Goal: Task Accomplishment & Management: Manage account settings

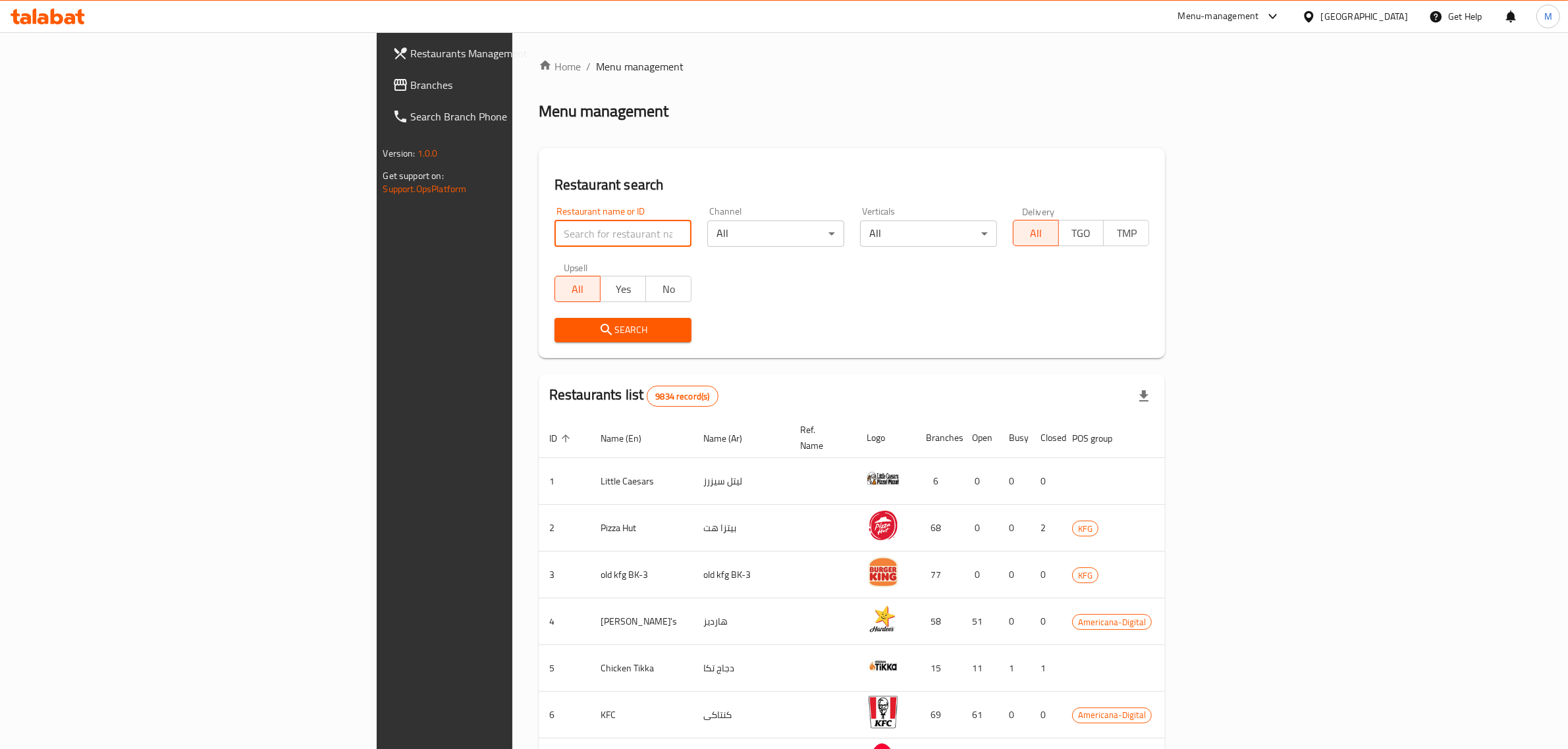
type input "Rock House Sliders"
click button "Search" at bounding box center [623, 330] width 137 height 24
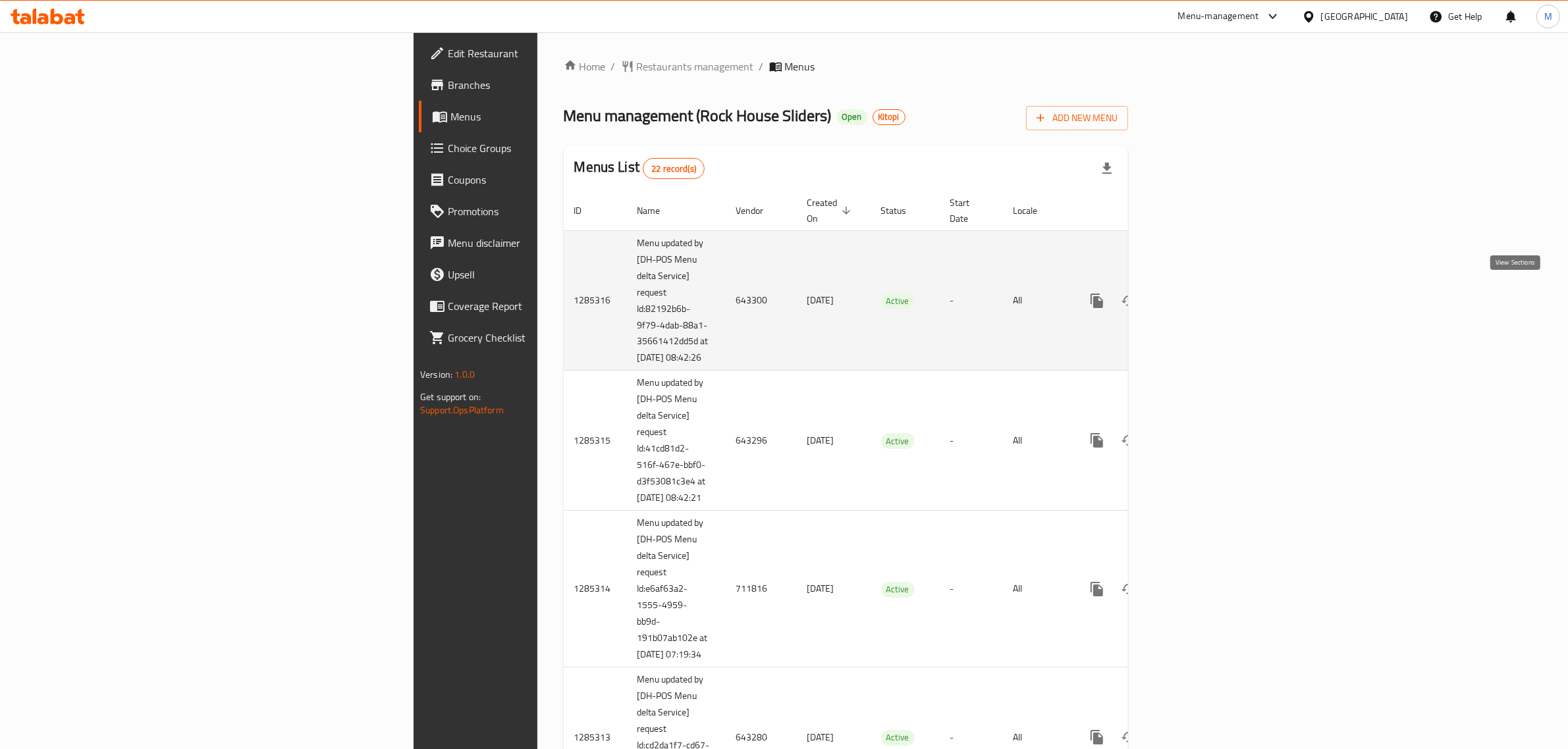
click at [1200, 293] on icon "enhanced table" at bounding box center [1192, 301] width 16 height 16
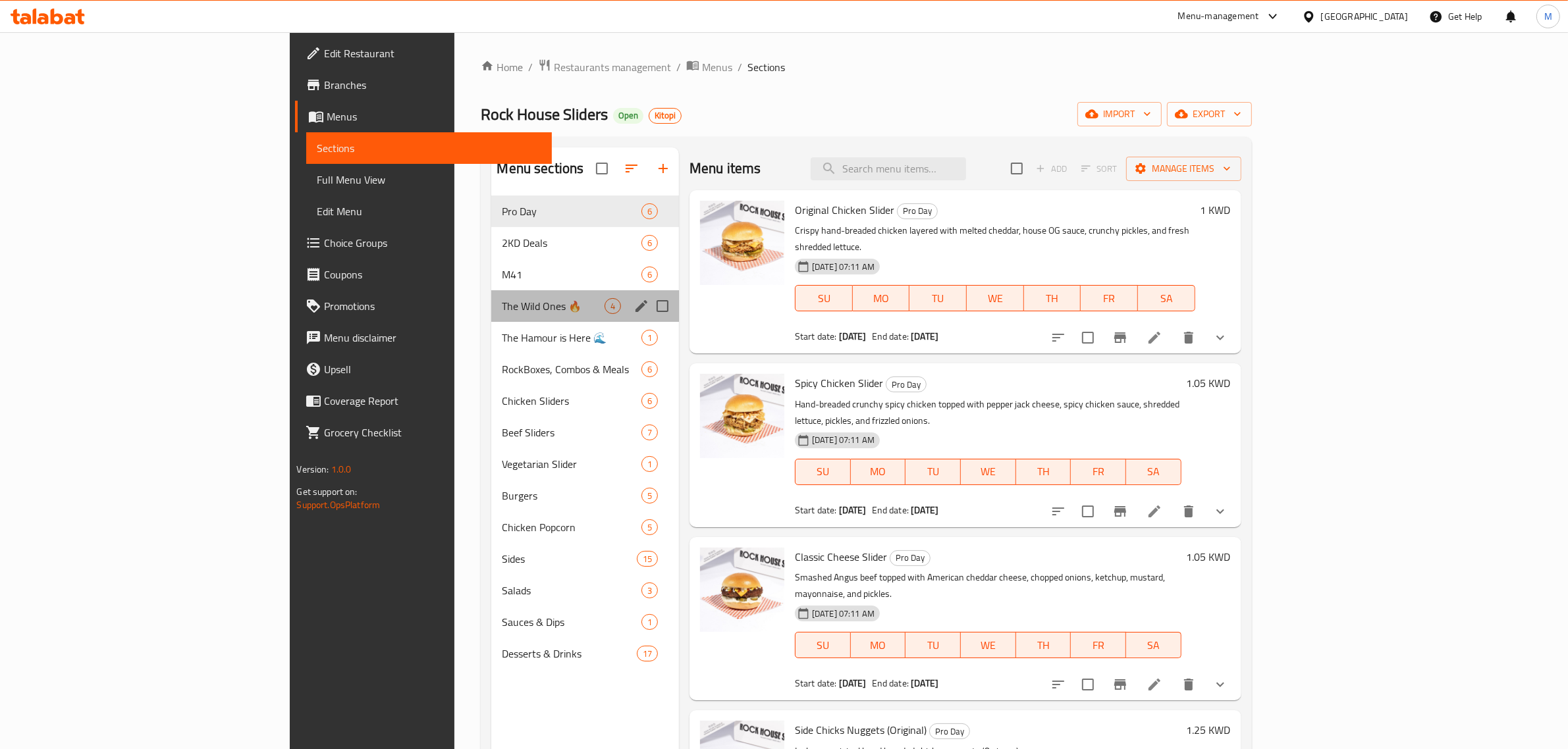
click at [492, 293] on div "The Wild Ones 🔥 4" at bounding box center [585, 306] width 188 height 31
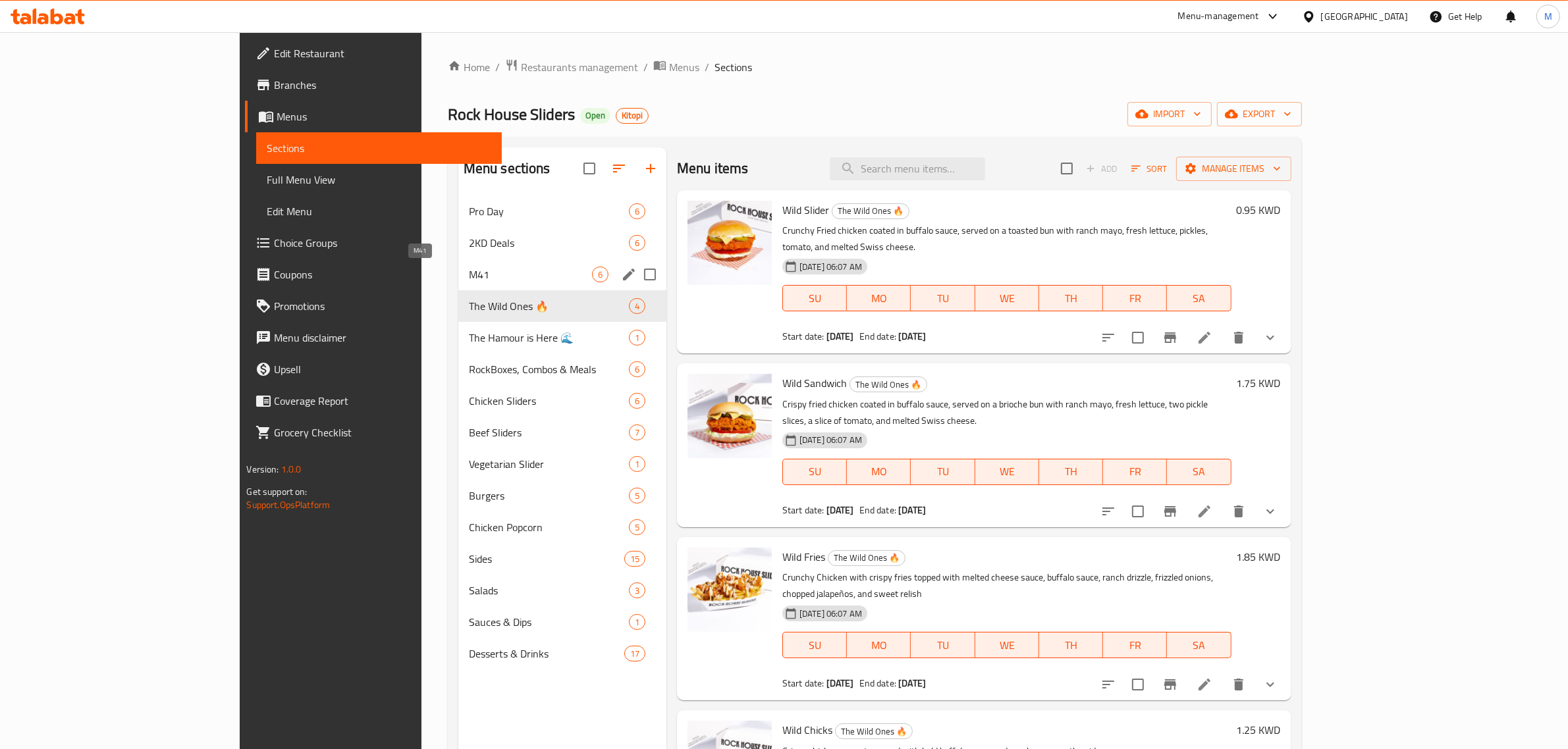
click at [469, 274] on span "M41" at bounding box center [530, 274] width 123 height 16
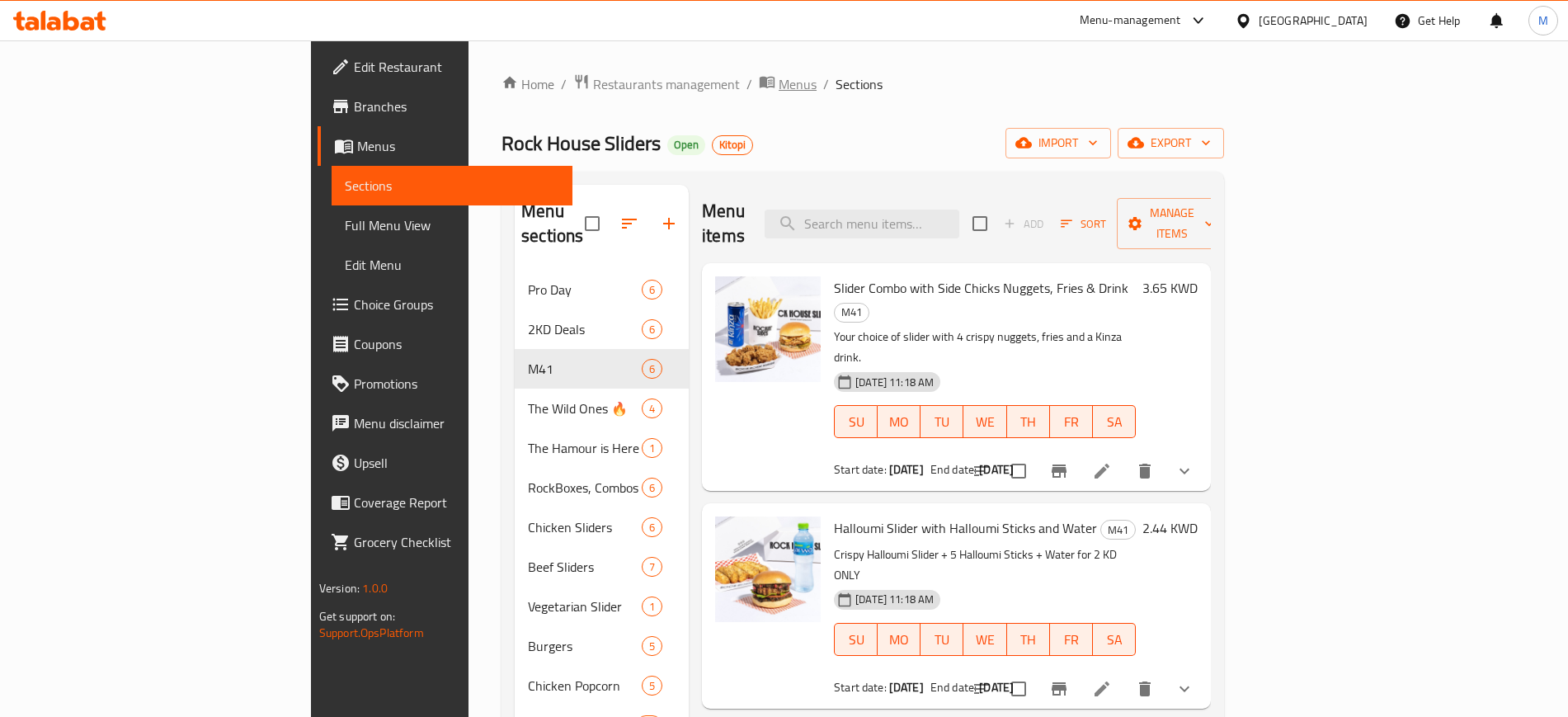
click at [779, 85] on span "Menus" at bounding box center [797, 84] width 38 height 20
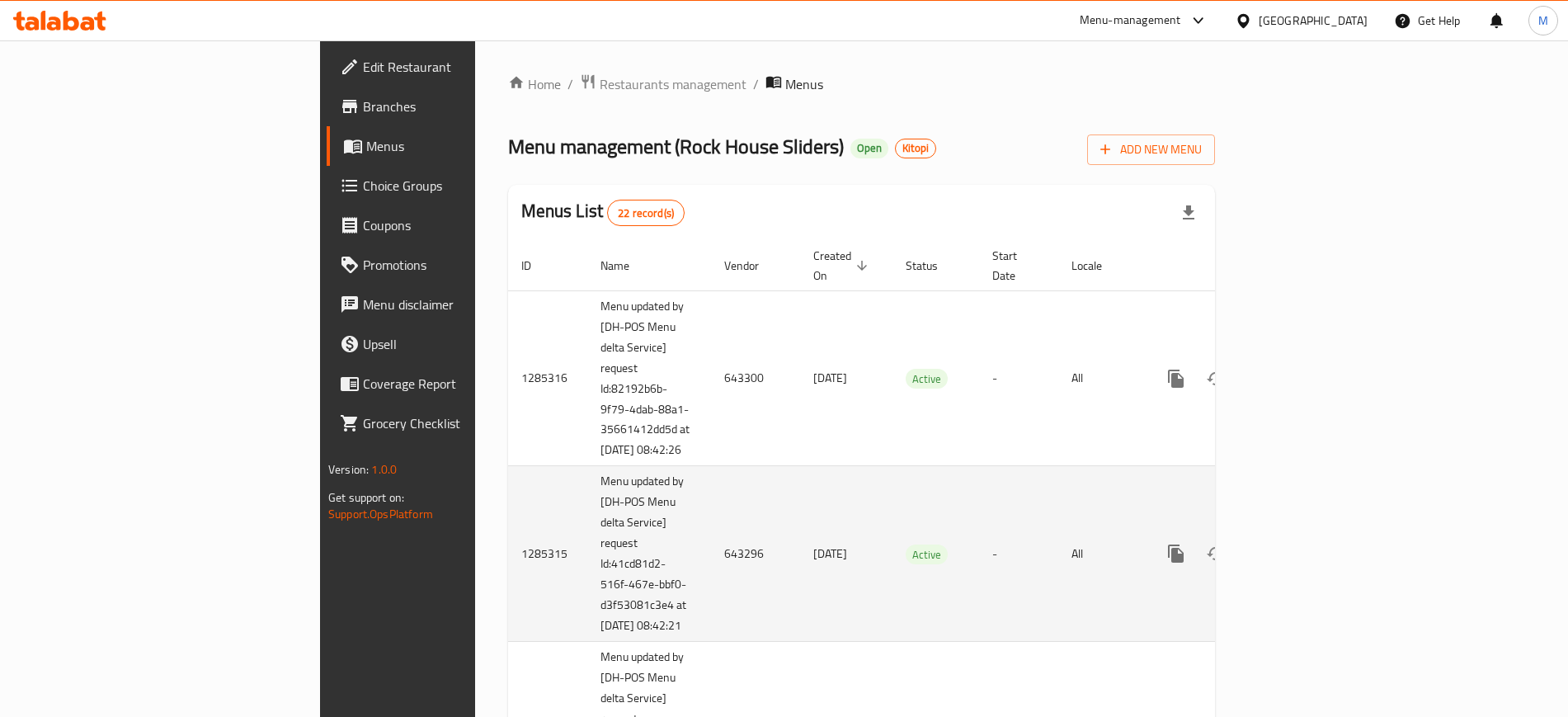
click at [924, 556] on td "Active" at bounding box center [936, 553] width 87 height 176
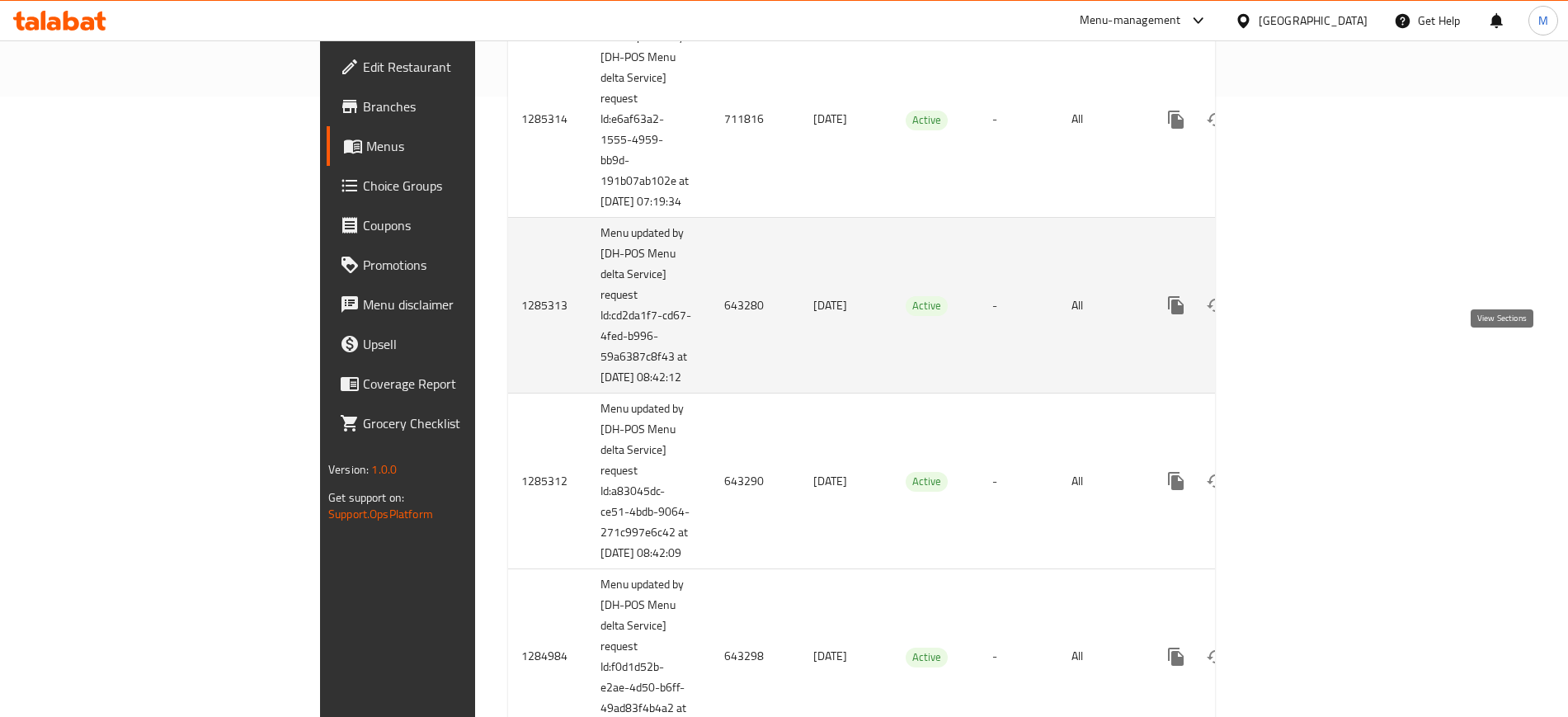
click at [1305, 315] on icon "enhanced table" at bounding box center [1295, 305] width 20 height 20
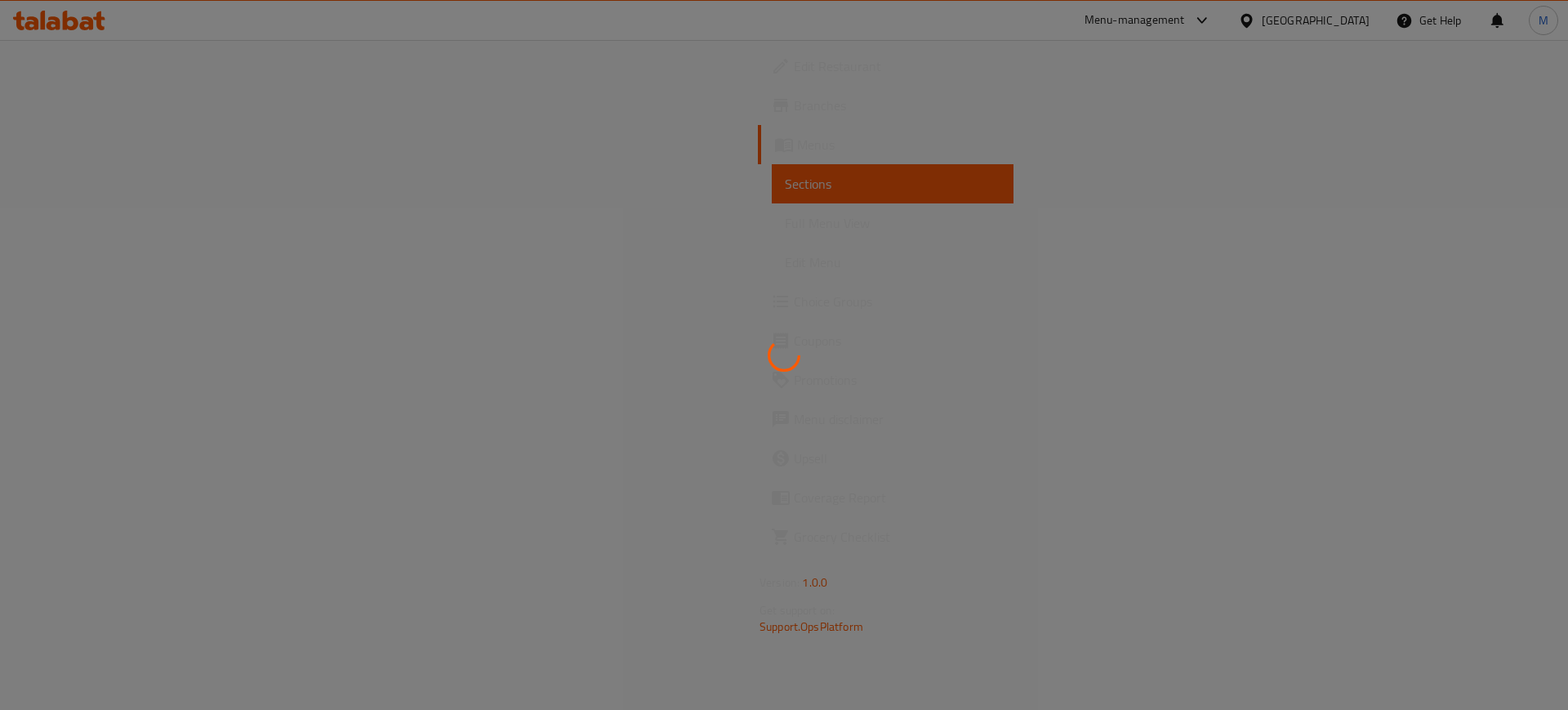
click at [721, 279] on div at bounding box center [784, 355] width 1568 height 710
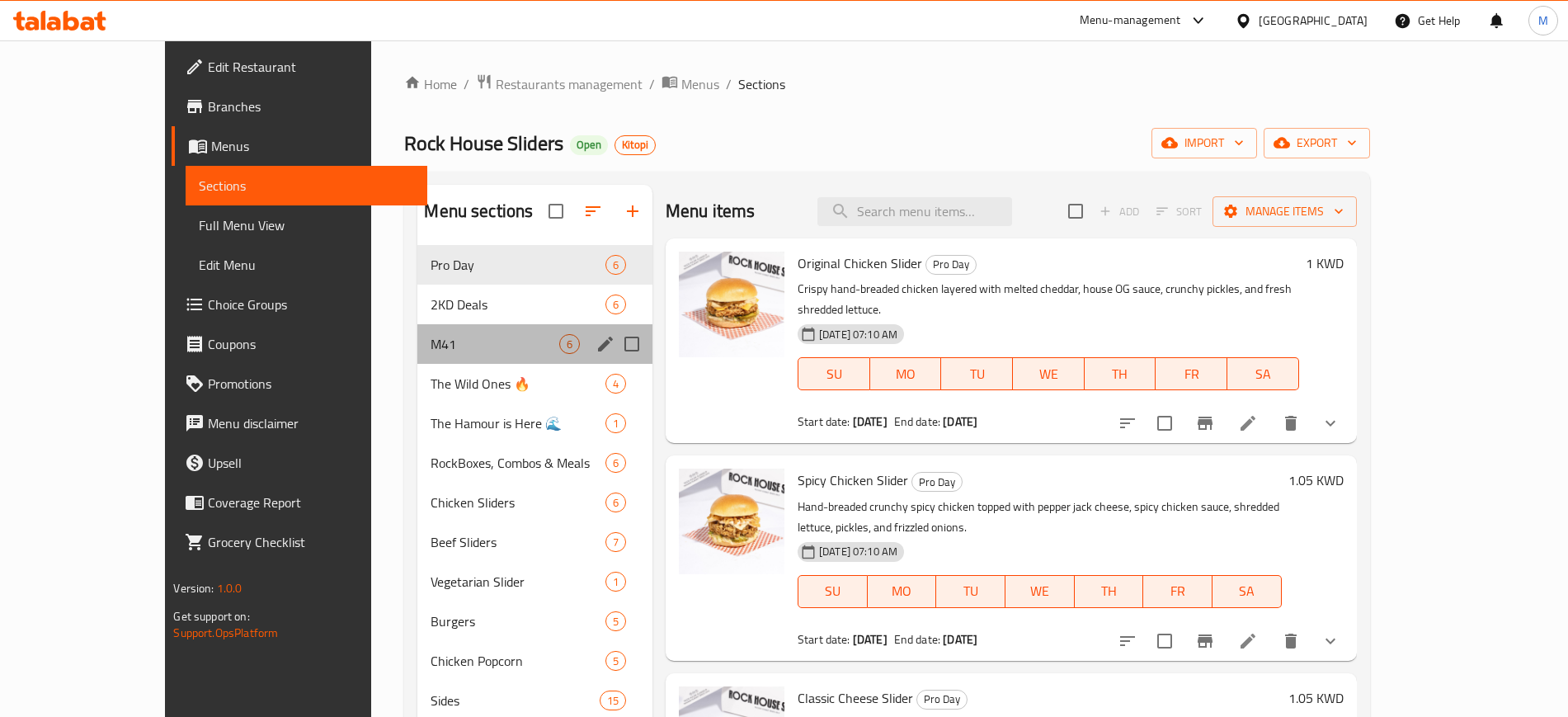
click at [493, 329] on div "M41 6" at bounding box center [534, 343] width 235 height 39
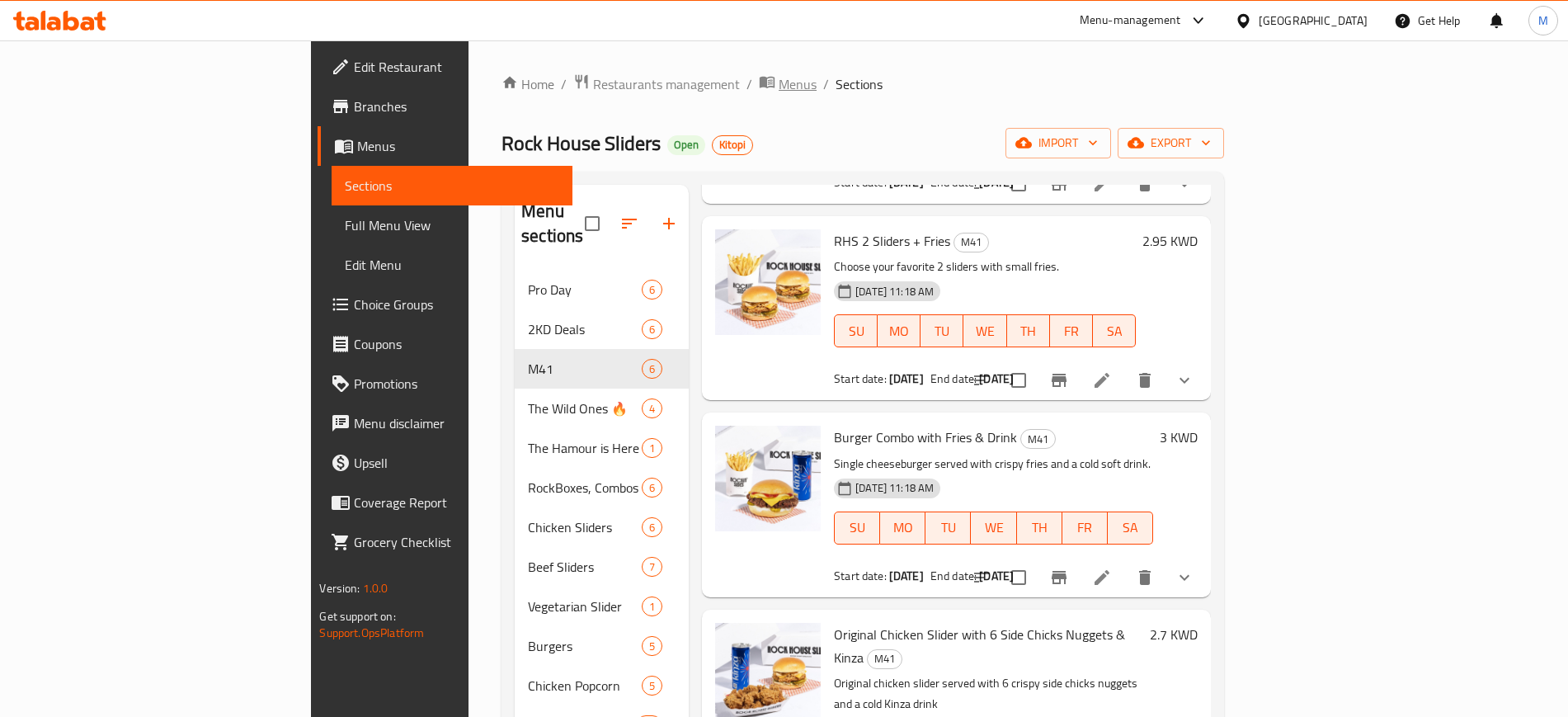
click at [779, 87] on span "Menus" at bounding box center [797, 84] width 38 height 20
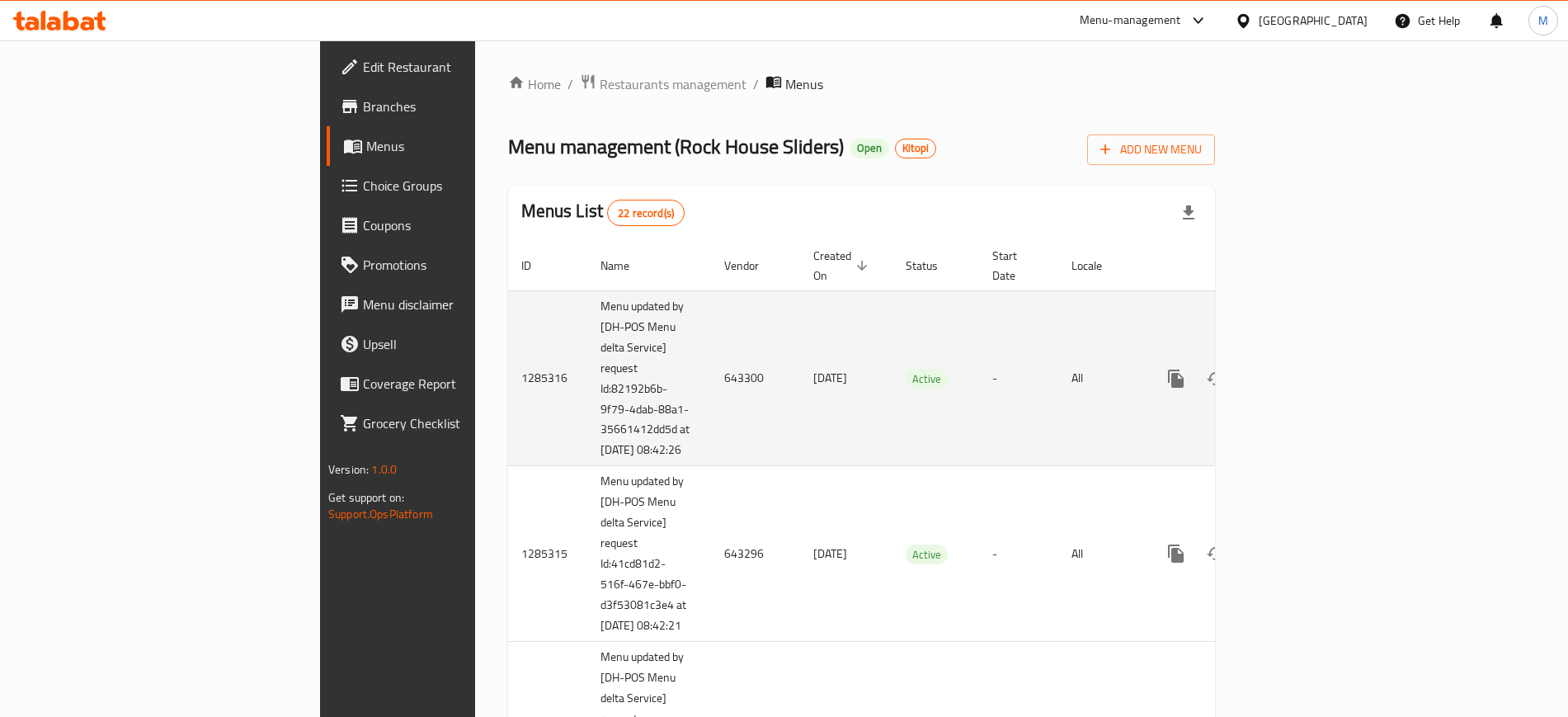
click at [800, 391] on td "24/04/2025" at bounding box center [846, 378] width 92 height 176
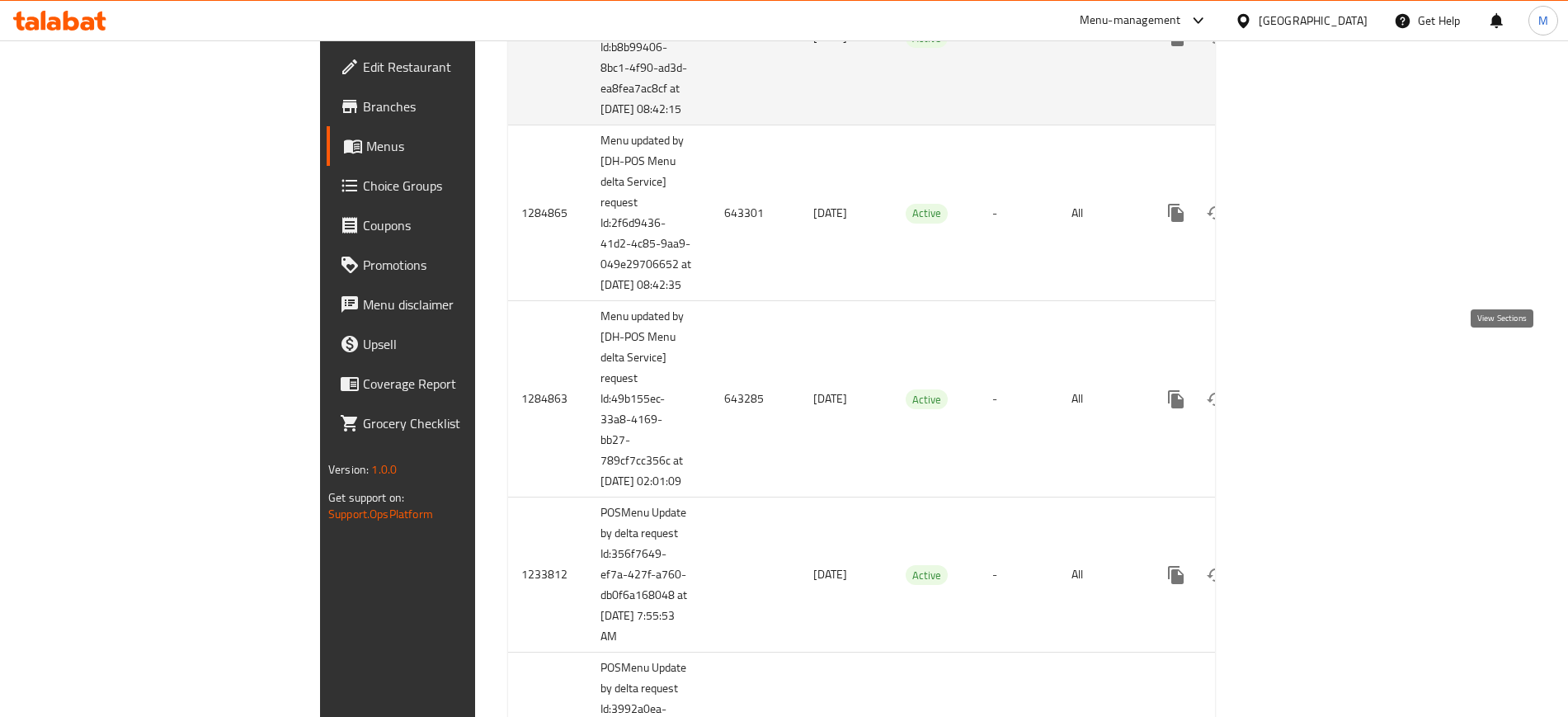
click at [1305, 47] on icon "enhanced table" at bounding box center [1295, 37] width 20 height 20
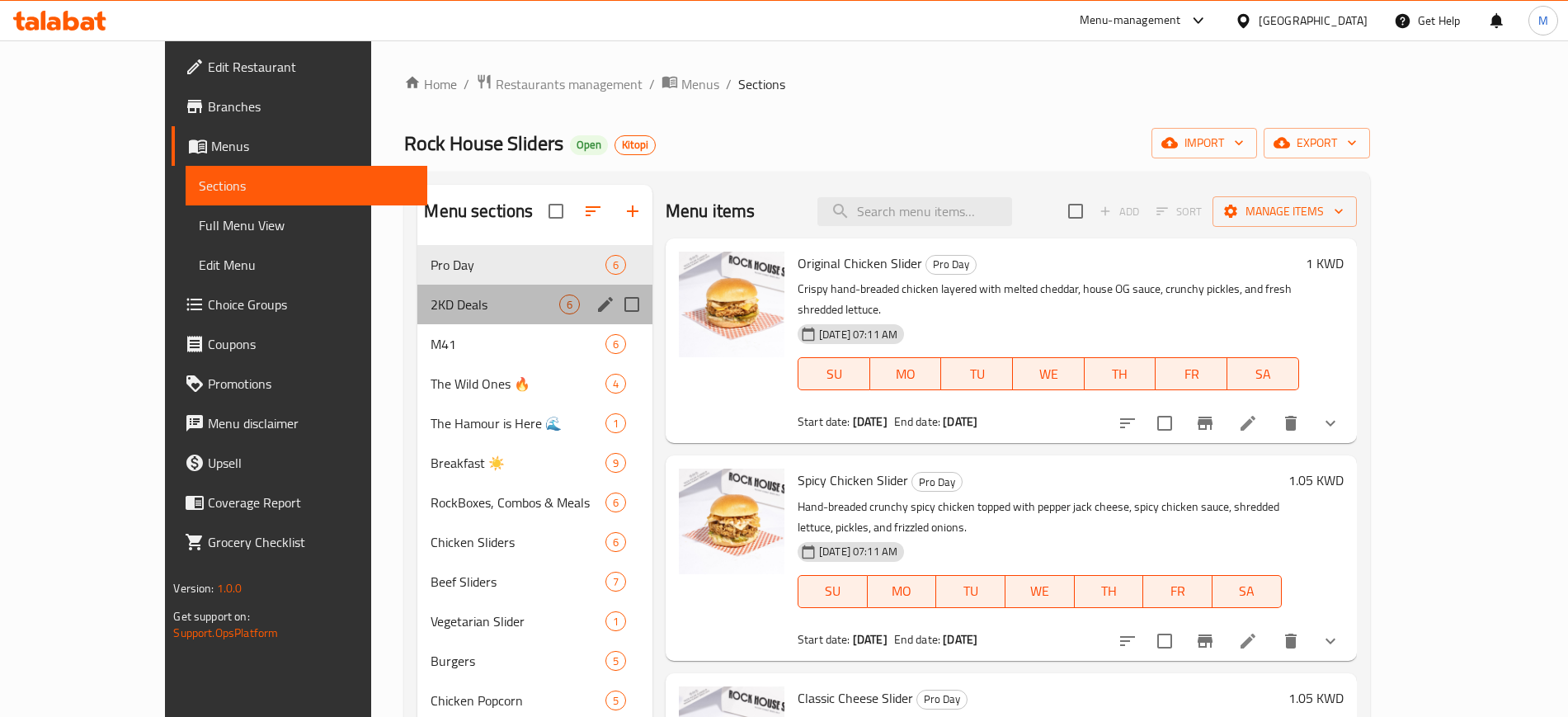
click at [417, 318] on div "2KD Deals 6" at bounding box center [534, 304] width 235 height 39
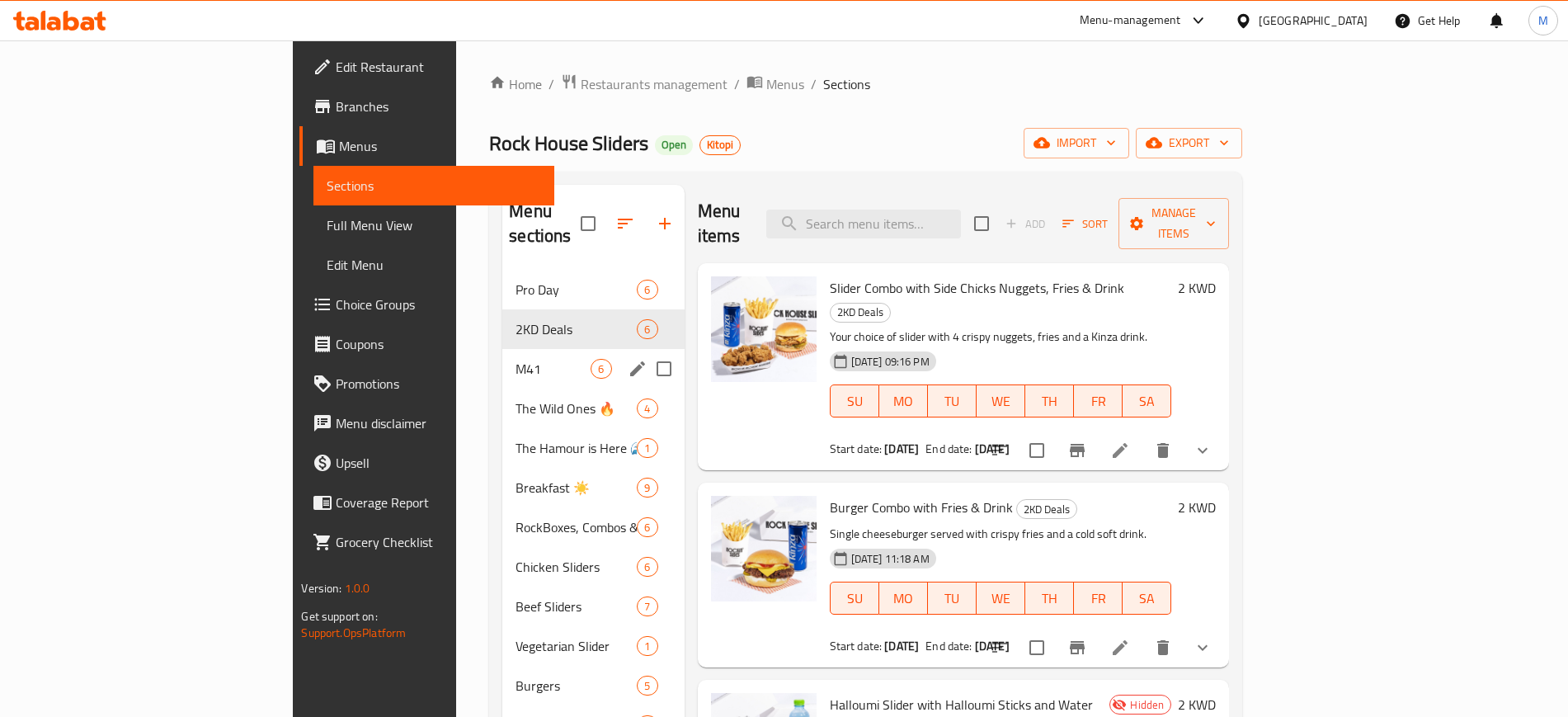
click at [502, 348] on div "M41 6" at bounding box center [593, 368] width 181 height 39
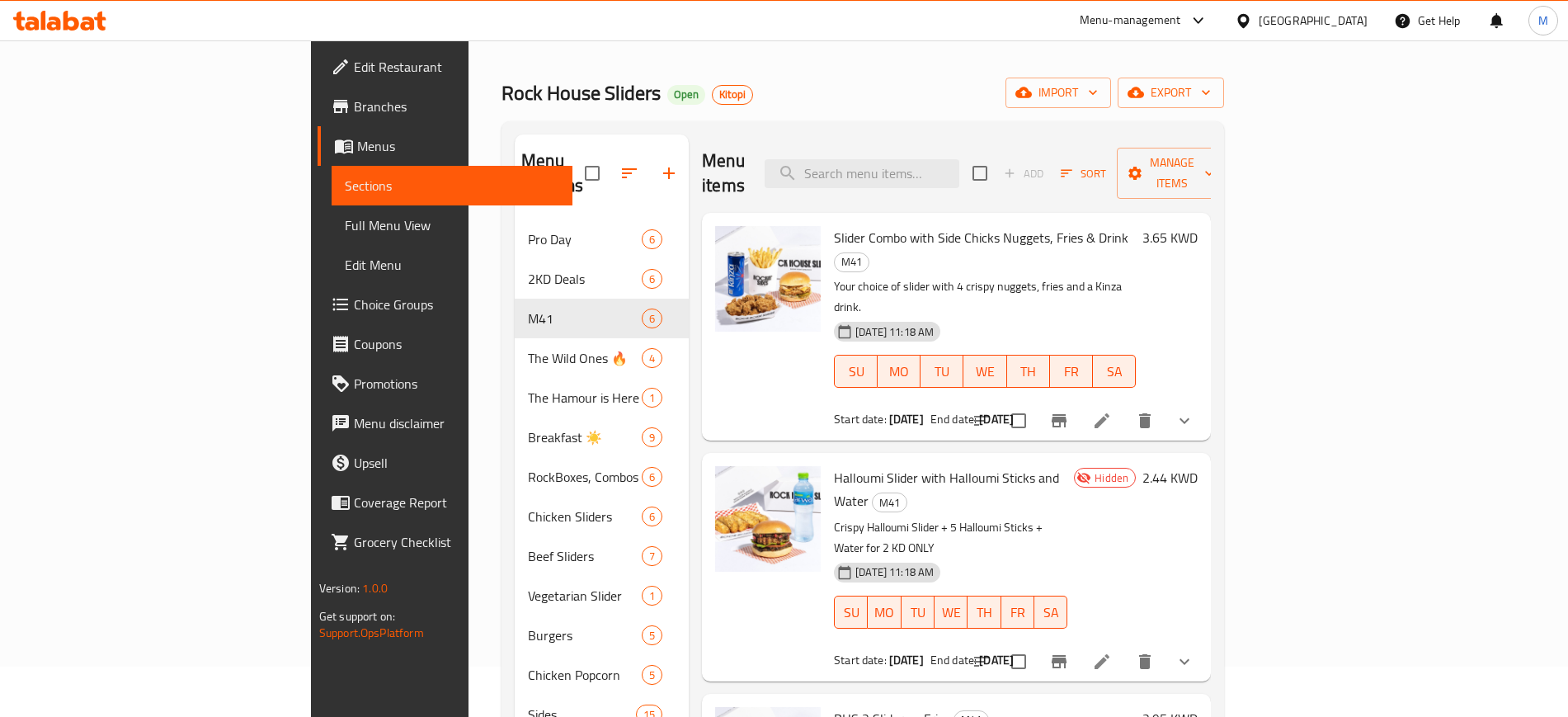
scroll to position [25, 0]
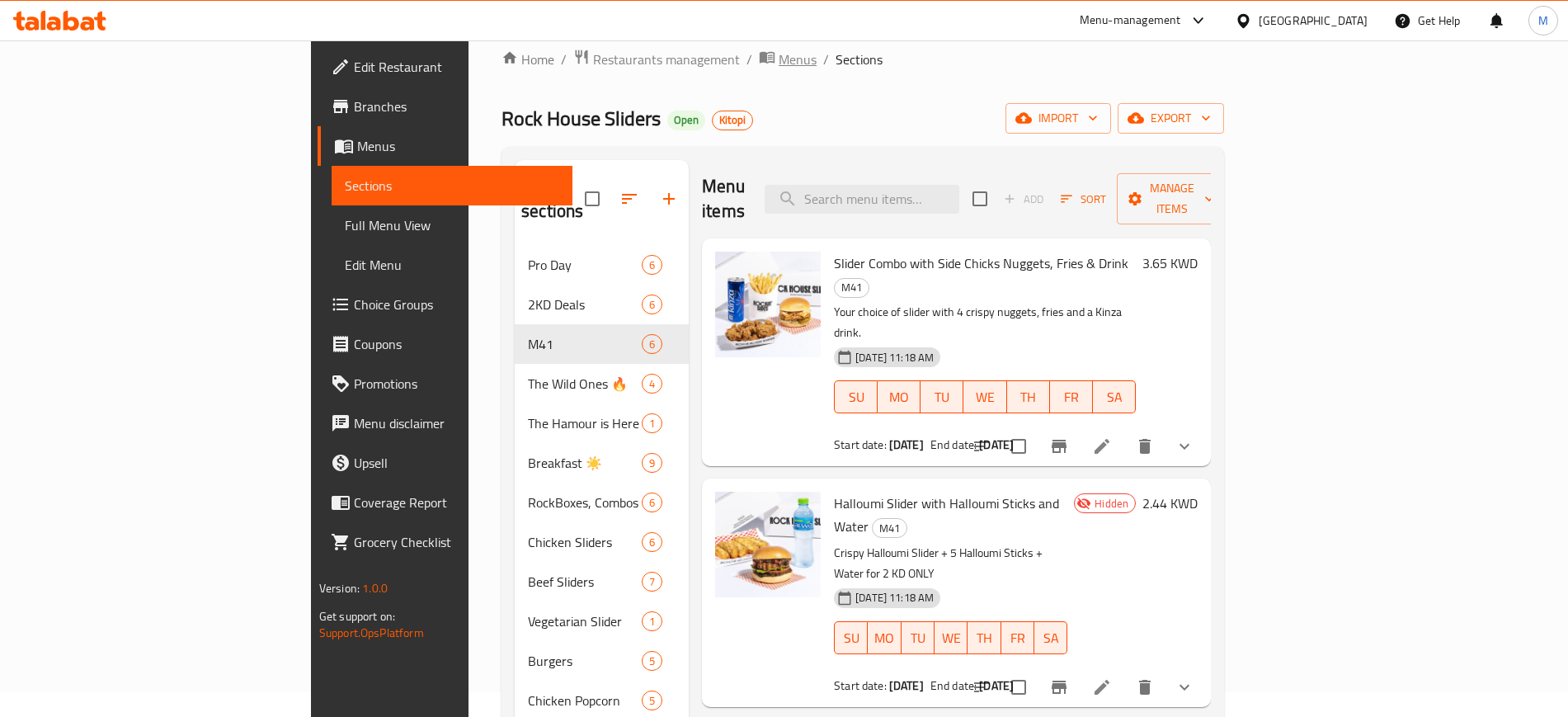
click at [779, 61] on span "Menus" at bounding box center [797, 59] width 38 height 20
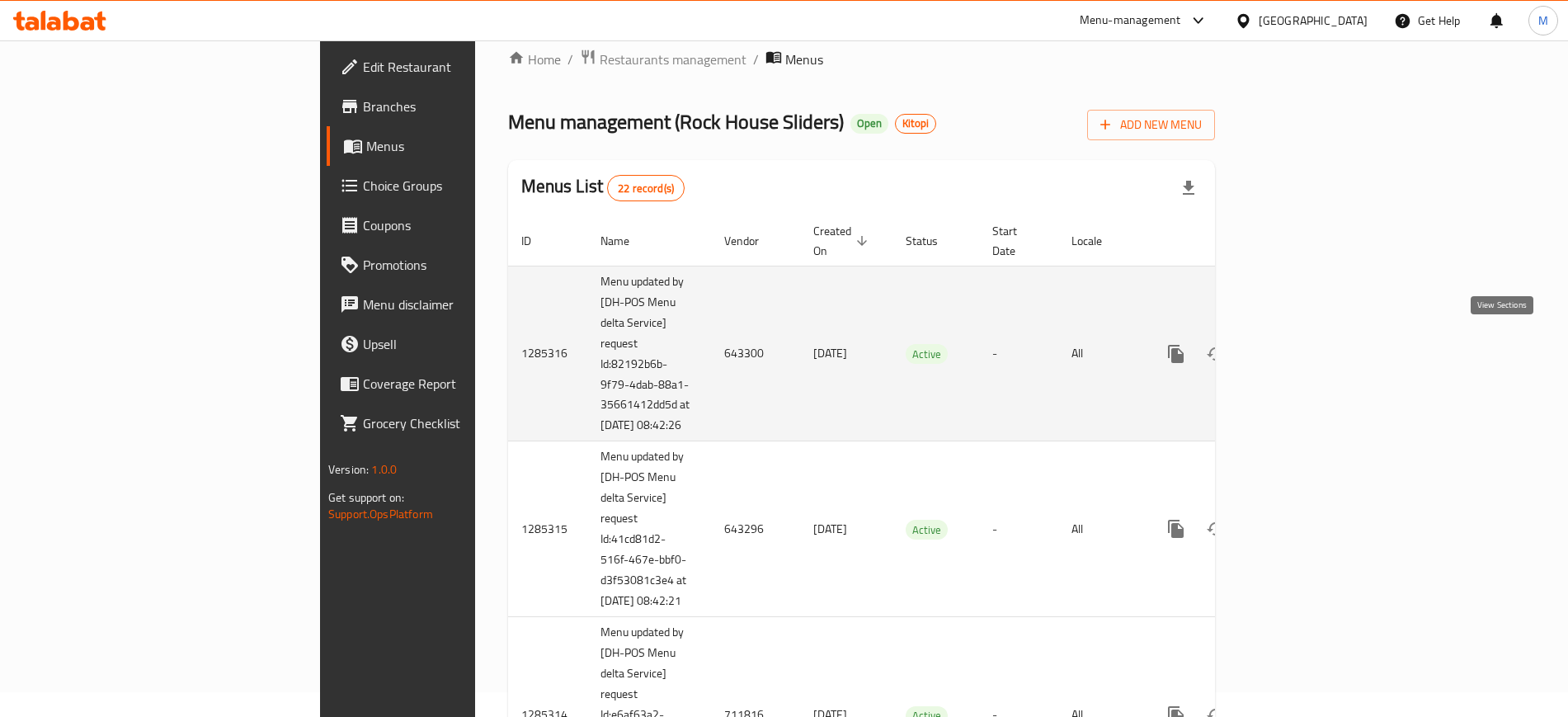
click at [1315, 348] on link "enhanced table" at bounding box center [1294, 353] width 39 height 39
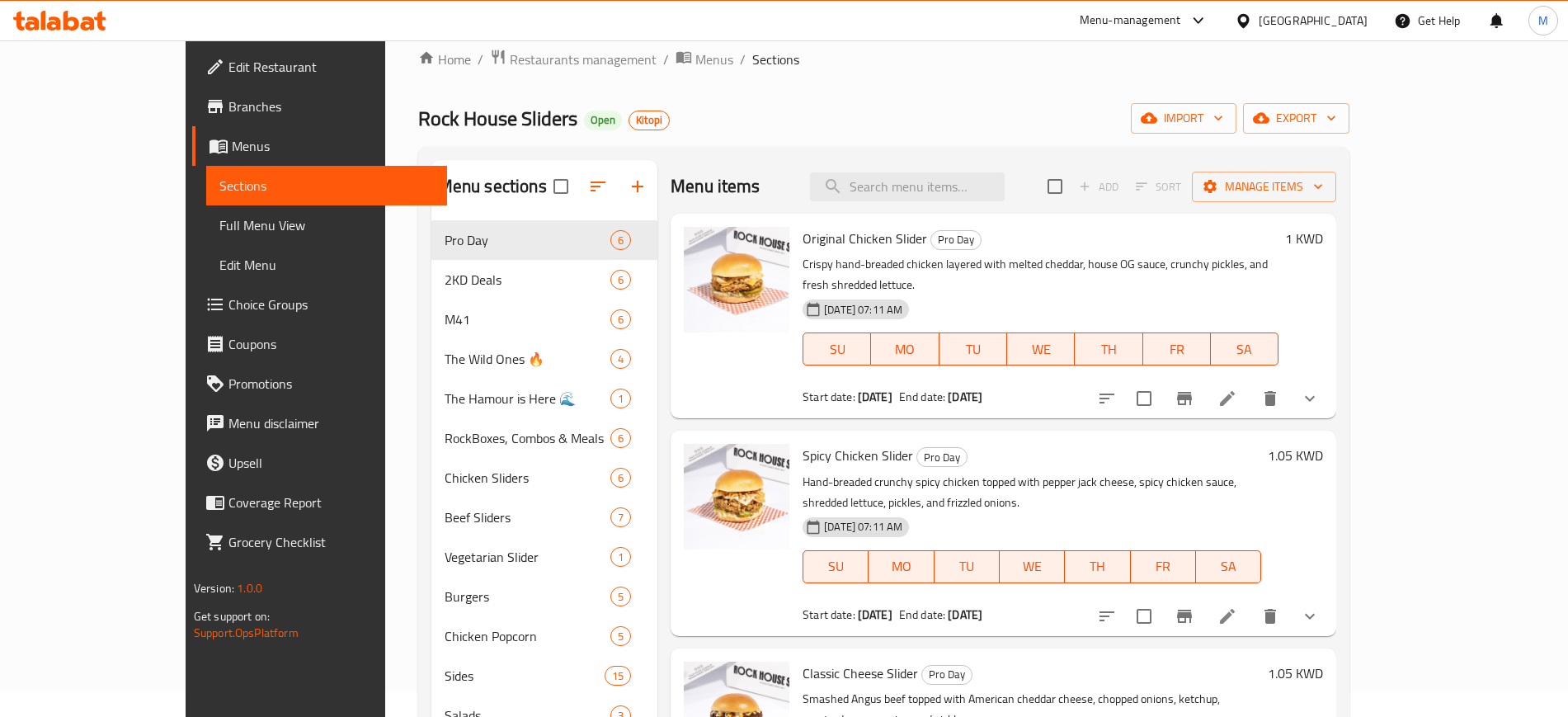
click at [901, 353] on div "12-08-2025 07:11 AM SU MO TU WE TH FR SA" at bounding box center [1040, 337] width 489 height 89
click at [695, 63] on span "Menus" at bounding box center [714, 59] width 38 height 20
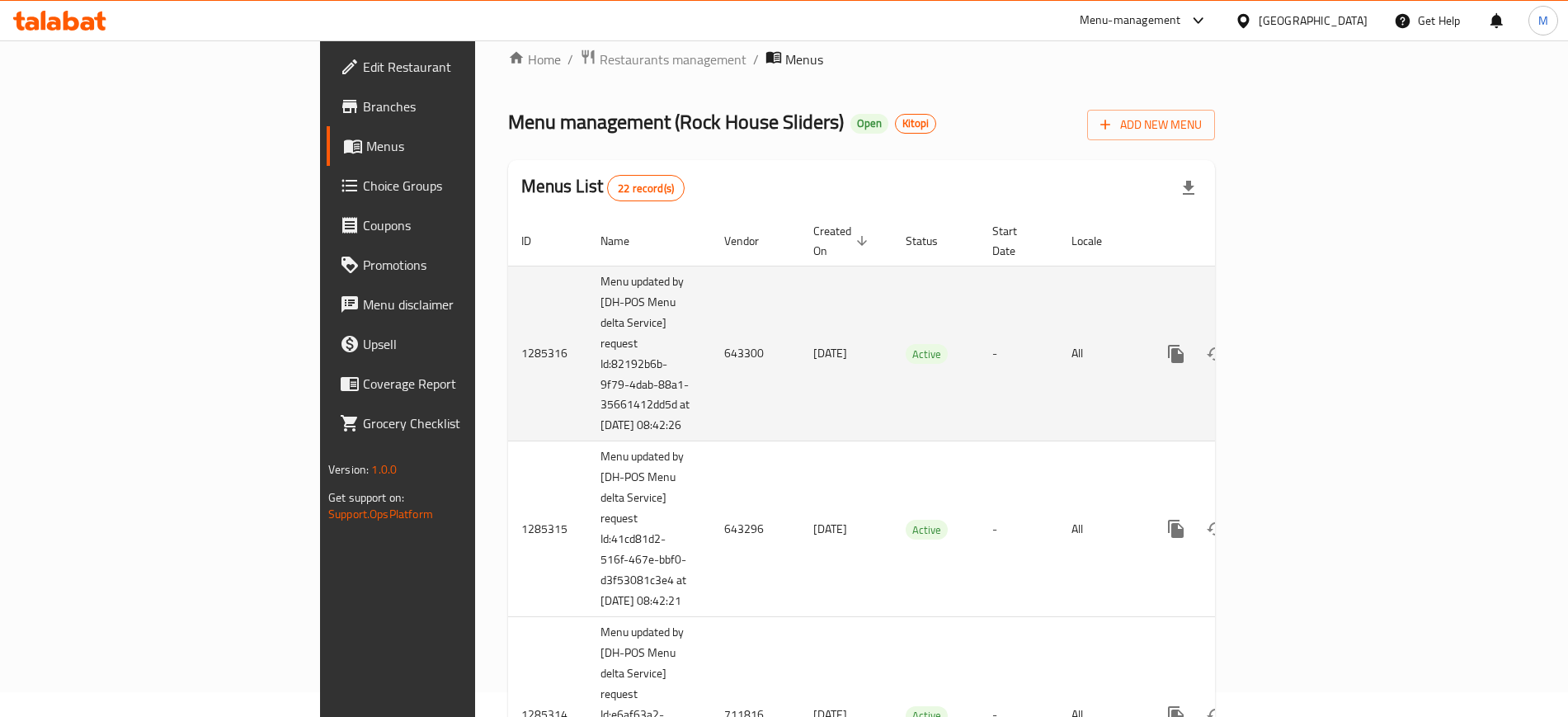
scroll to position [620, 0]
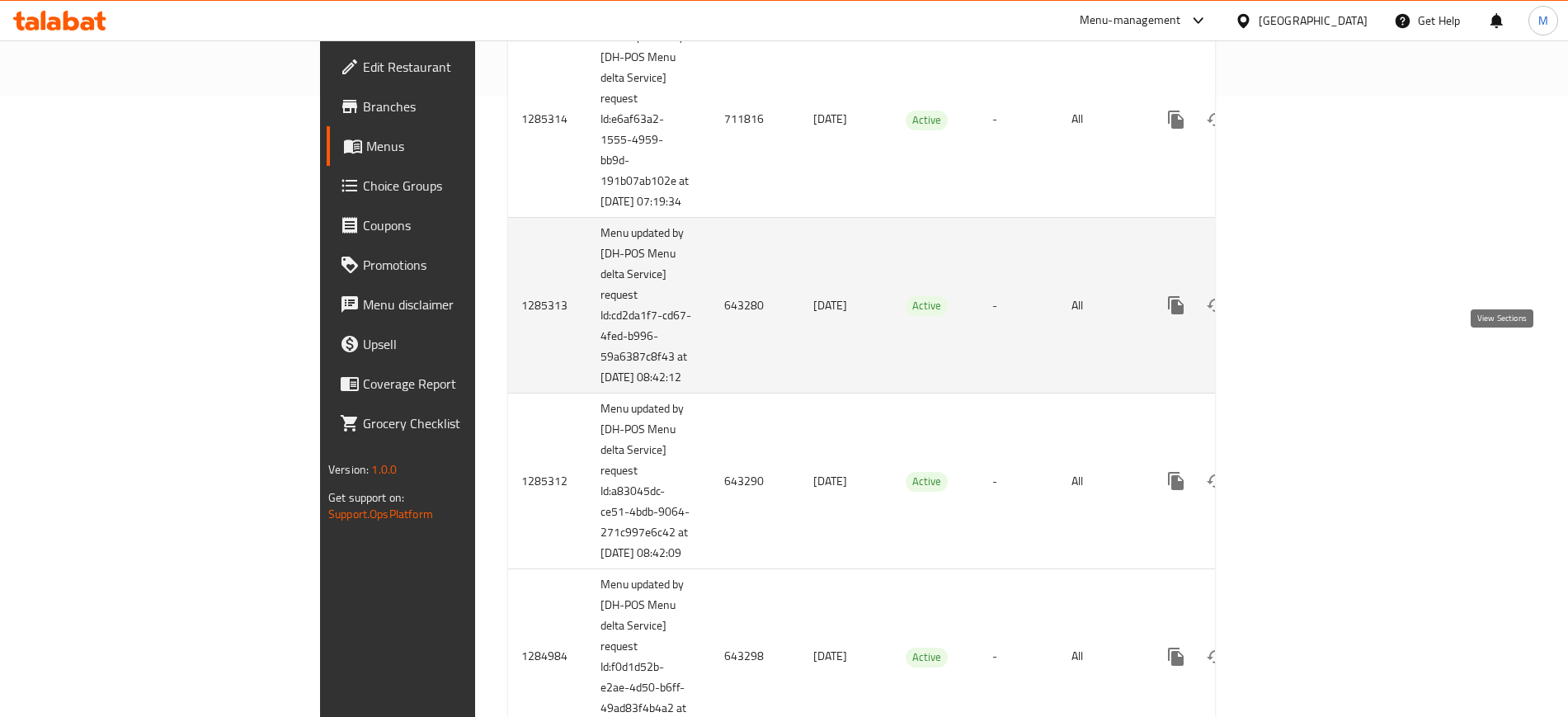
click at [1305, 315] on icon "enhanced table" at bounding box center [1295, 305] width 20 height 20
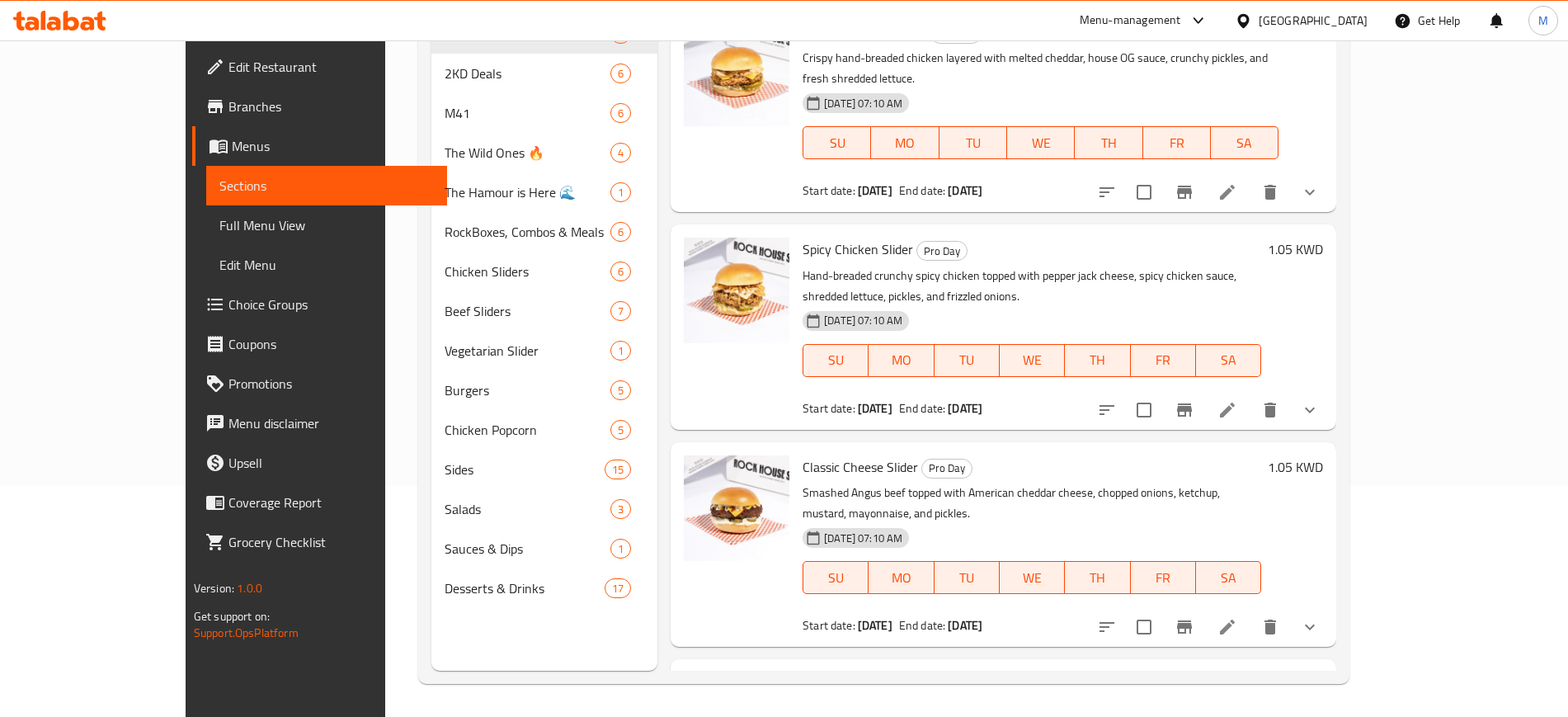
scroll to position [230, 0]
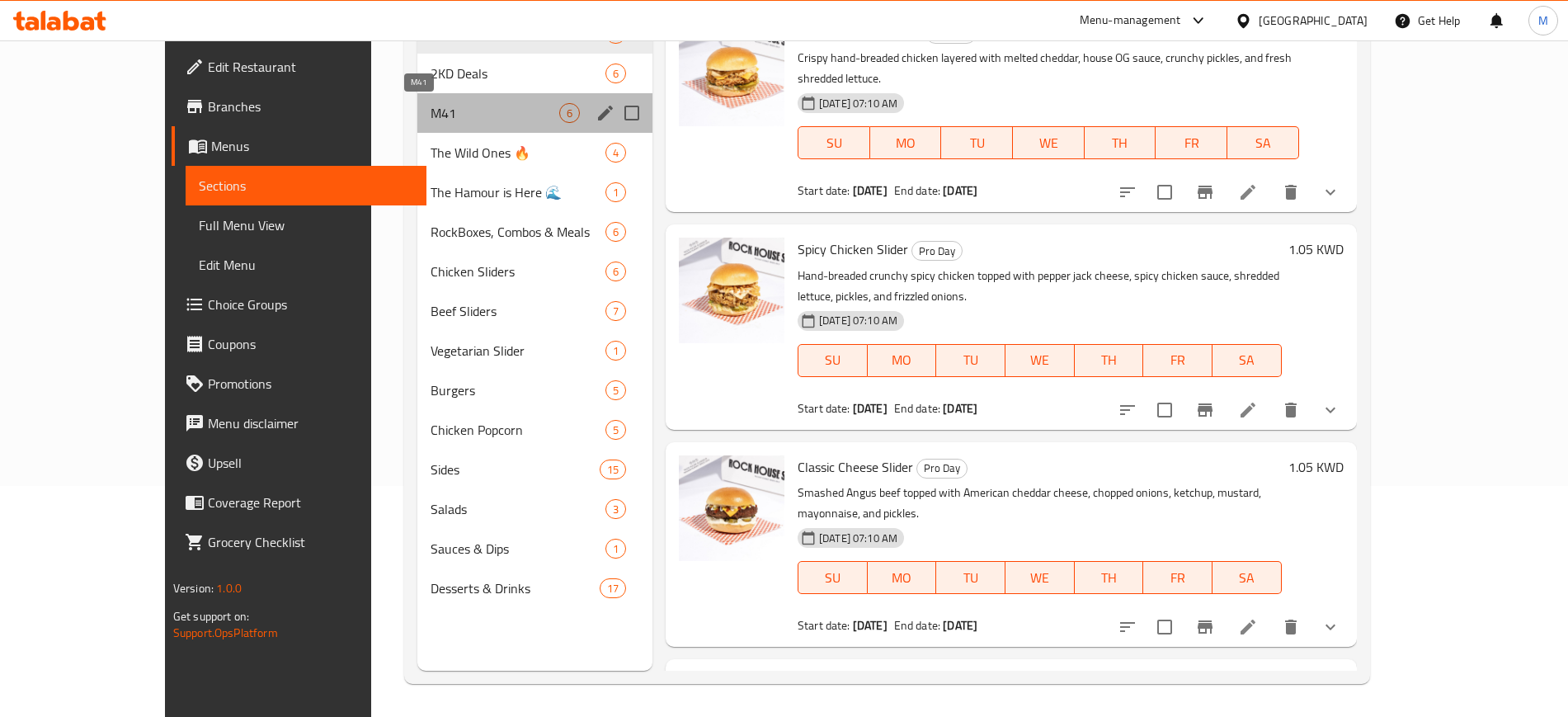
click at [508, 105] on span "M41" at bounding box center [495, 113] width 128 height 20
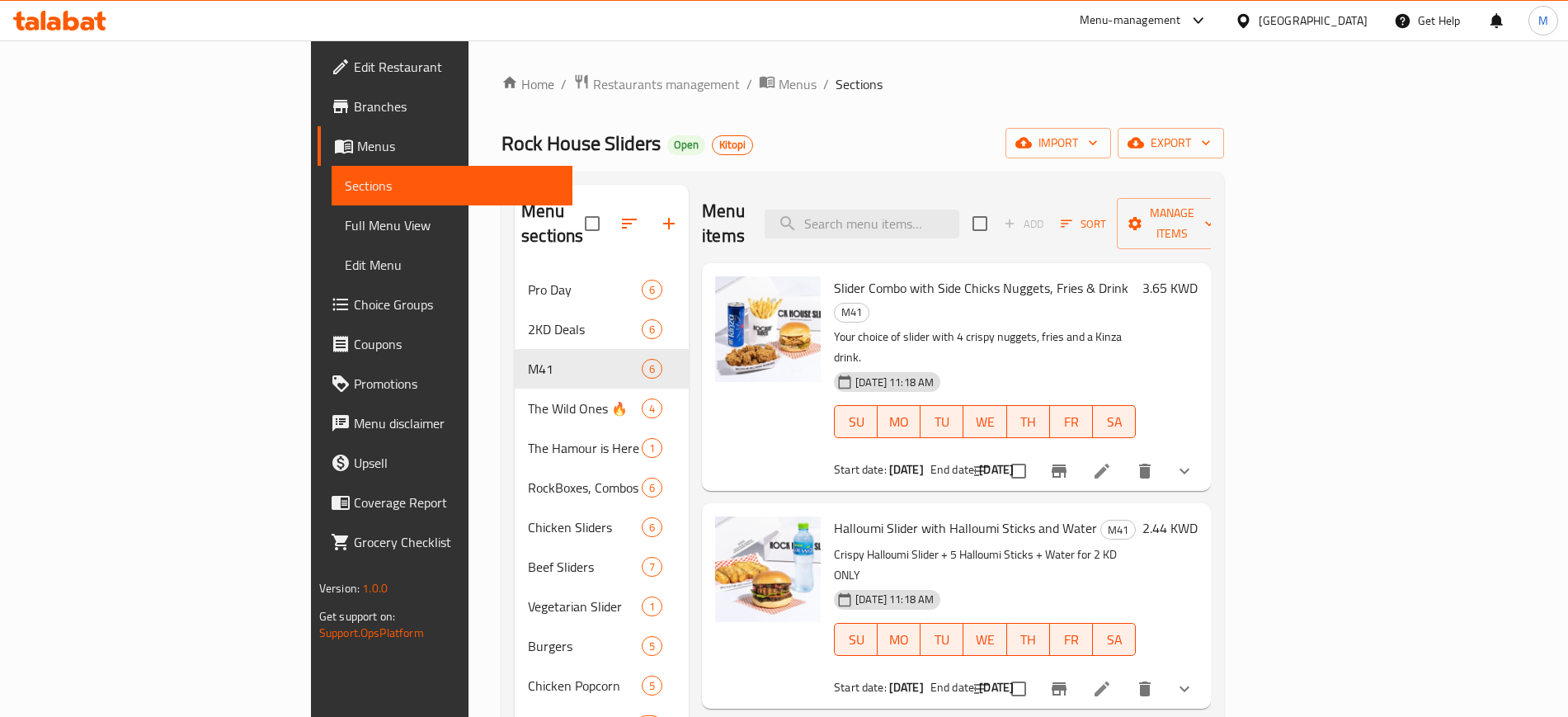
scroll to position [103, 0]
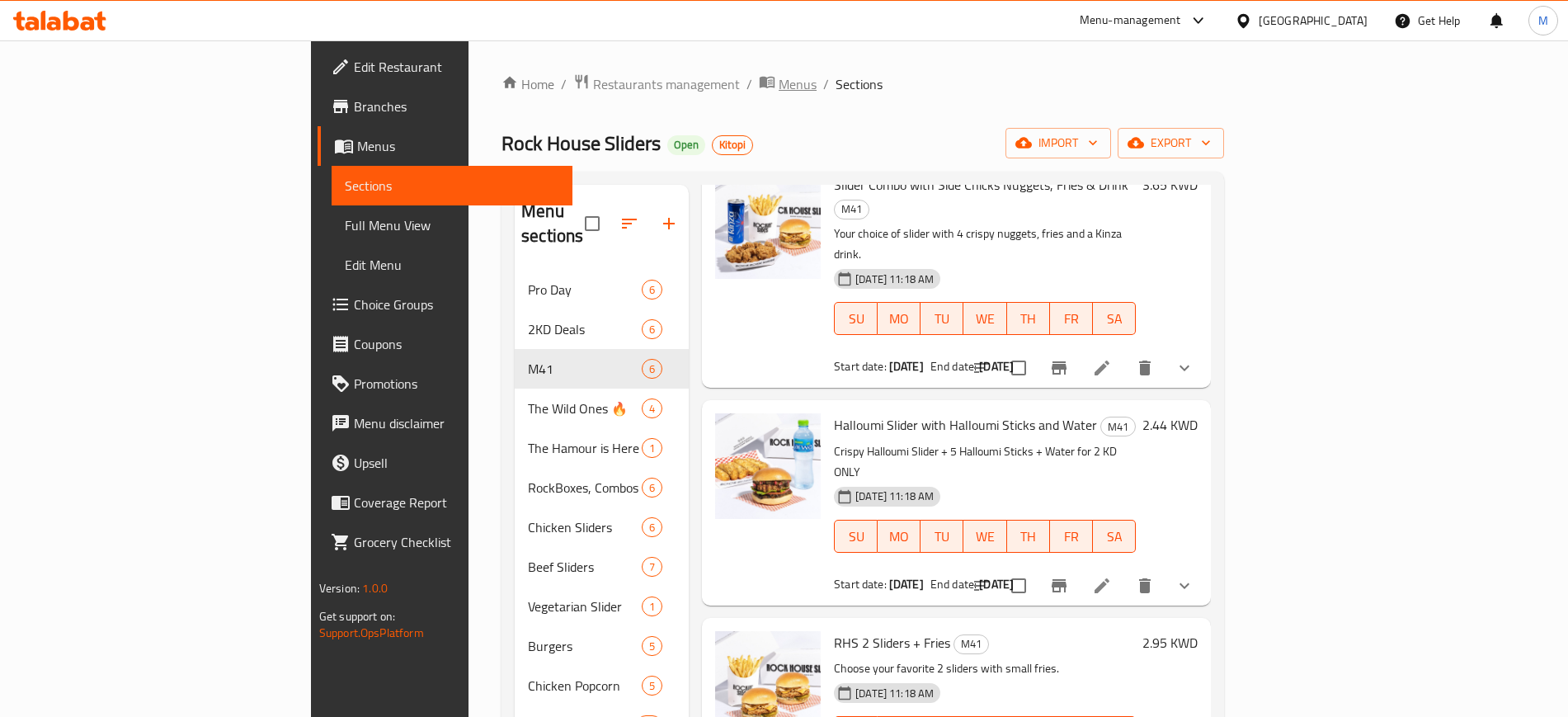
click at [779, 85] on span "Menus" at bounding box center [797, 84] width 38 height 20
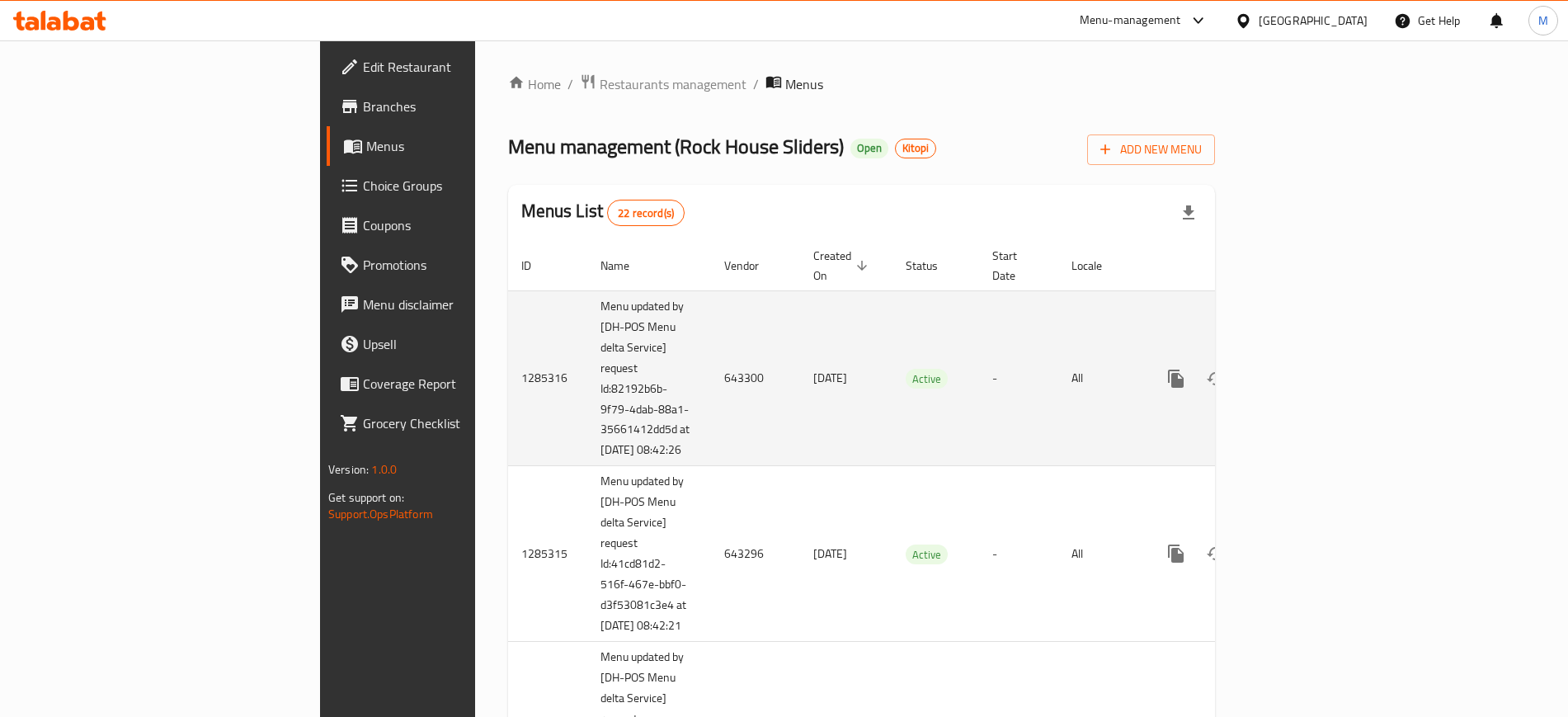
click at [711, 326] on td "643300" at bounding box center [755, 378] width 89 height 176
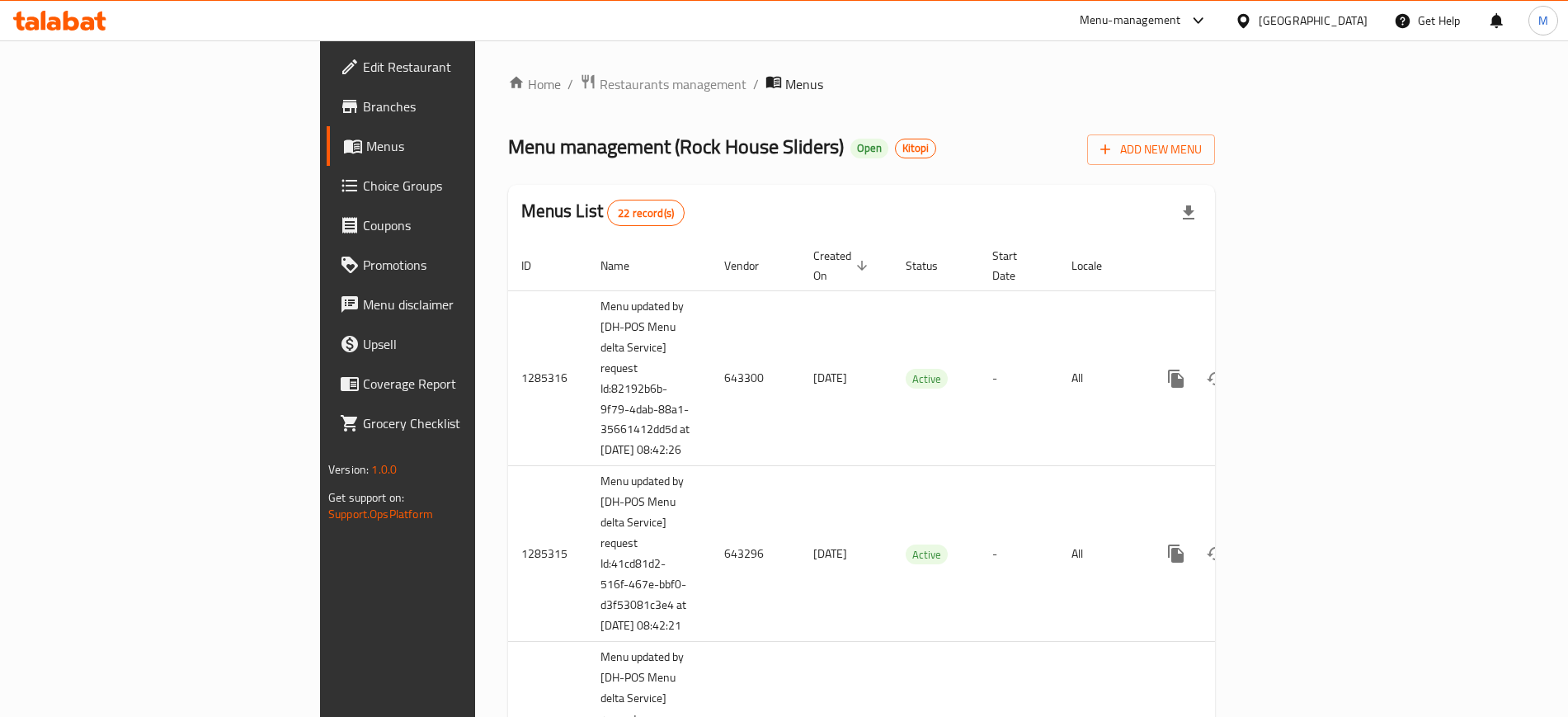
scroll to position [3211, 0]
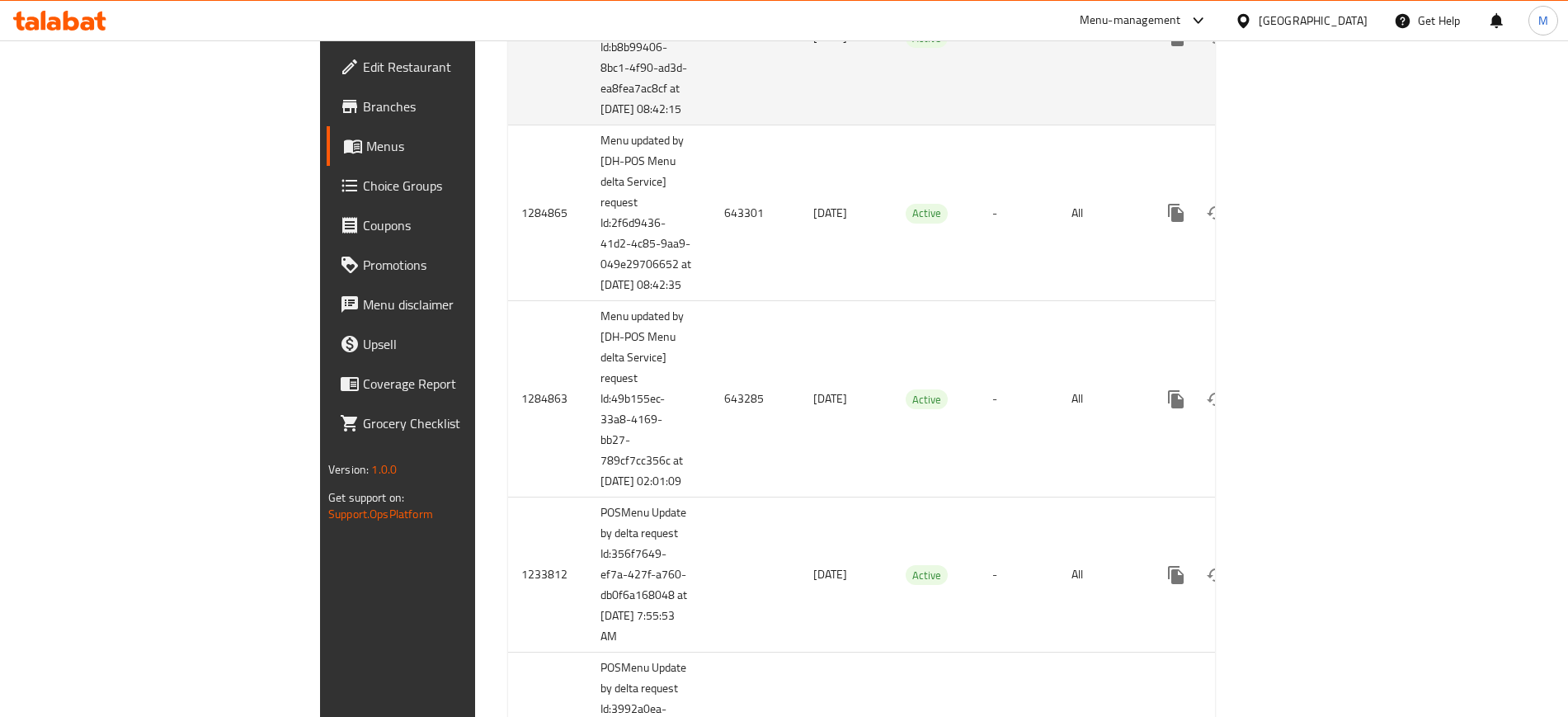
click at [1305, 47] on icon "enhanced table" at bounding box center [1295, 37] width 20 height 20
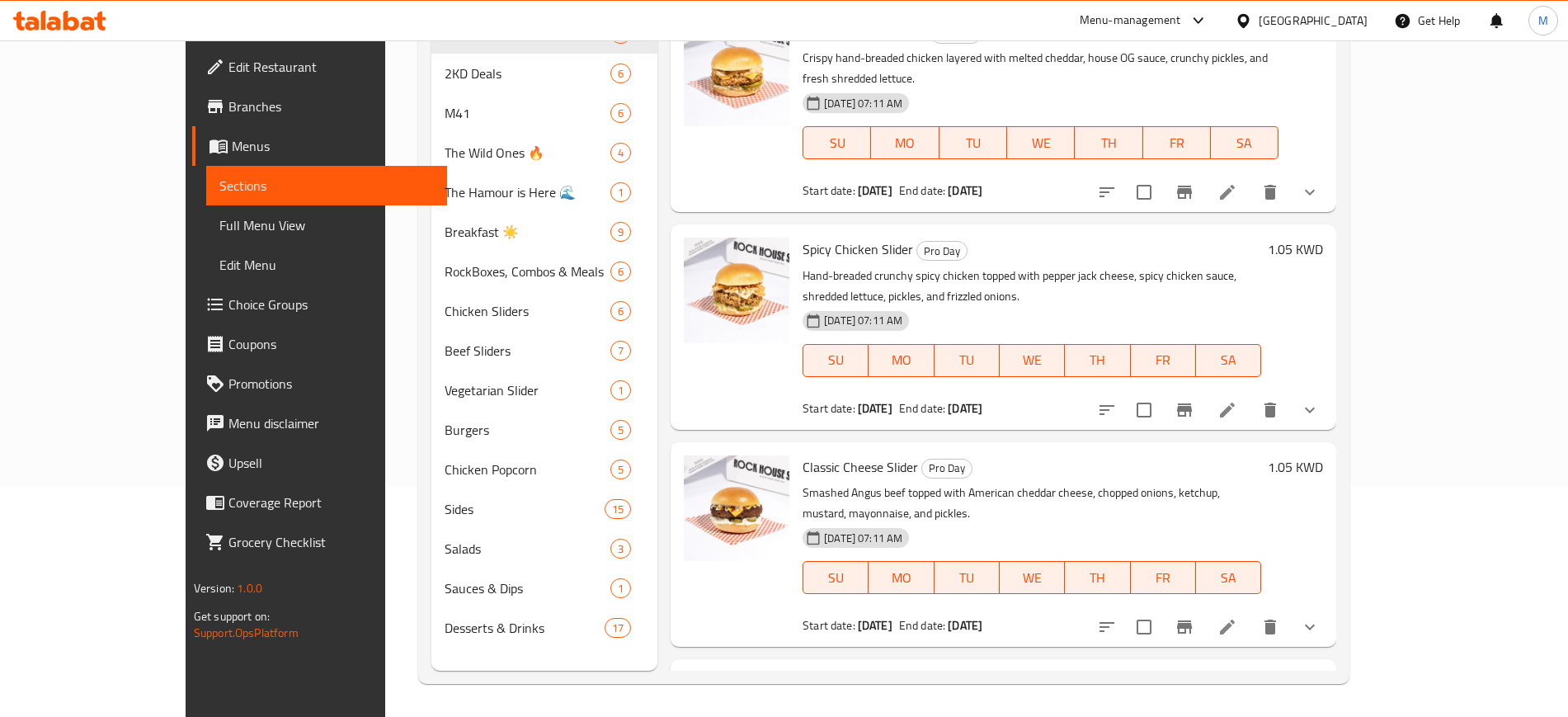
scroll to position [230, 0]
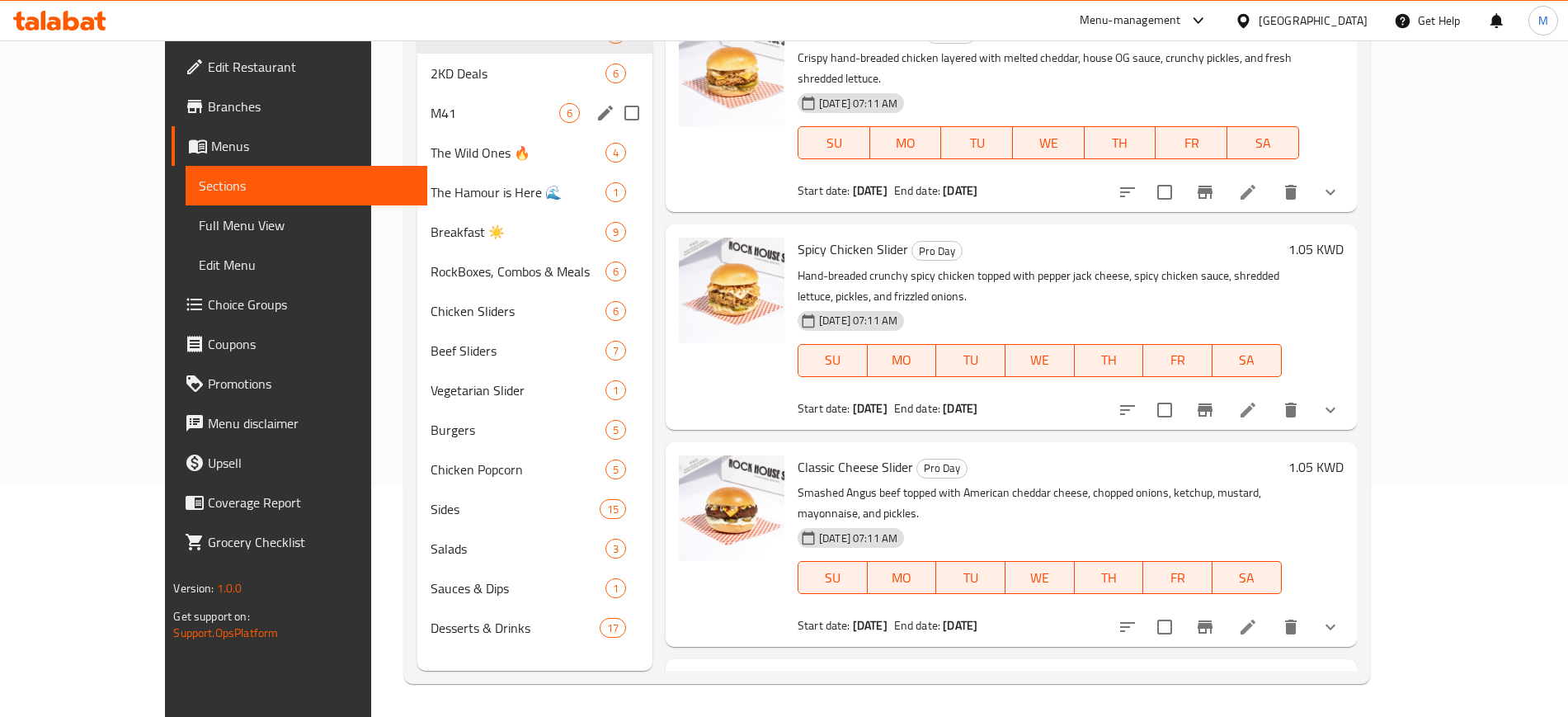
click at [455, 121] on span "M41" at bounding box center [495, 113] width 128 height 20
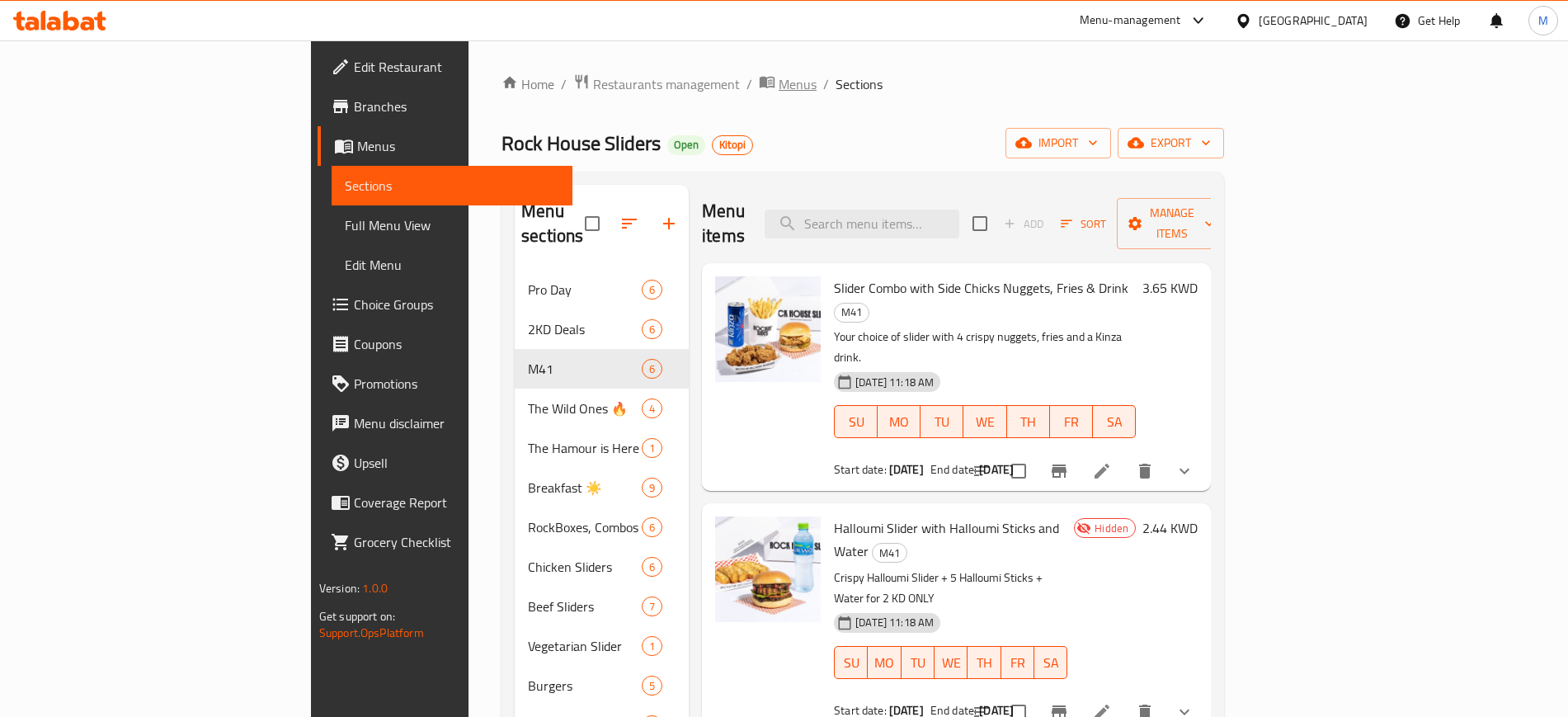
click at [779, 91] on span "Menus" at bounding box center [797, 84] width 38 height 20
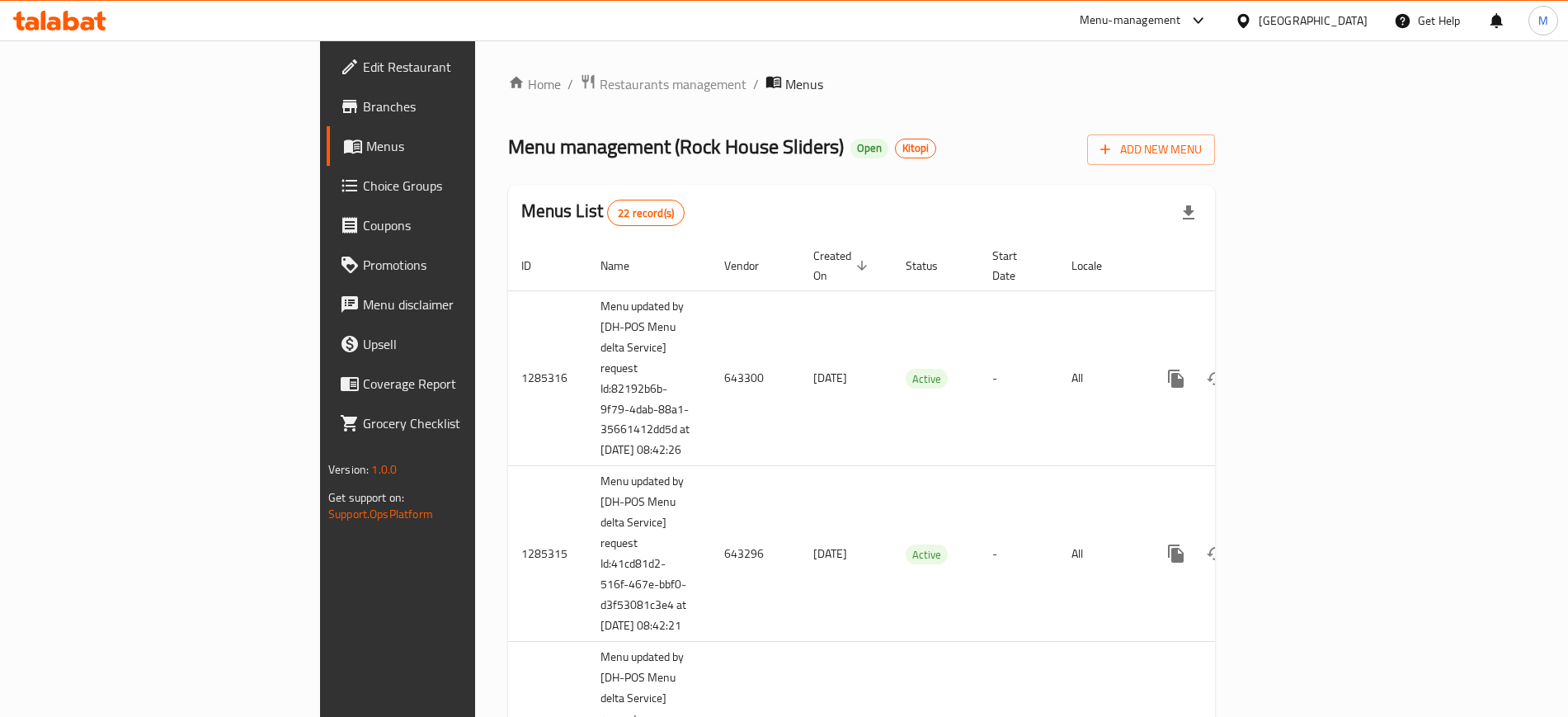
scroll to position [1817, 0]
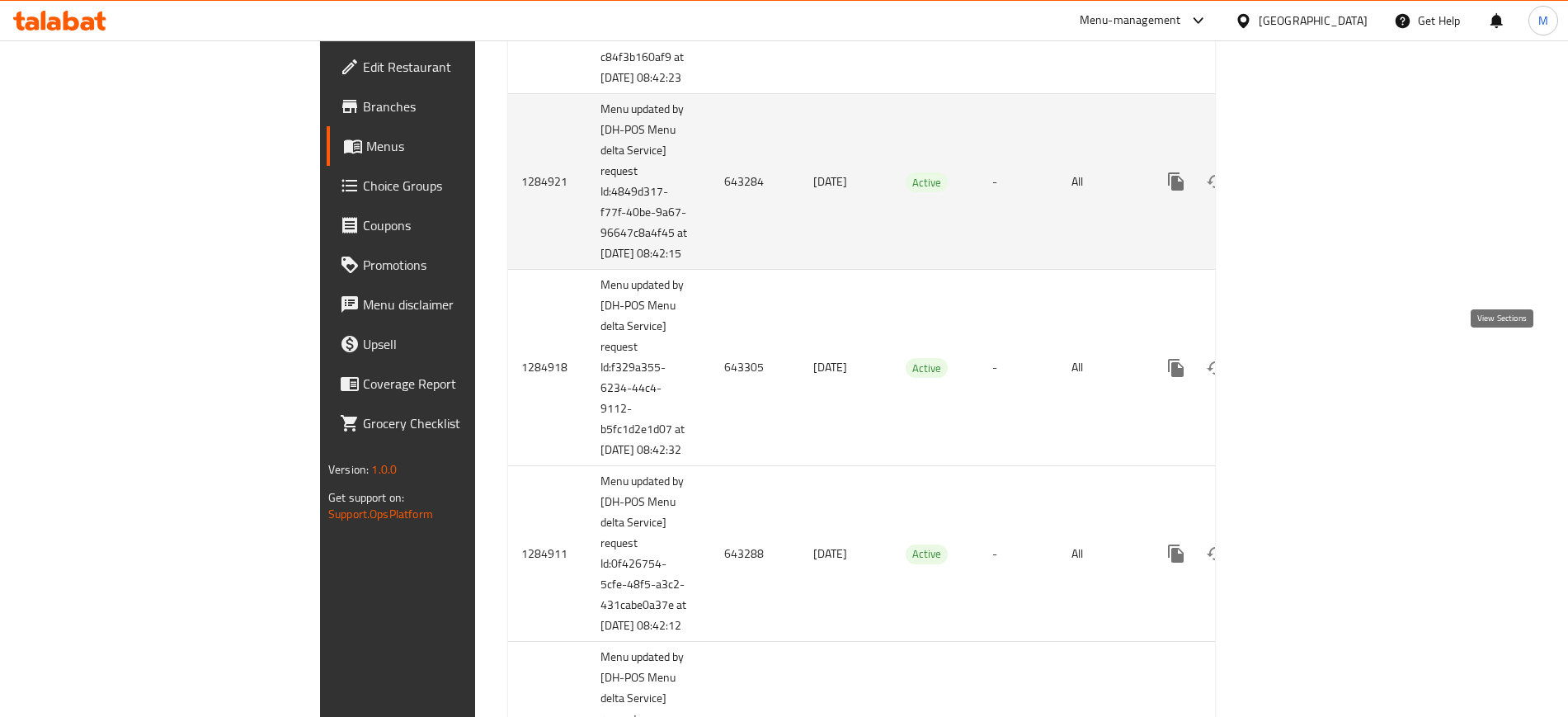
click at [1305, 191] on icon "enhanced table" at bounding box center [1295, 182] width 20 height 20
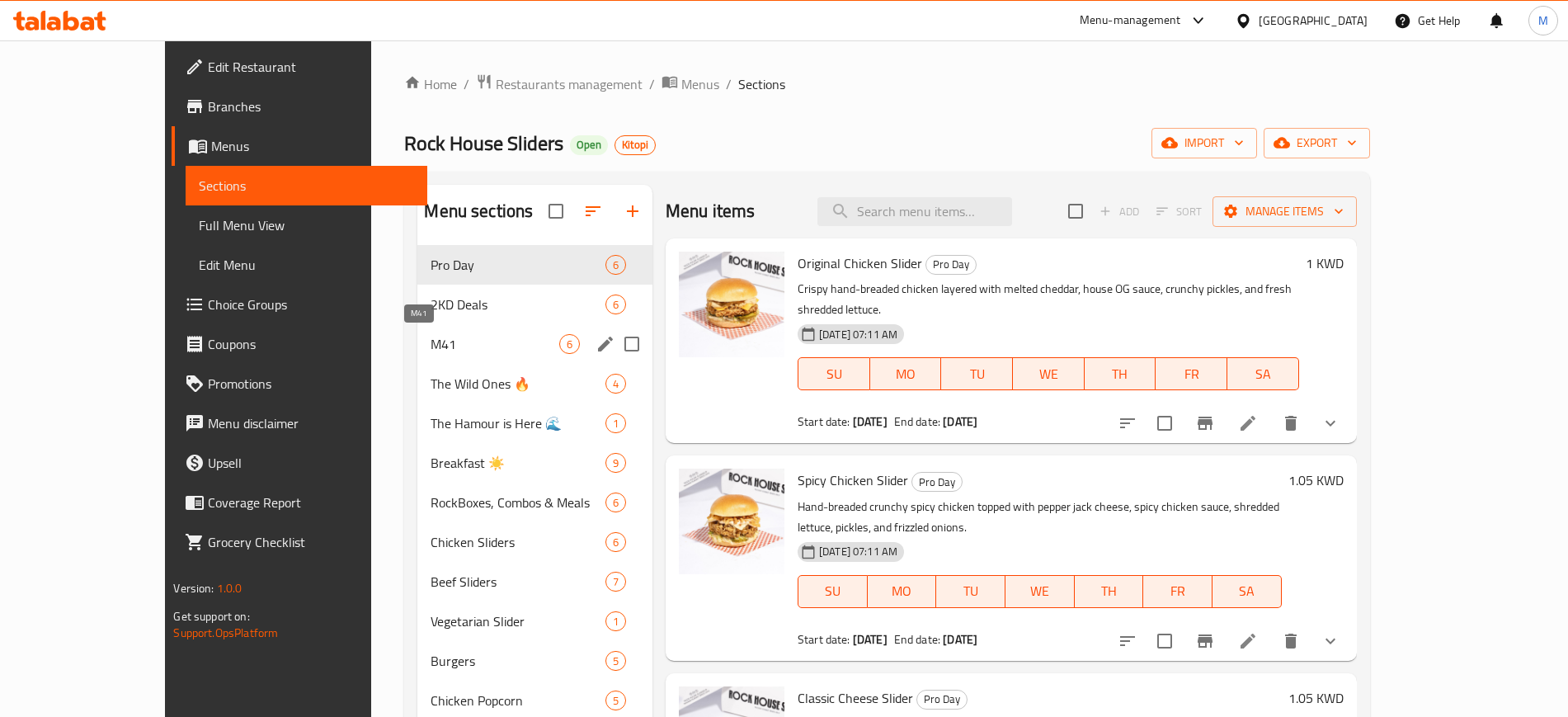
click at [467, 341] on span "M41" at bounding box center [495, 344] width 128 height 20
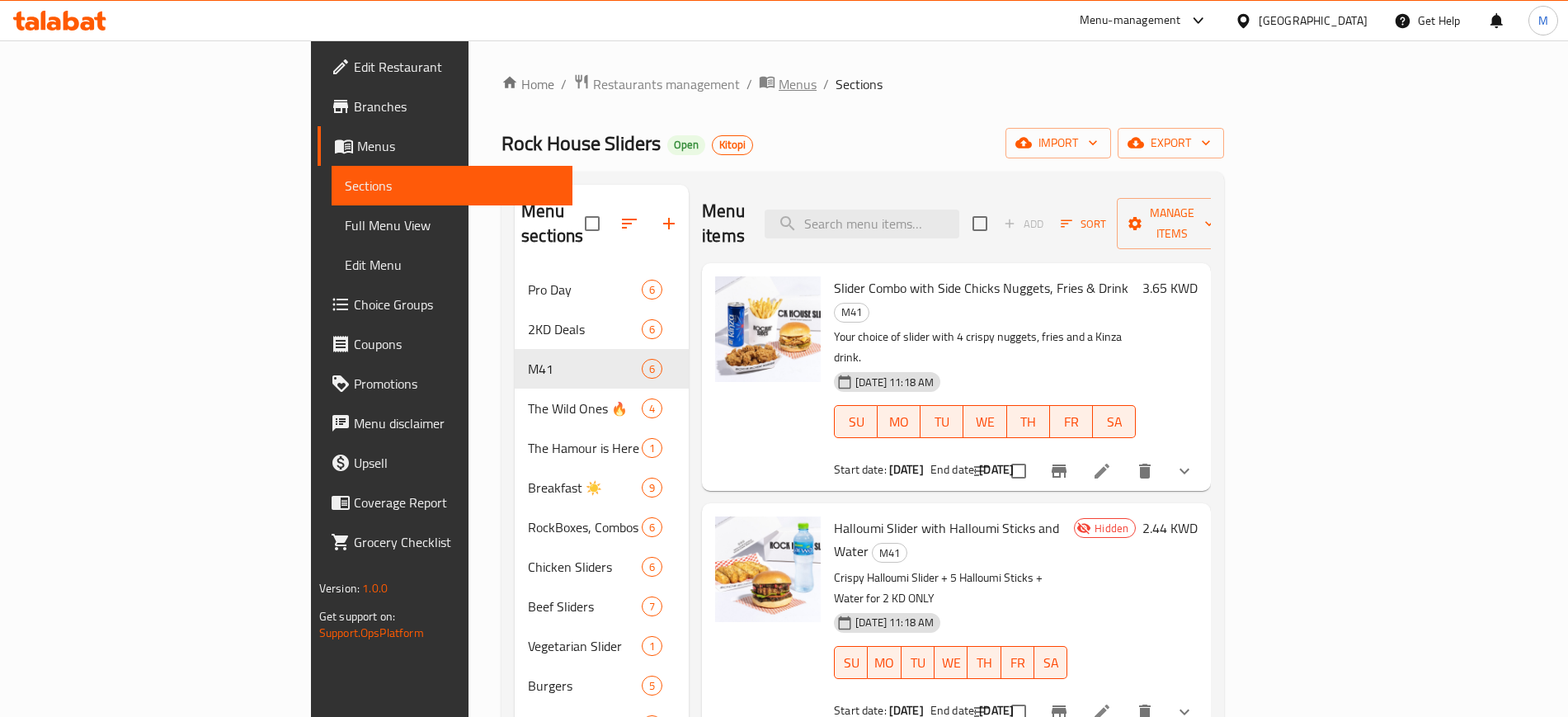
click at [779, 90] on span "Menus" at bounding box center [797, 84] width 38 height 20
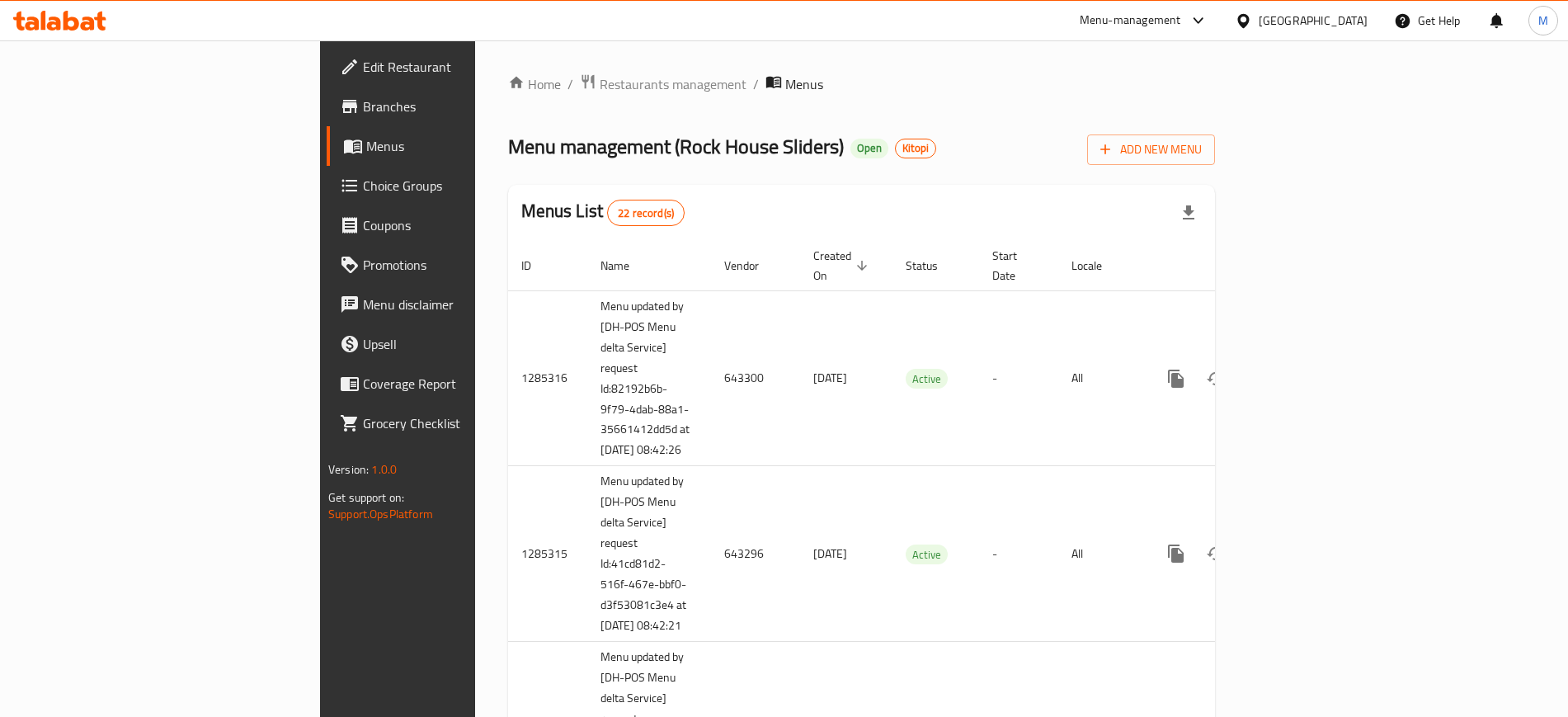
scroll to position [2820, 0]
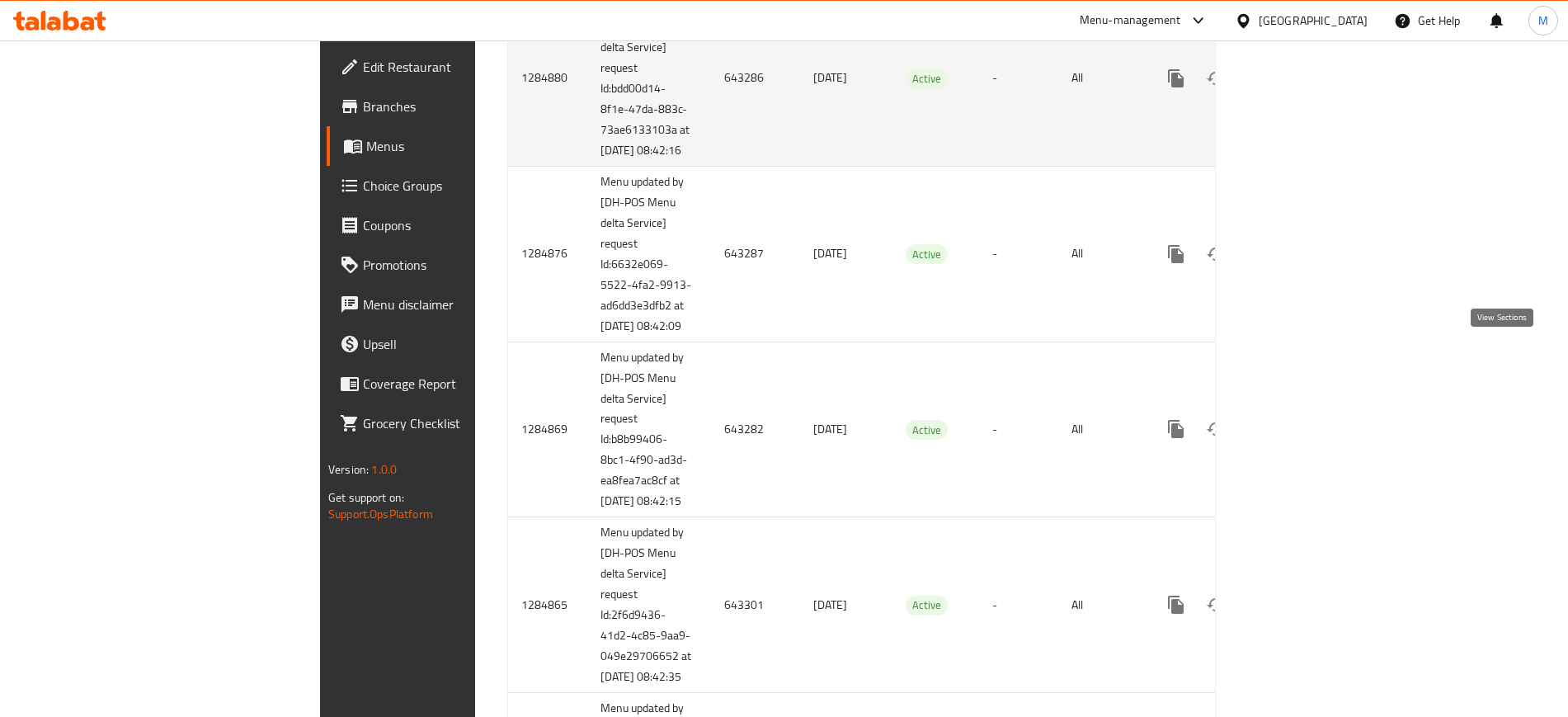
click at [1315, 98] on link "enhanced table" at bounding box center [1294, 78] width 39 height 39
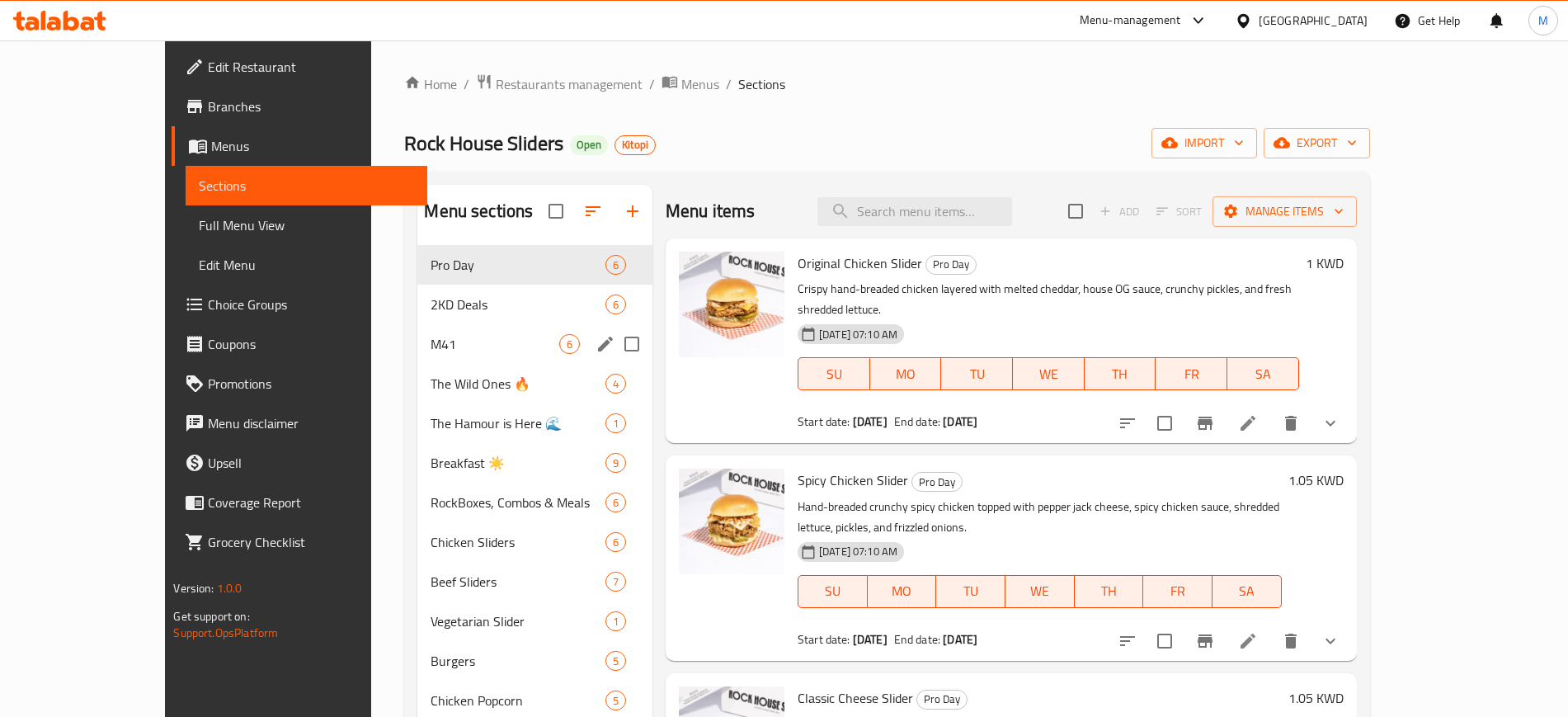
click at [449, 332] on div "M41 6" at bounding box center [534, 343] width 235 height 39
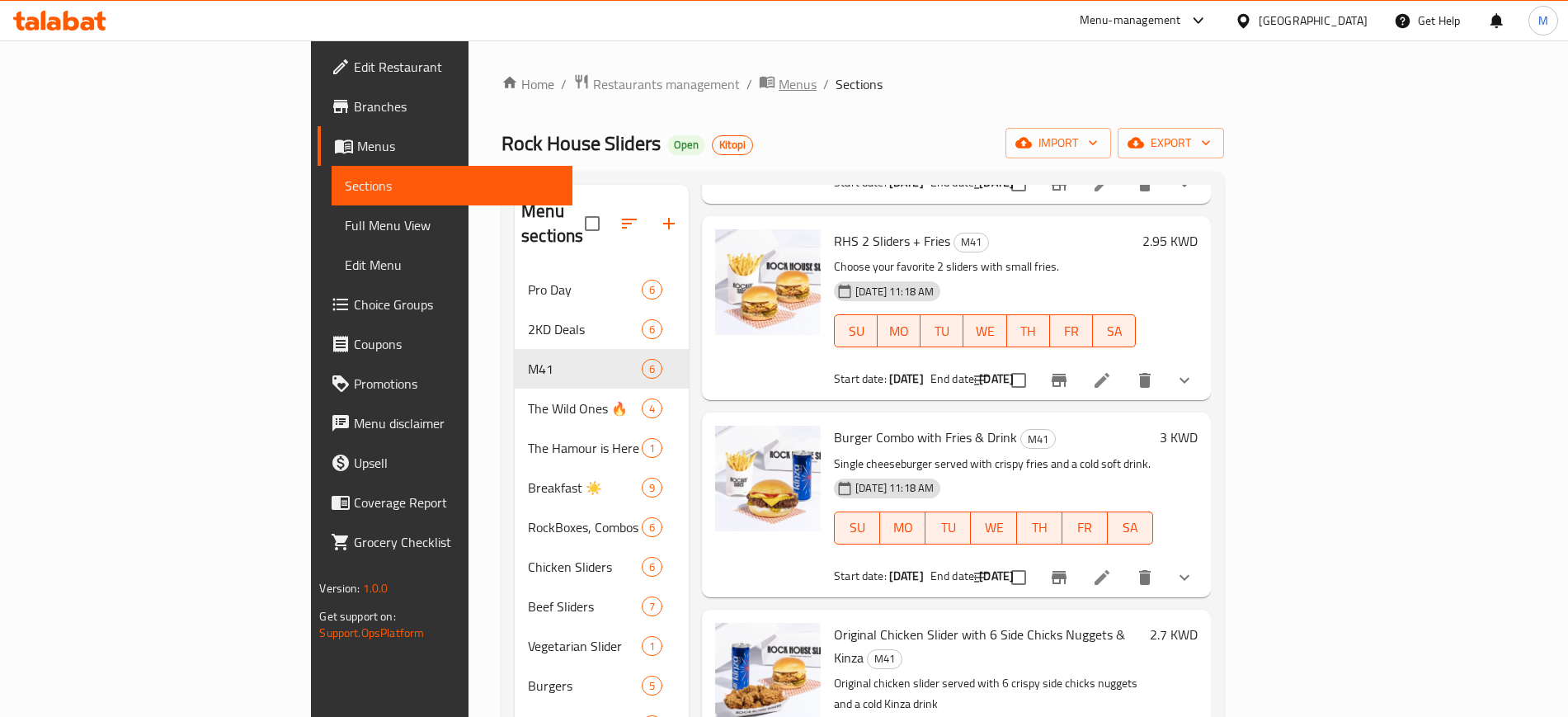
click at [779, 94] on span "Menus" at bounding box center [797, 84] width 38 height 20
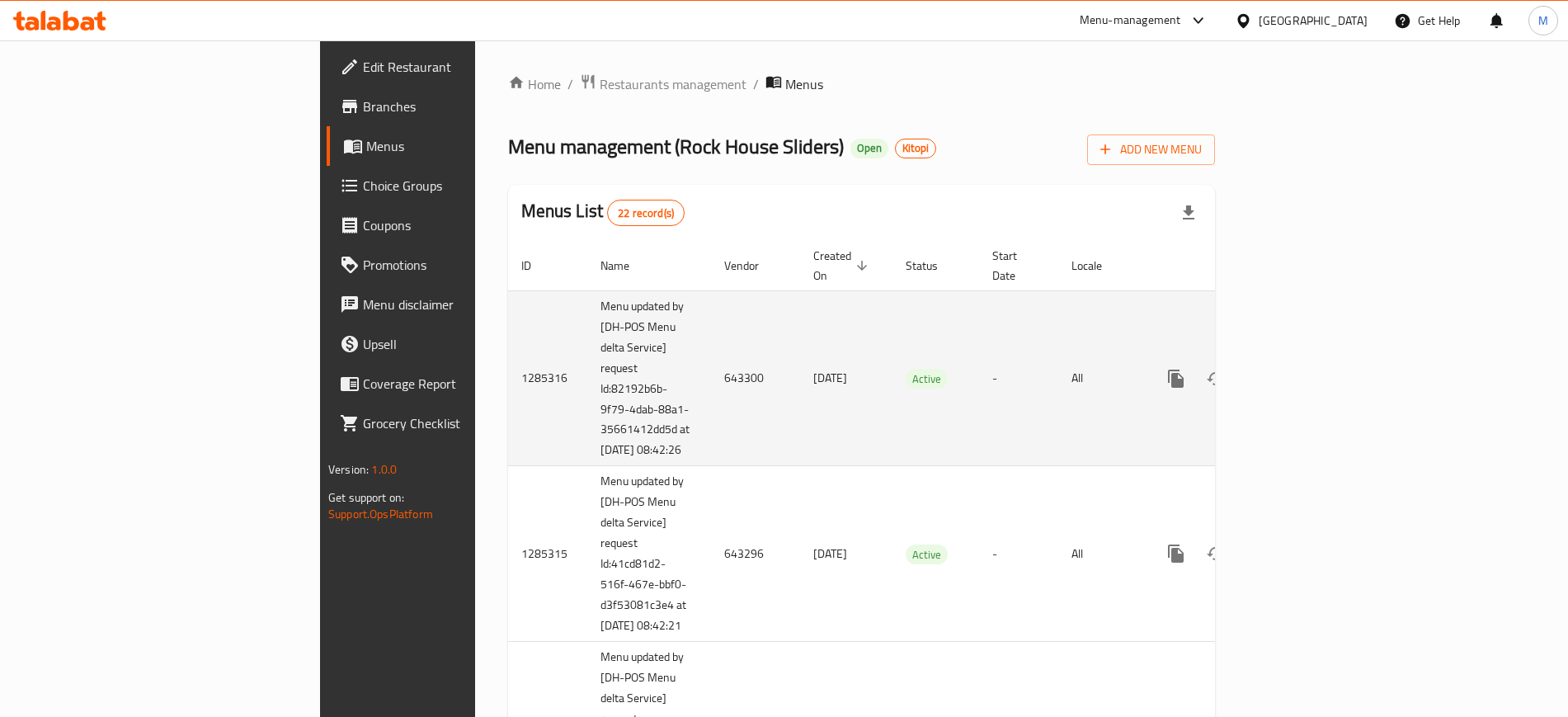
click at [967, 348] on td "Active" at bounding box center [936, 378] width 87 height 176
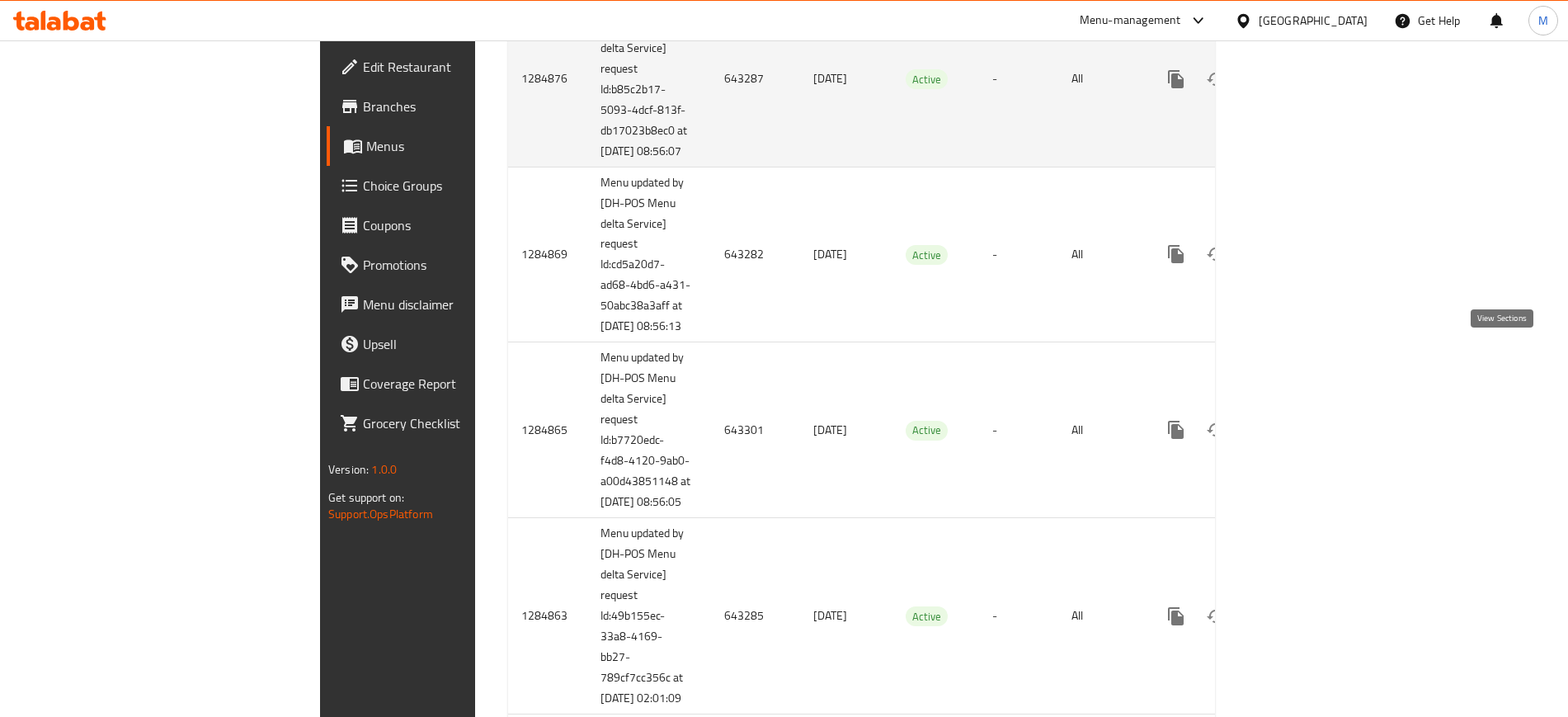
click at [1305, 89] on icon "enhanced table" at bounding box center [1295, 80] width 20 height 20
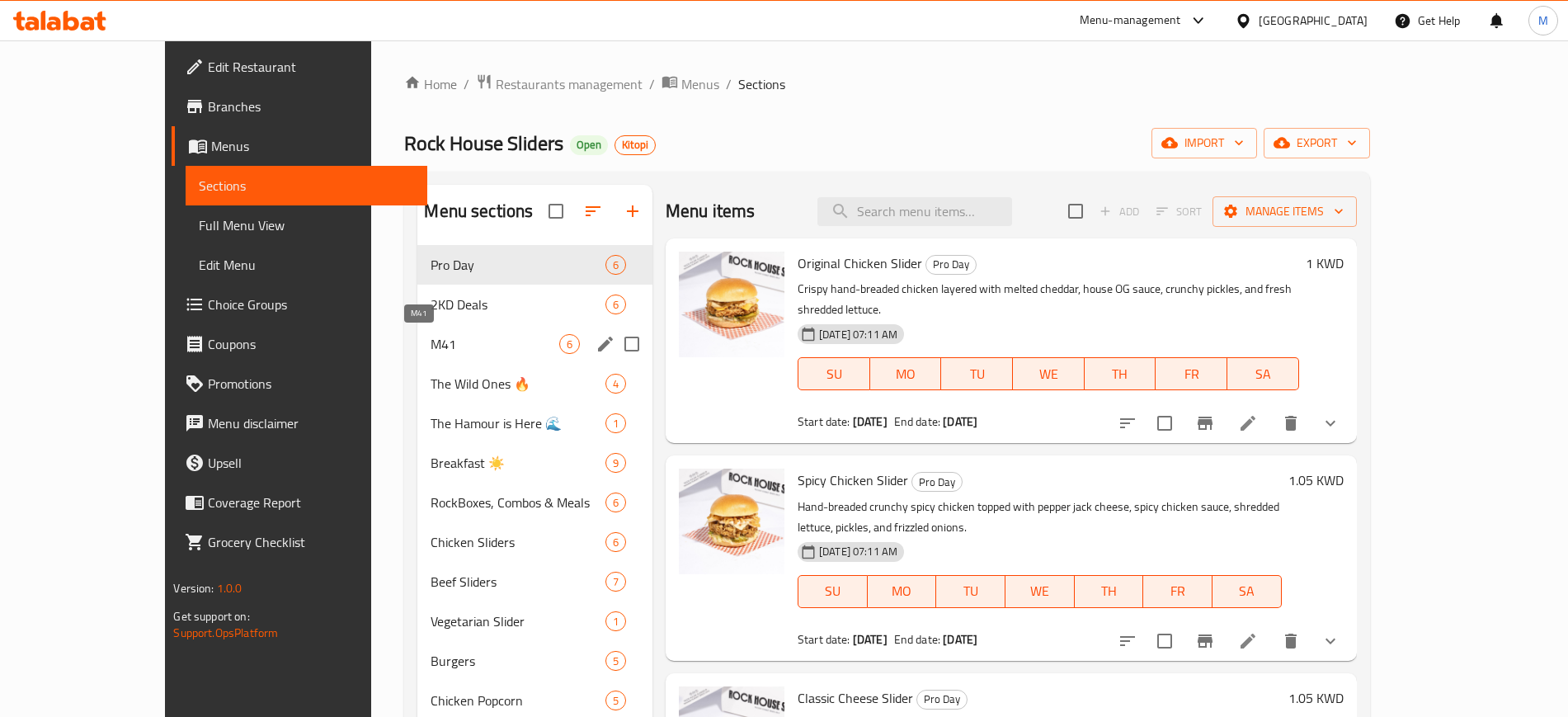
click at [446, 350] on span "M41" at bounding box center [495, 344] width 128 height 20
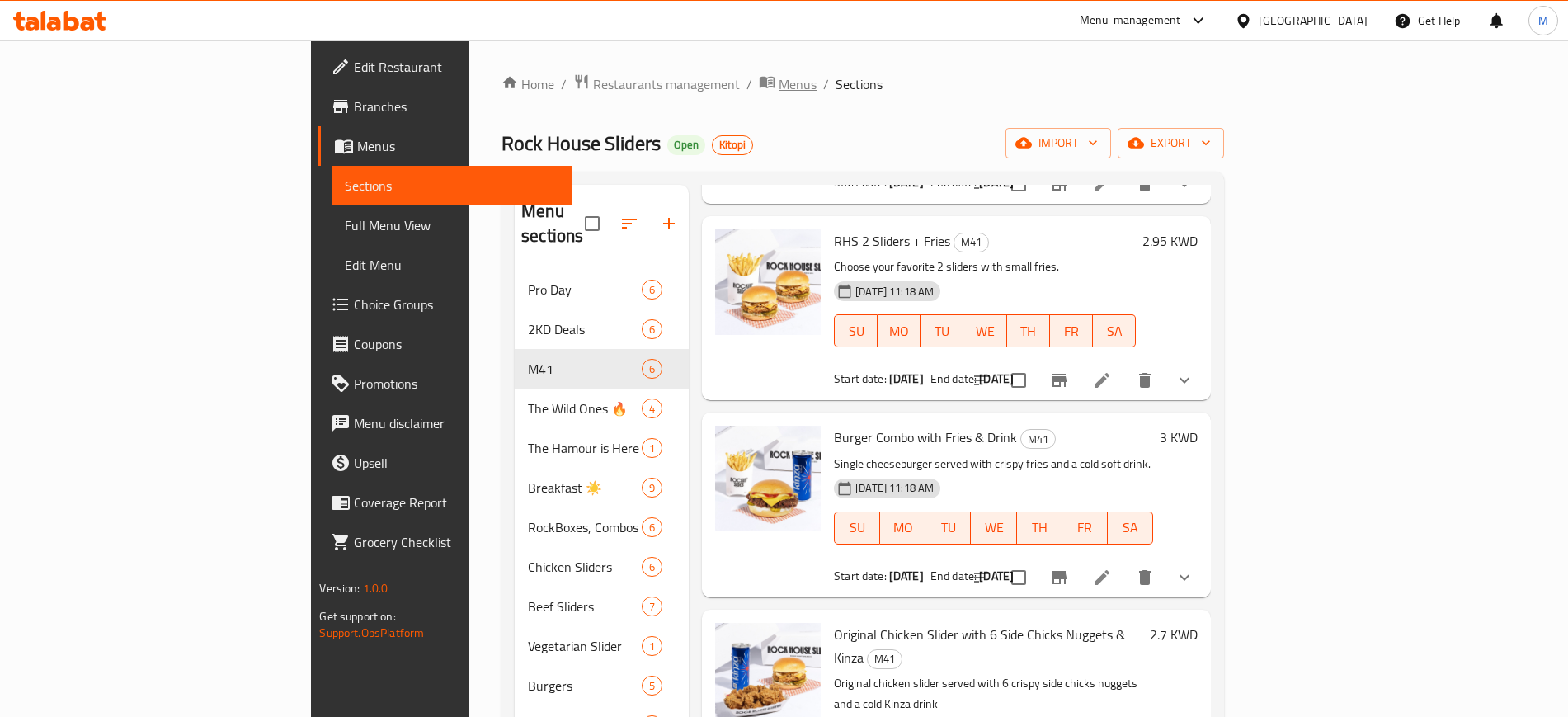
click at [779, 88] on span "Menus" at bounding box center [797, 84] width 38 height 20
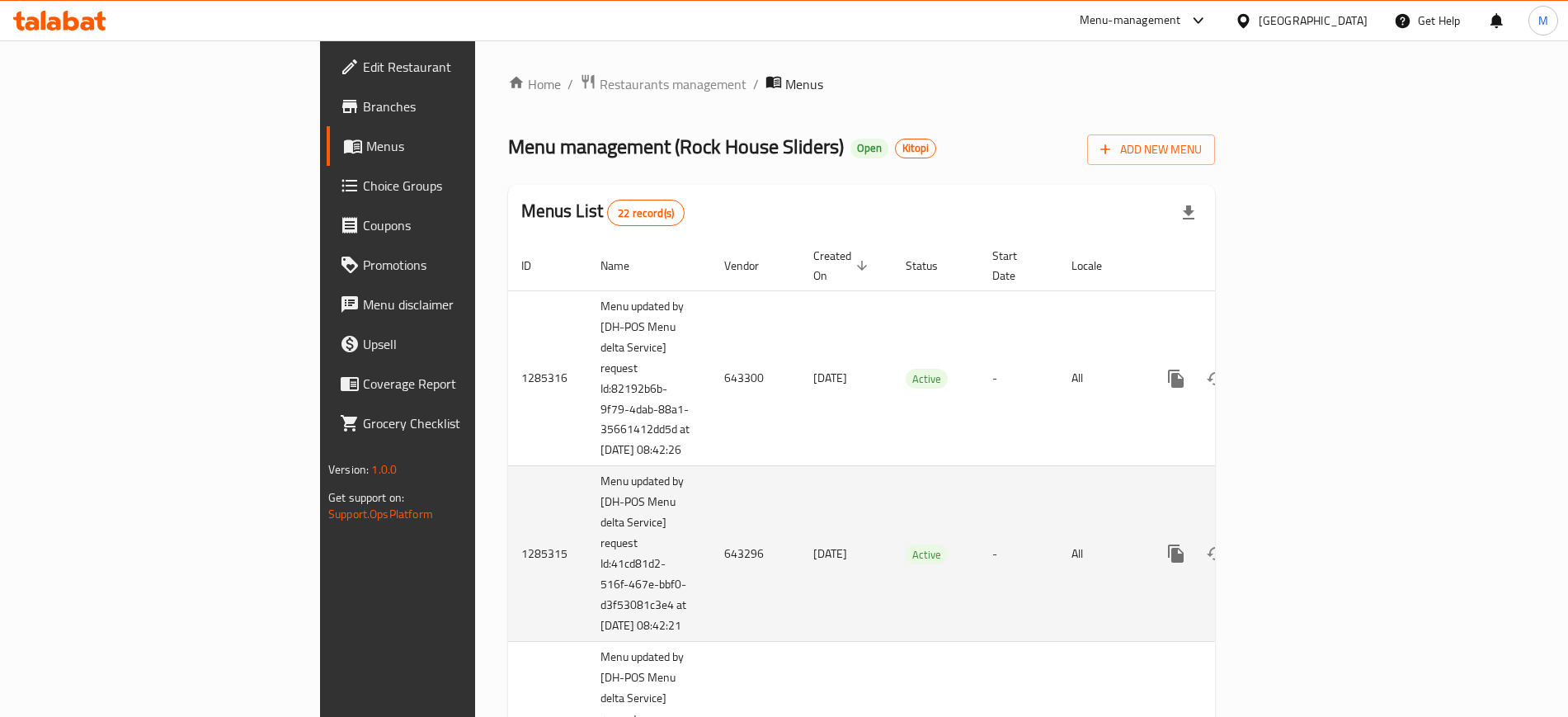
click at [1144, 491] on td "All" at bounding box center [1101, 553] width 85 height 176
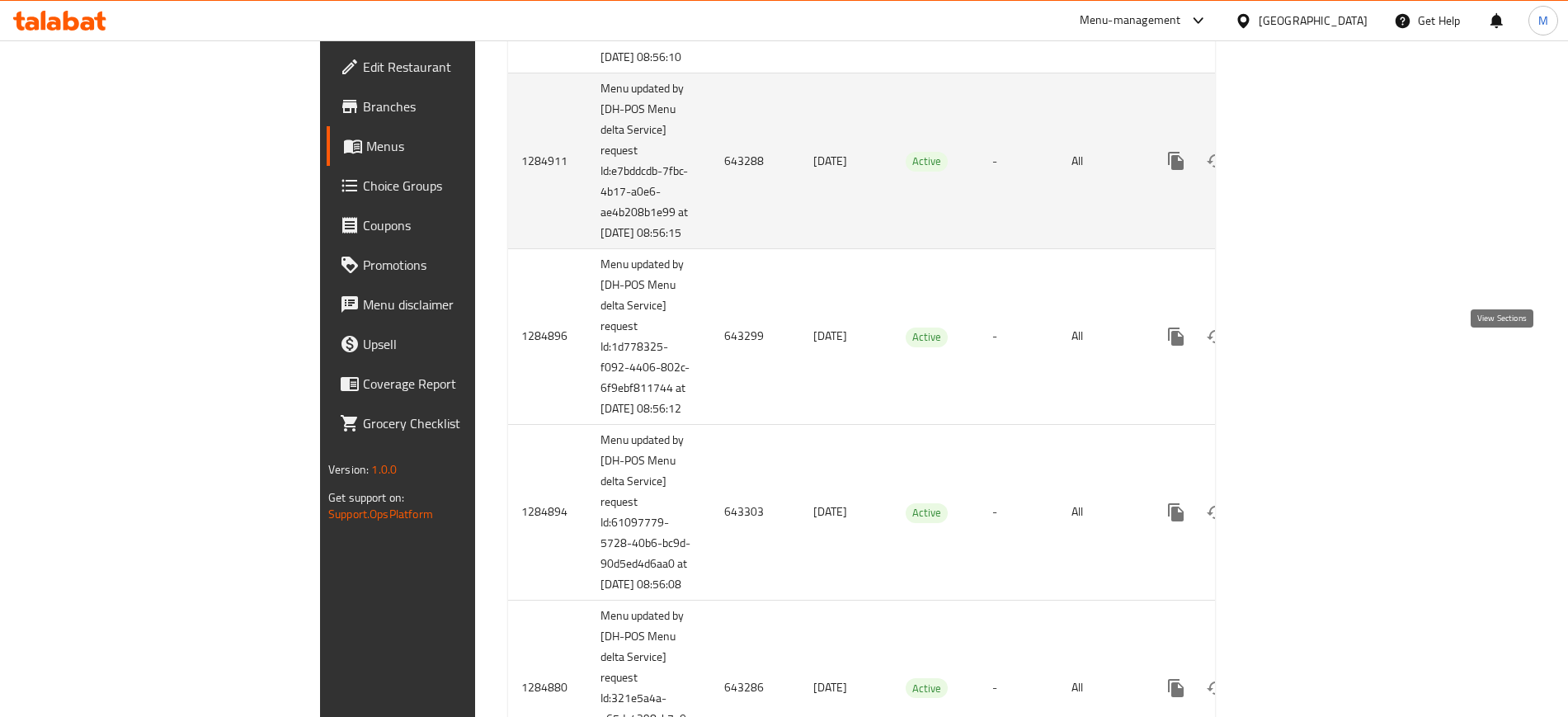
click at [1305, 171] on icon "enhanced table" at bounding box center [1295, 161] width 20 height 20
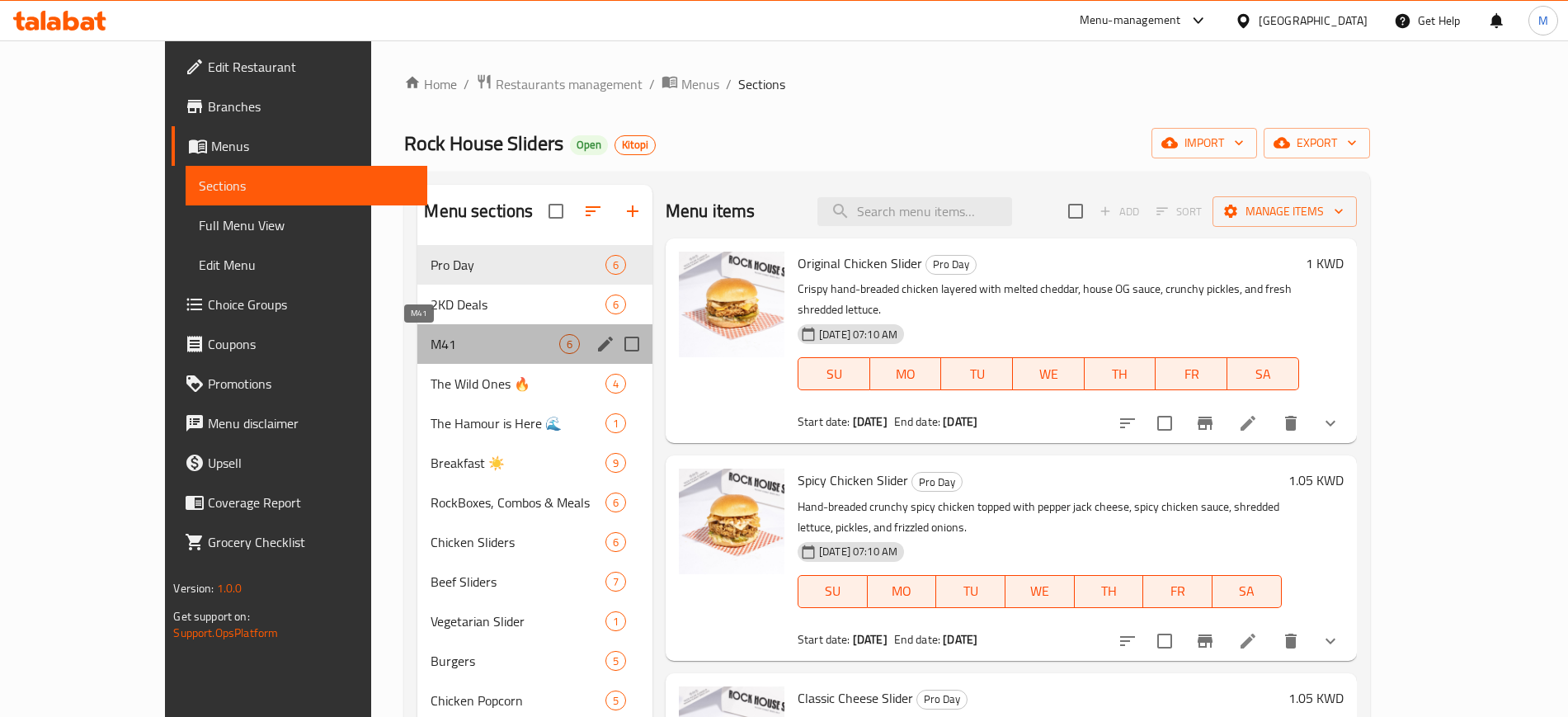
click at [431, 348] on span "M41" at bounding box center [495, 344] width 128 height 20
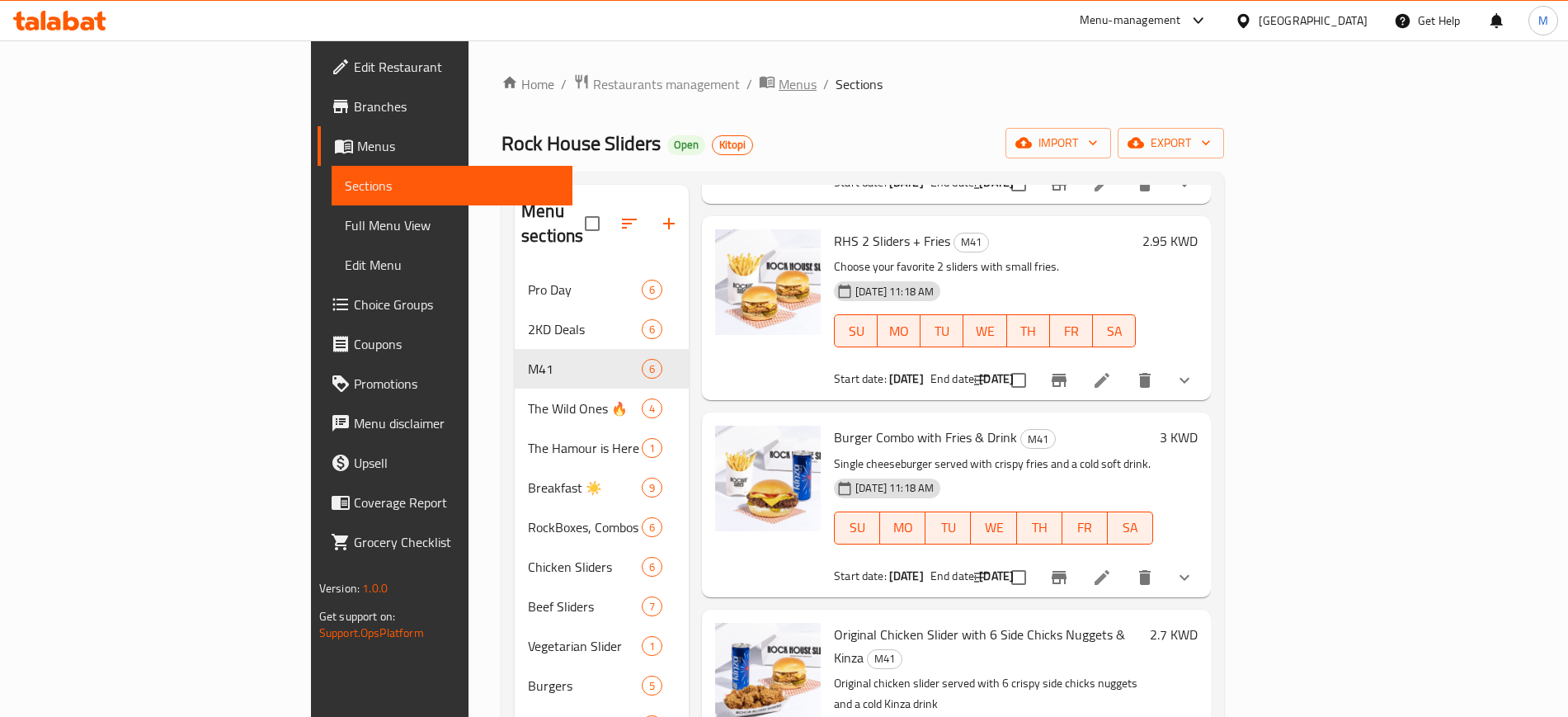
click at [779, 80] on span "Menus" at bounding box center [797, 84] width 38 height 20
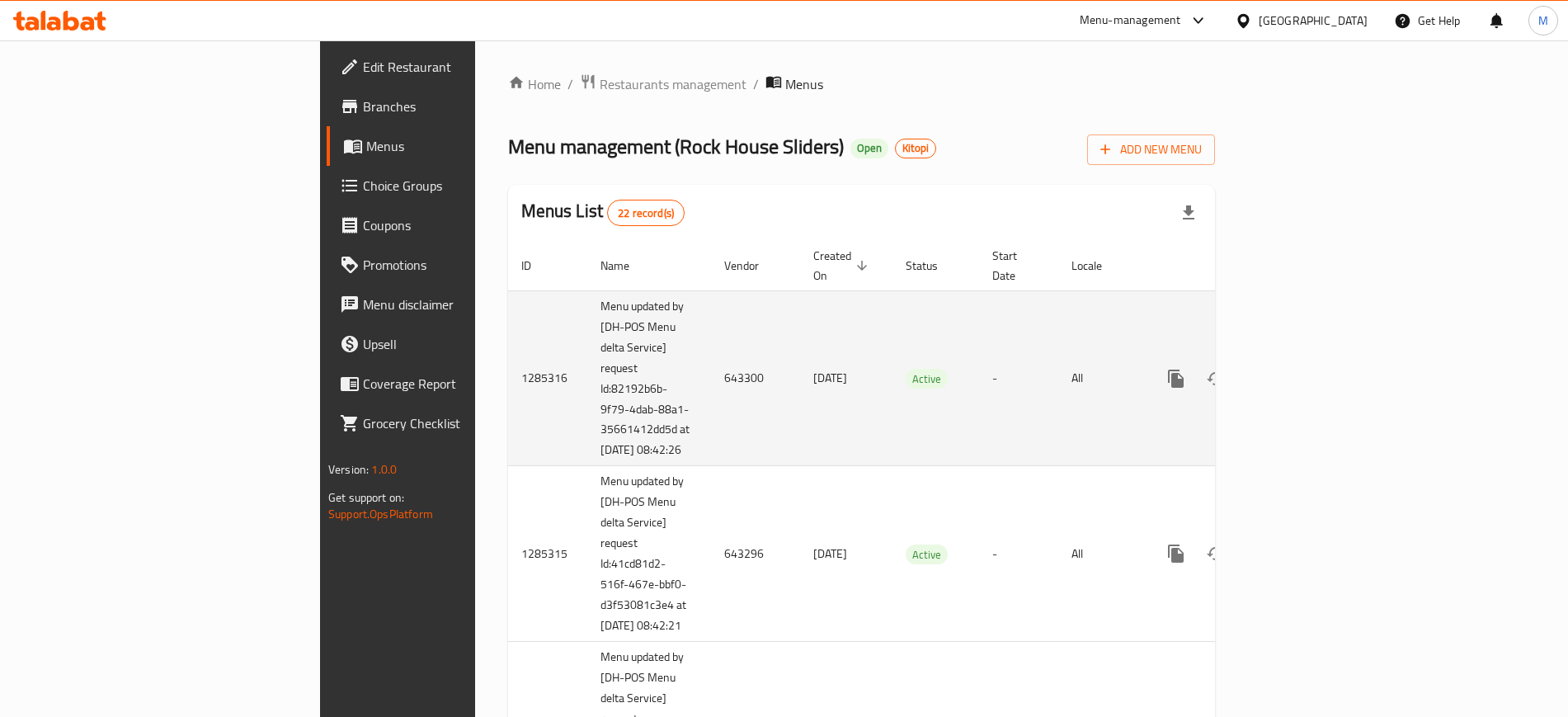
click at [893, 352] on td "Active" at bounding box center [936, 378] width 87 height 176
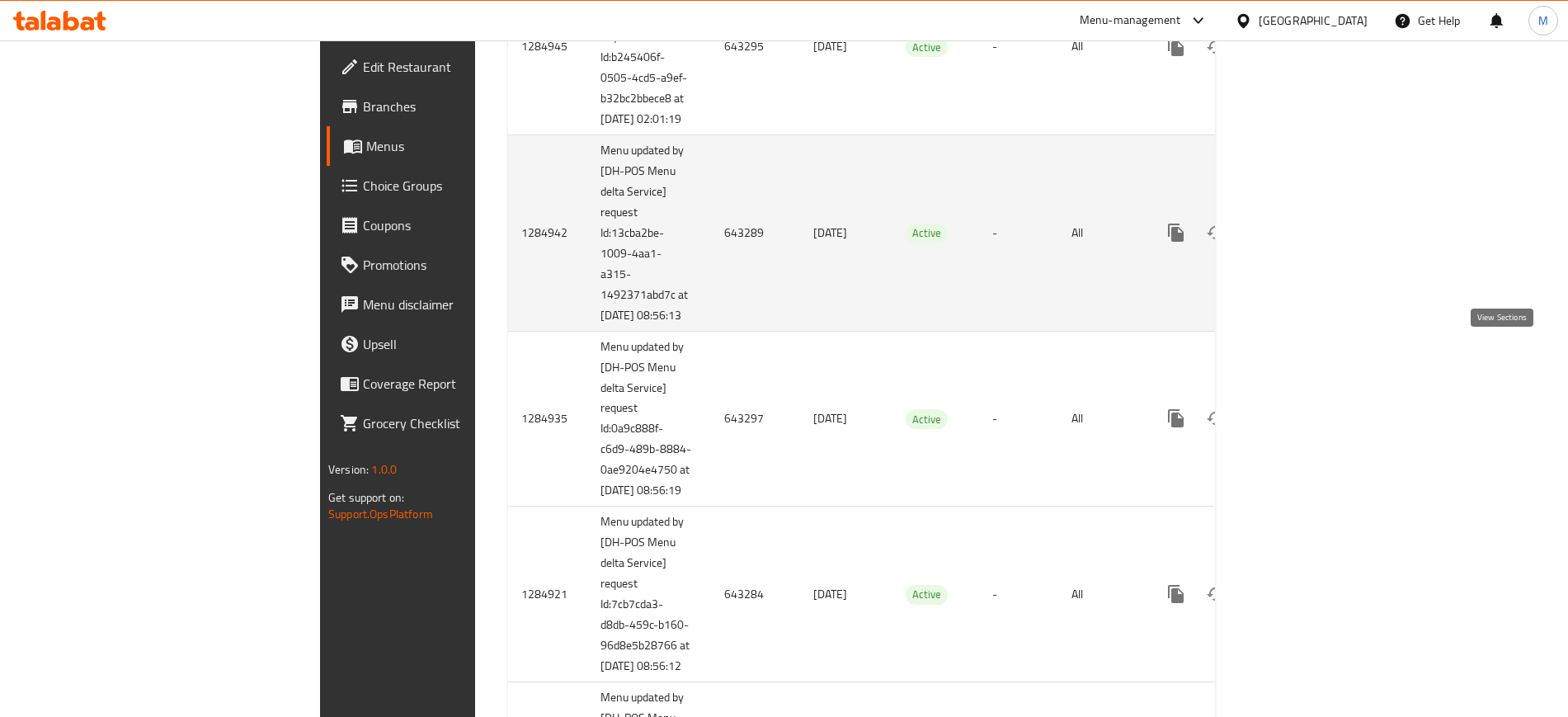
click at [1305, 242] on icon "enhanced table" at bounding box center [1295, 232] width 20 height 20
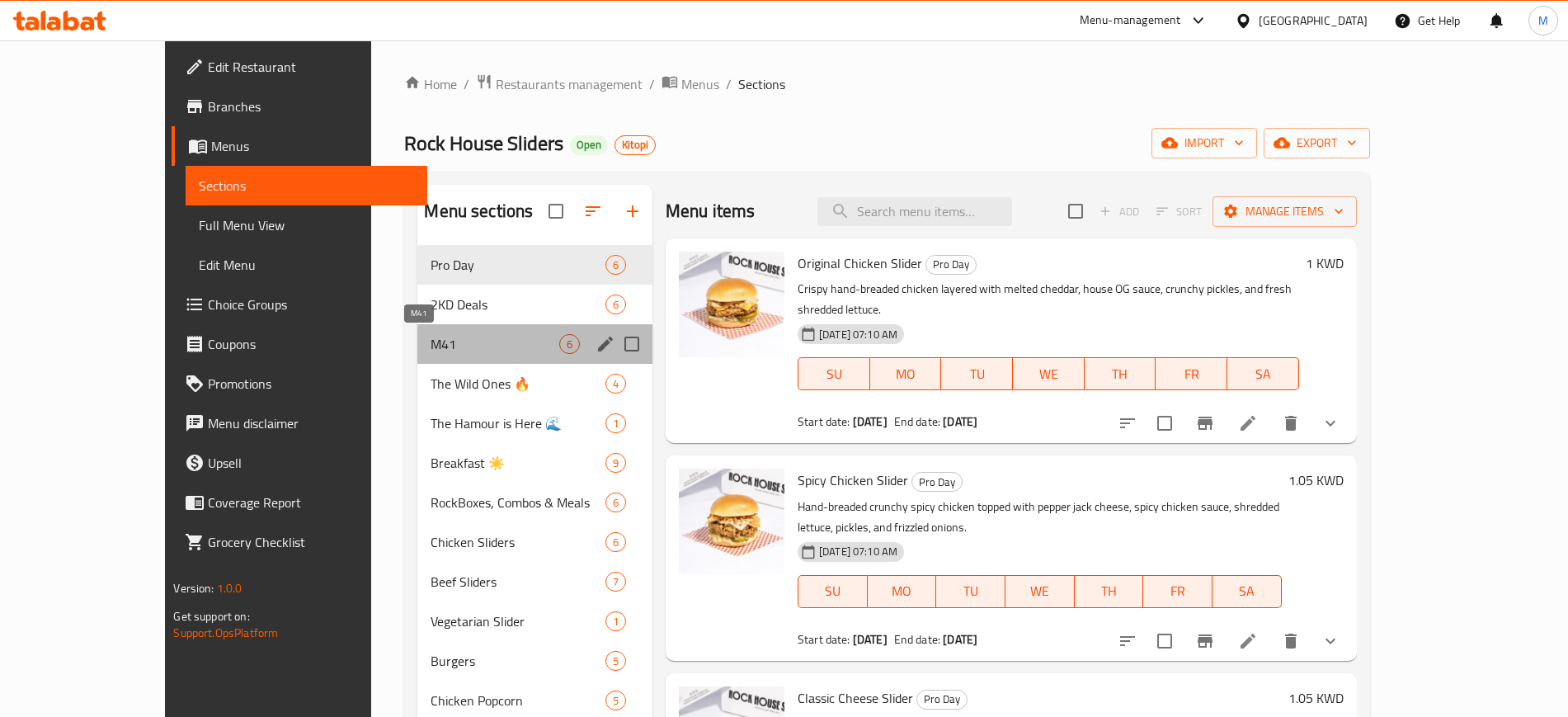
click at [431, 347] on span "M41" at bounding box center [495, 344] width 128 height 20
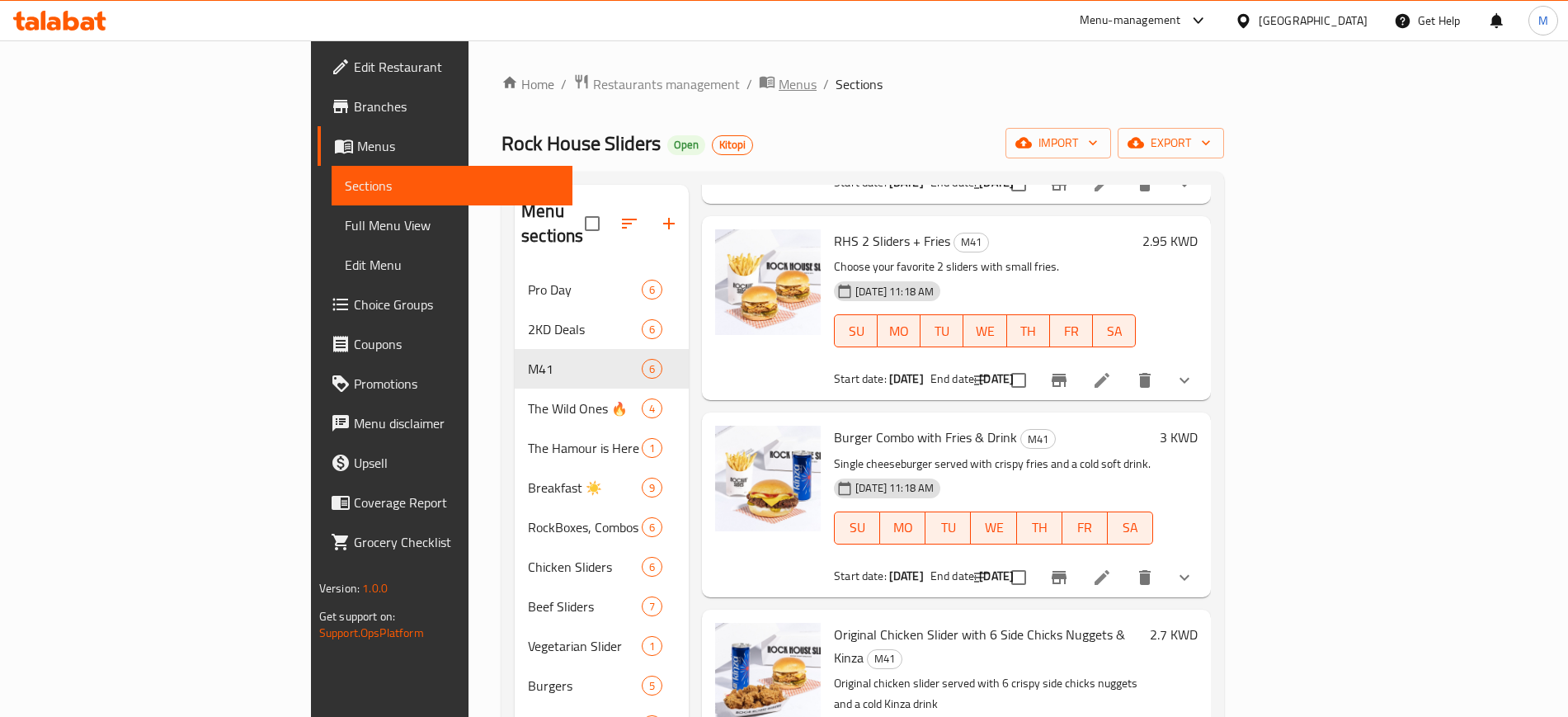
click at [779, 78] on span "Menus" at bounding box center [797, 84] width 38 height 20
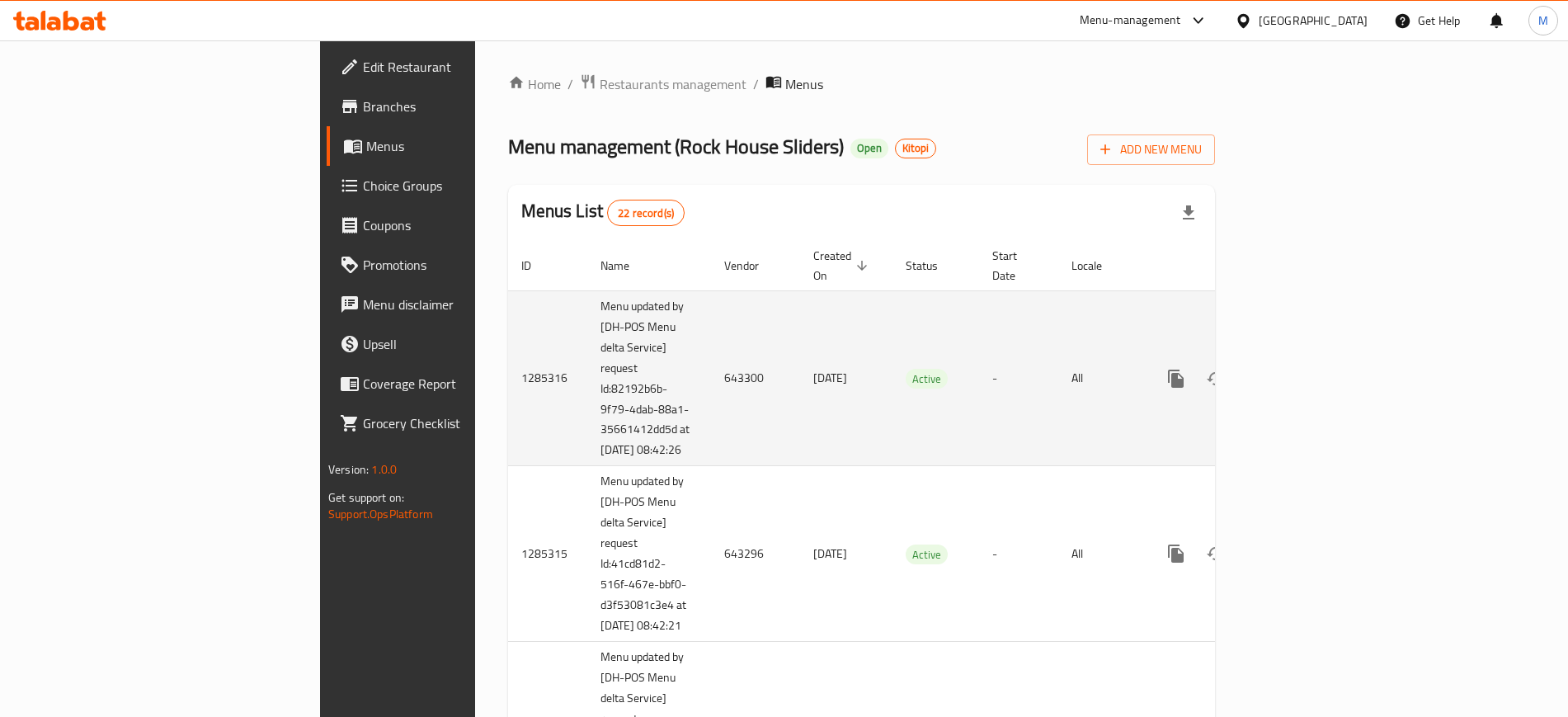
click at [1017, 322] on td "-" at bounding box center [1018, 378] width 80 height 176
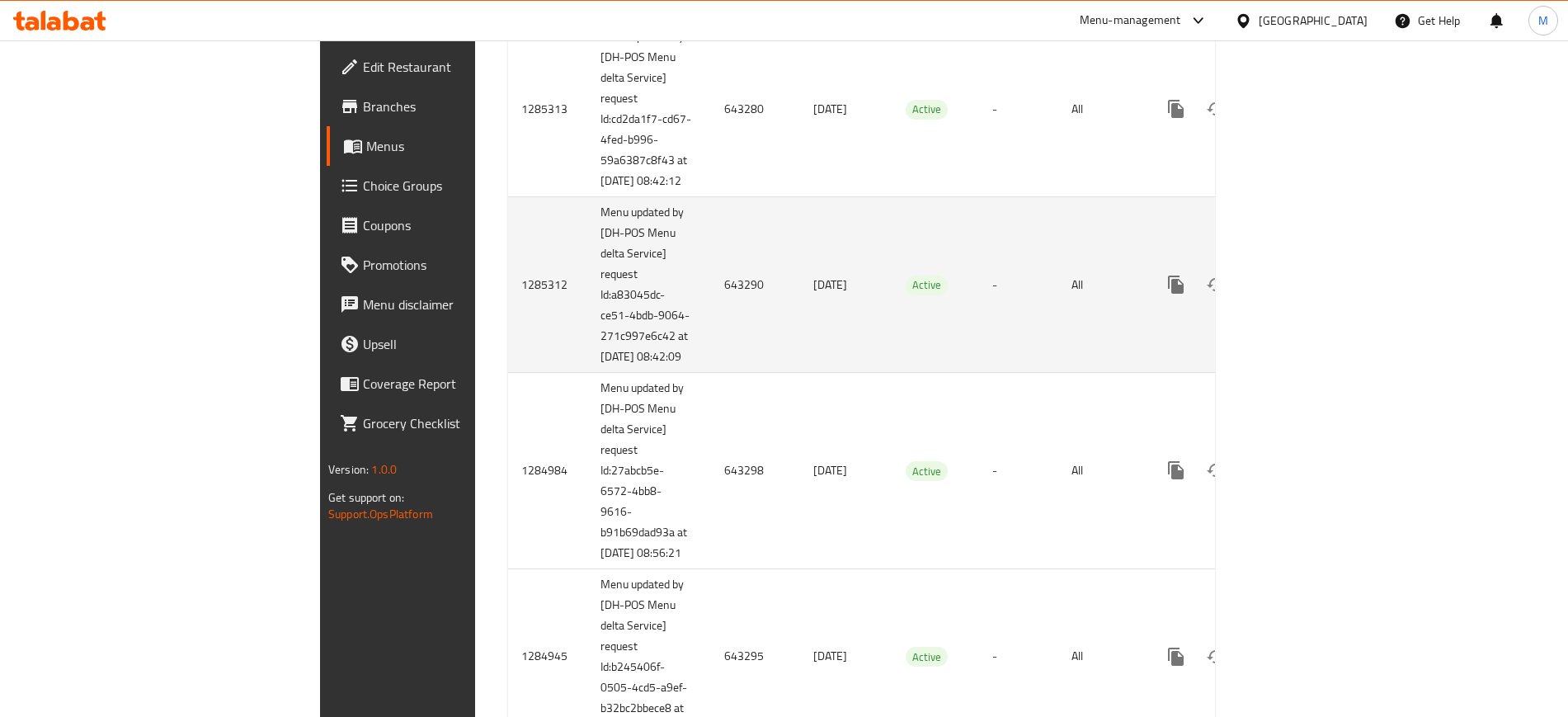
click at [1305, 294] on icon "enhanced table" at bounding box center [1295, 284] width 20 height 20
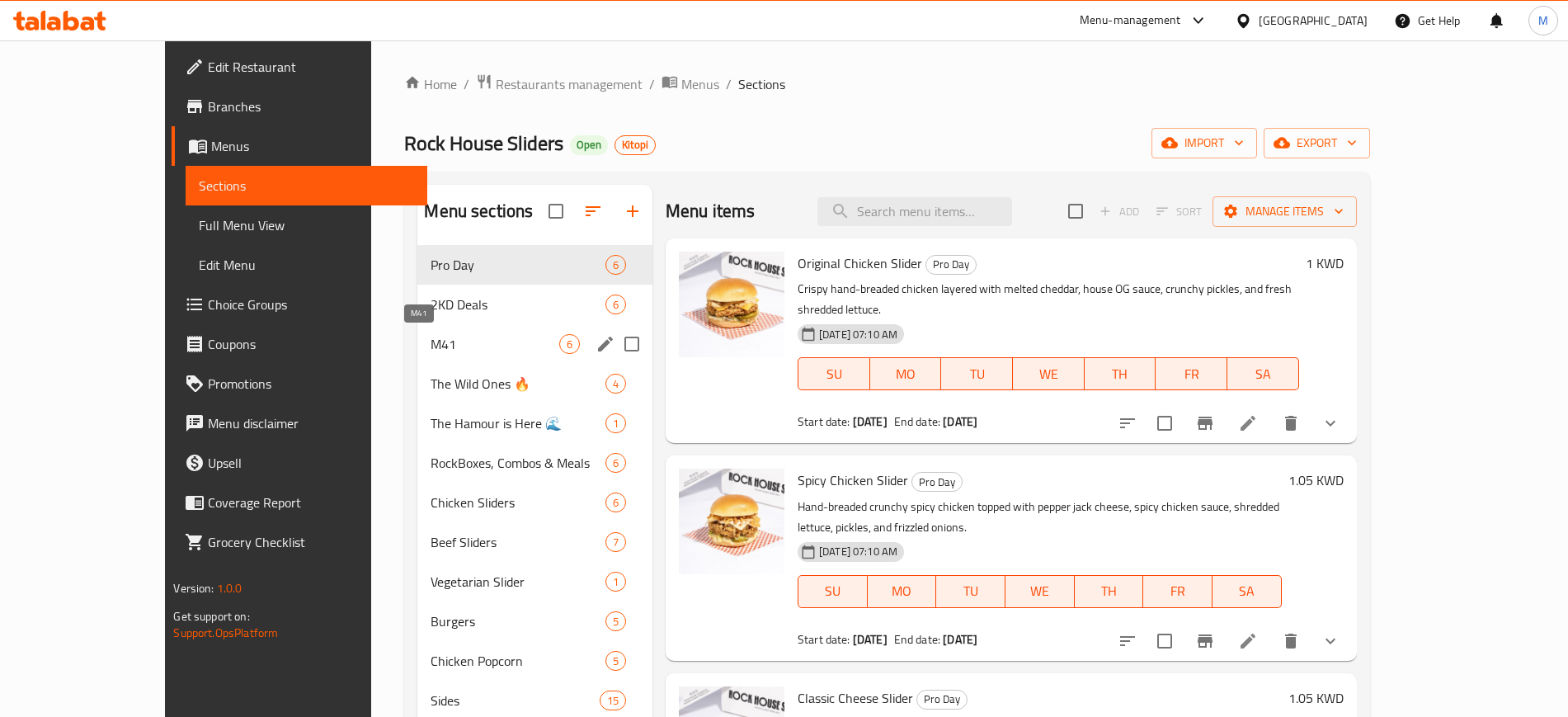
click at [469, 337] on span "M41" at bounding box center [495, 344] width 128 height 20
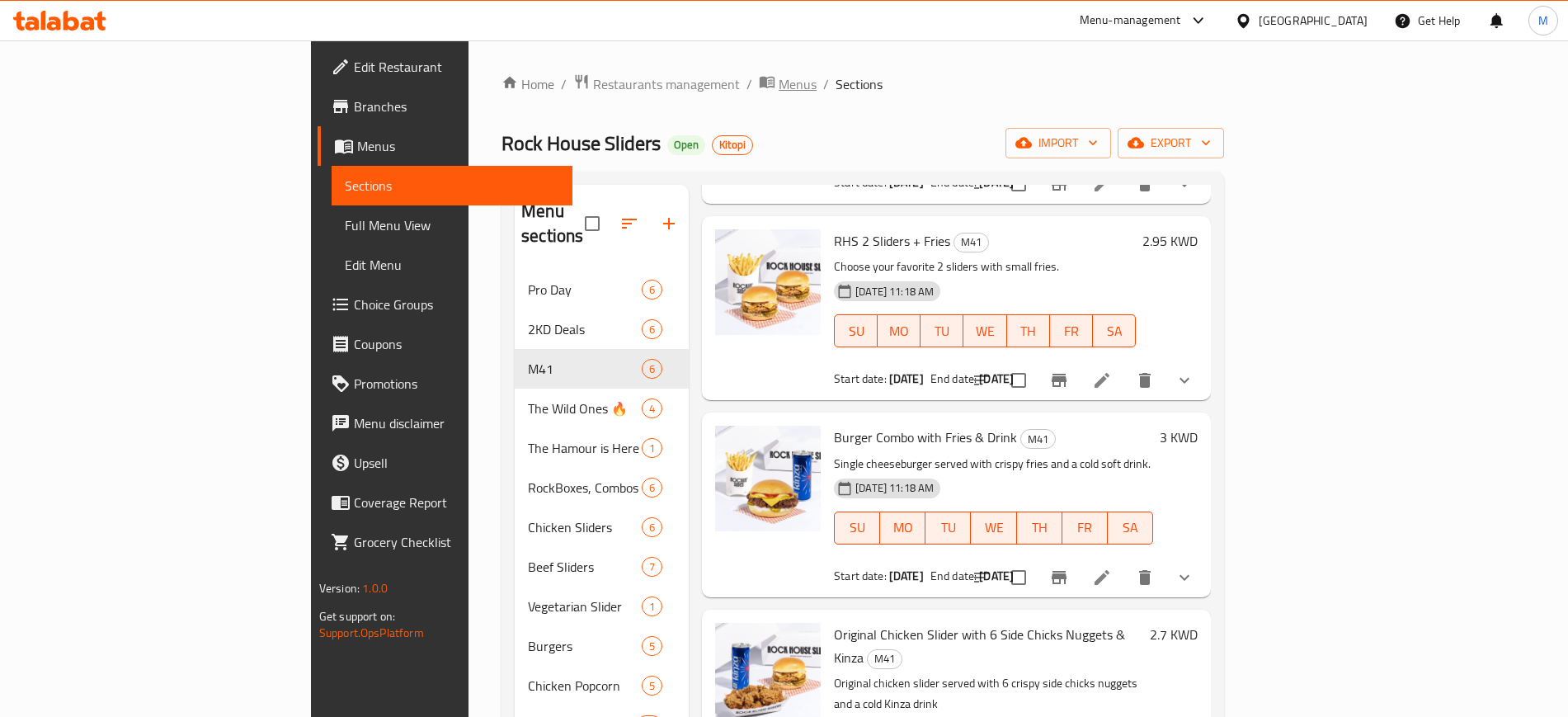
click at [779, 91] on span "Menus" at bounding box center [797, 84] width 38 height 20
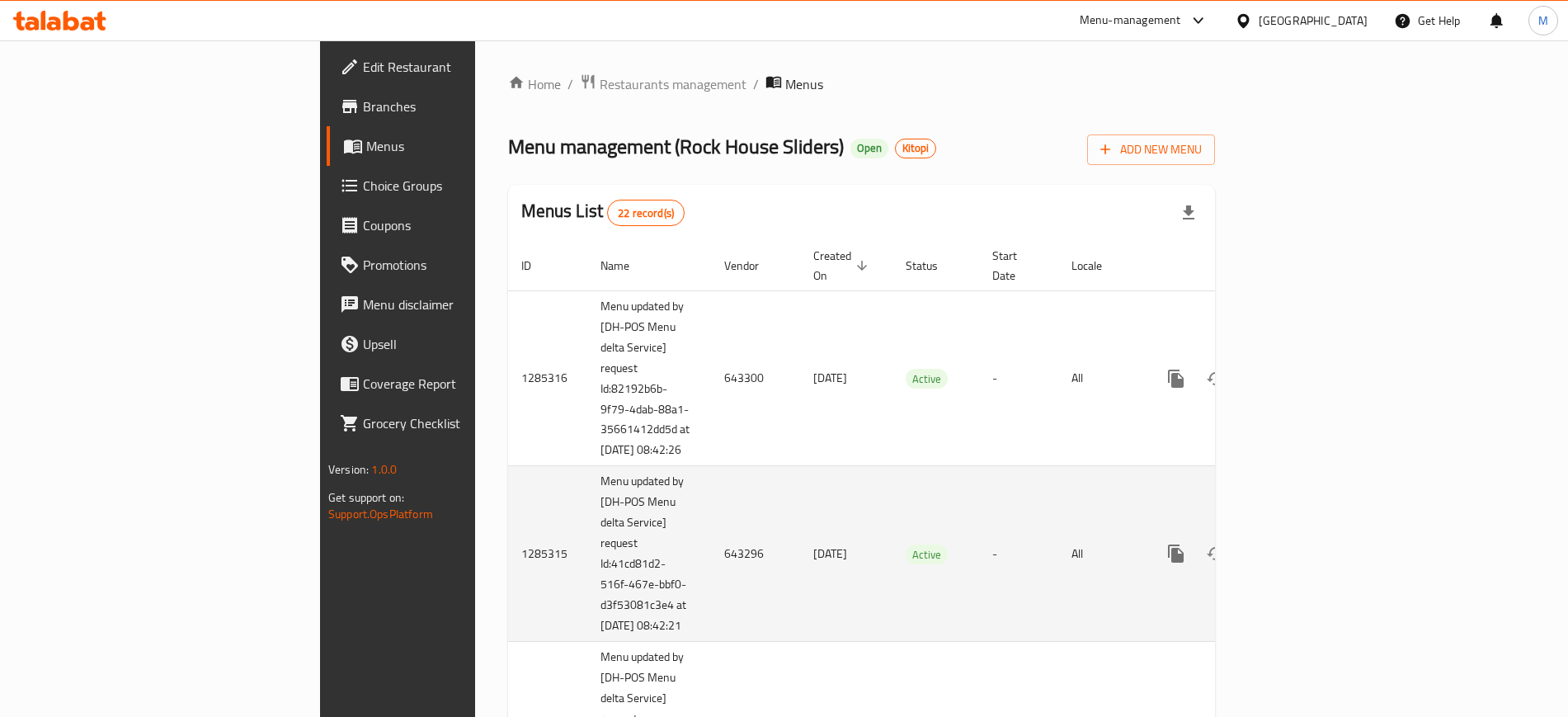
click at [1305, 563] on icon "enhanced table" at bounding box center [1295, 553] width 20 height 20
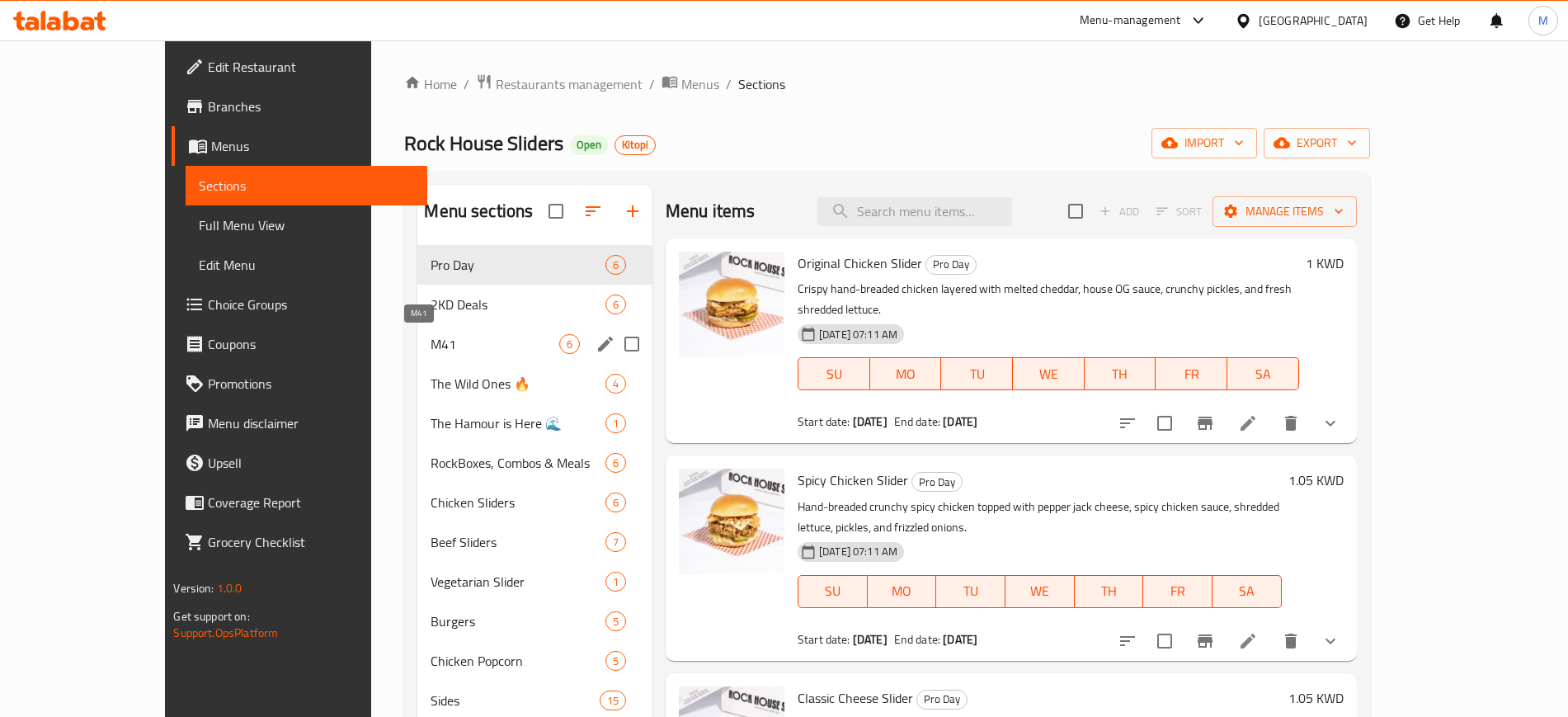
click at [463, 343] on span "M41" at bounding box center [495, 344] width 128 height 20
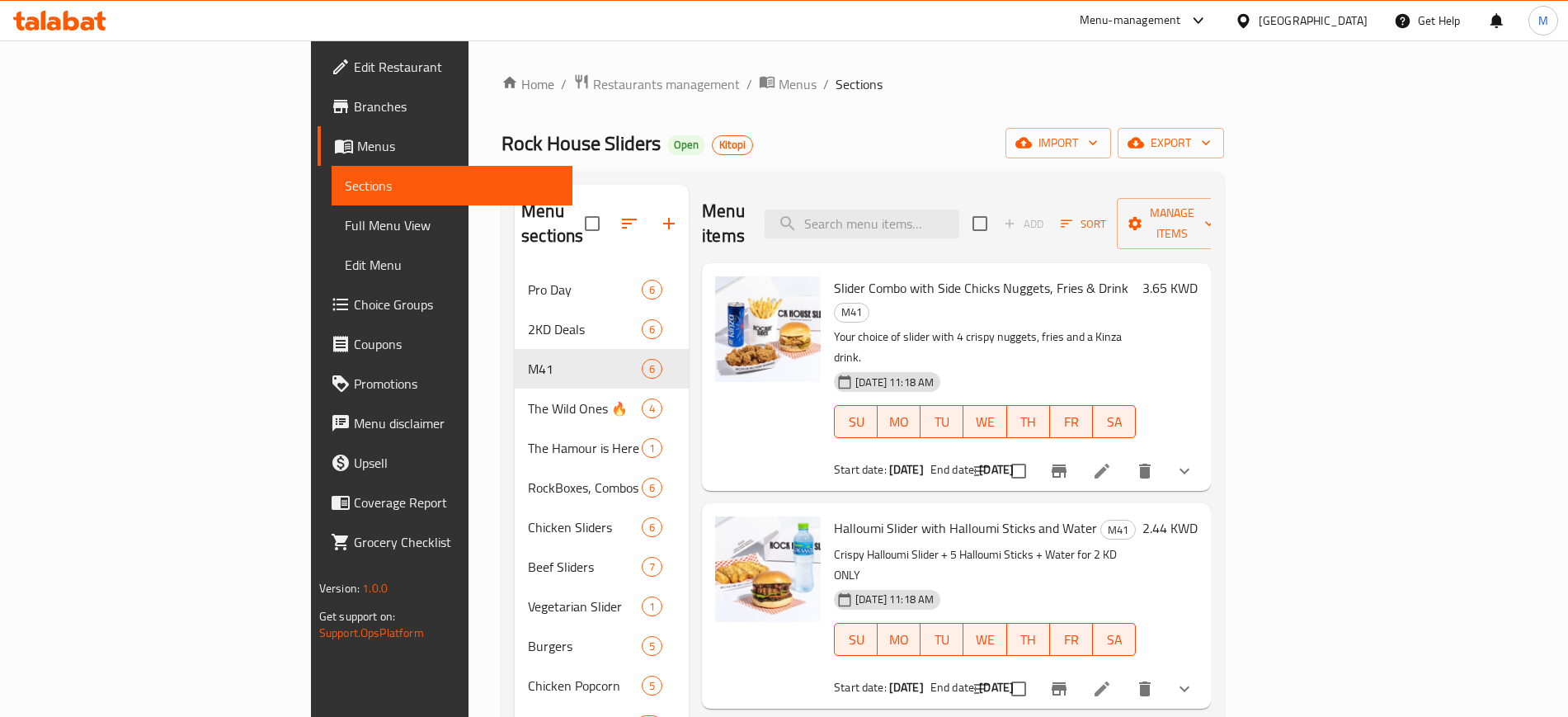
click at [598, 97] on div "Home / Restaurants management / Menus / Sections Rock House Sliders Open Kitopi…" at bounding box center [863, 494] width 723 height 841
click at [779, 87] on span "Menus" at bounding box center [797, 84] width 38 height 20
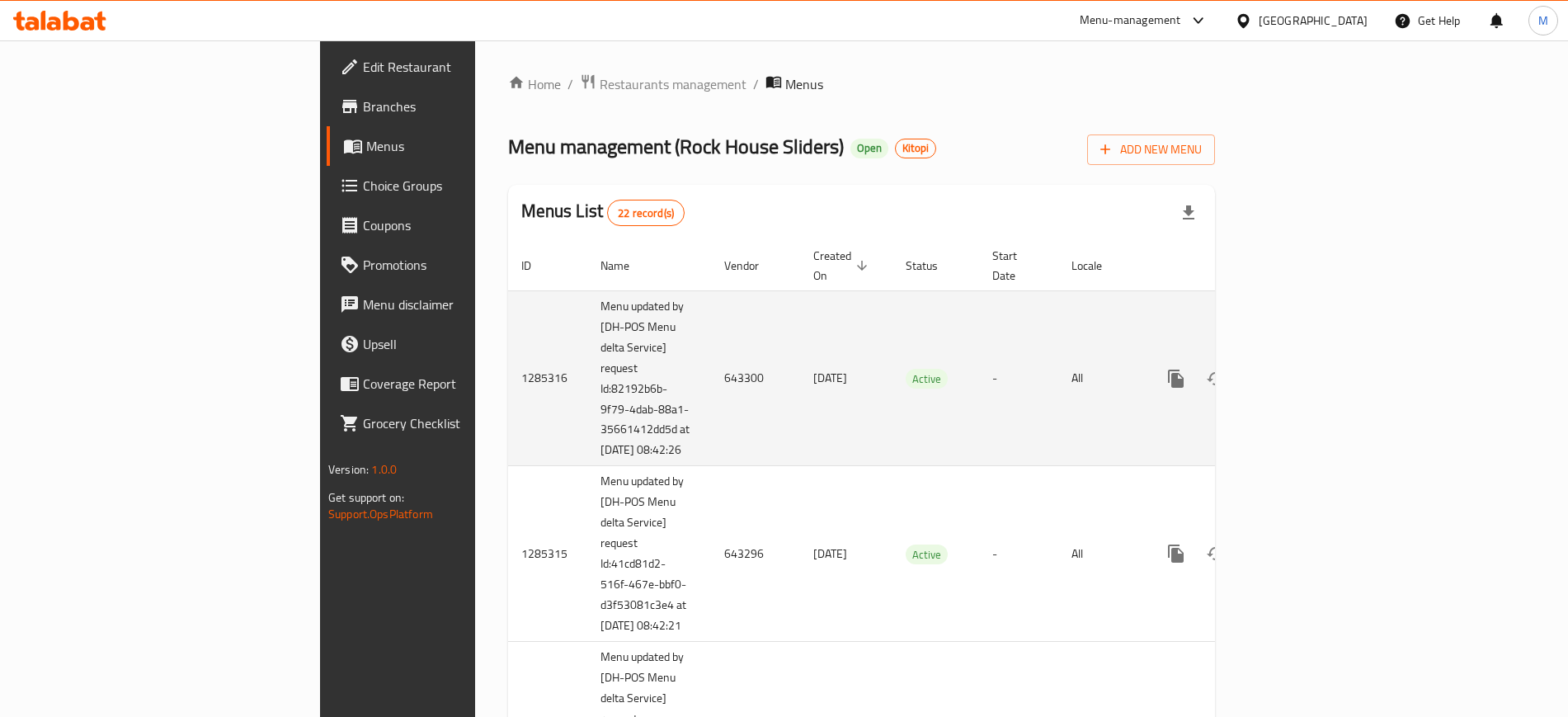
click at [1058, 424] on td "-" at bounding box center [1018, 378] width 80 height 176
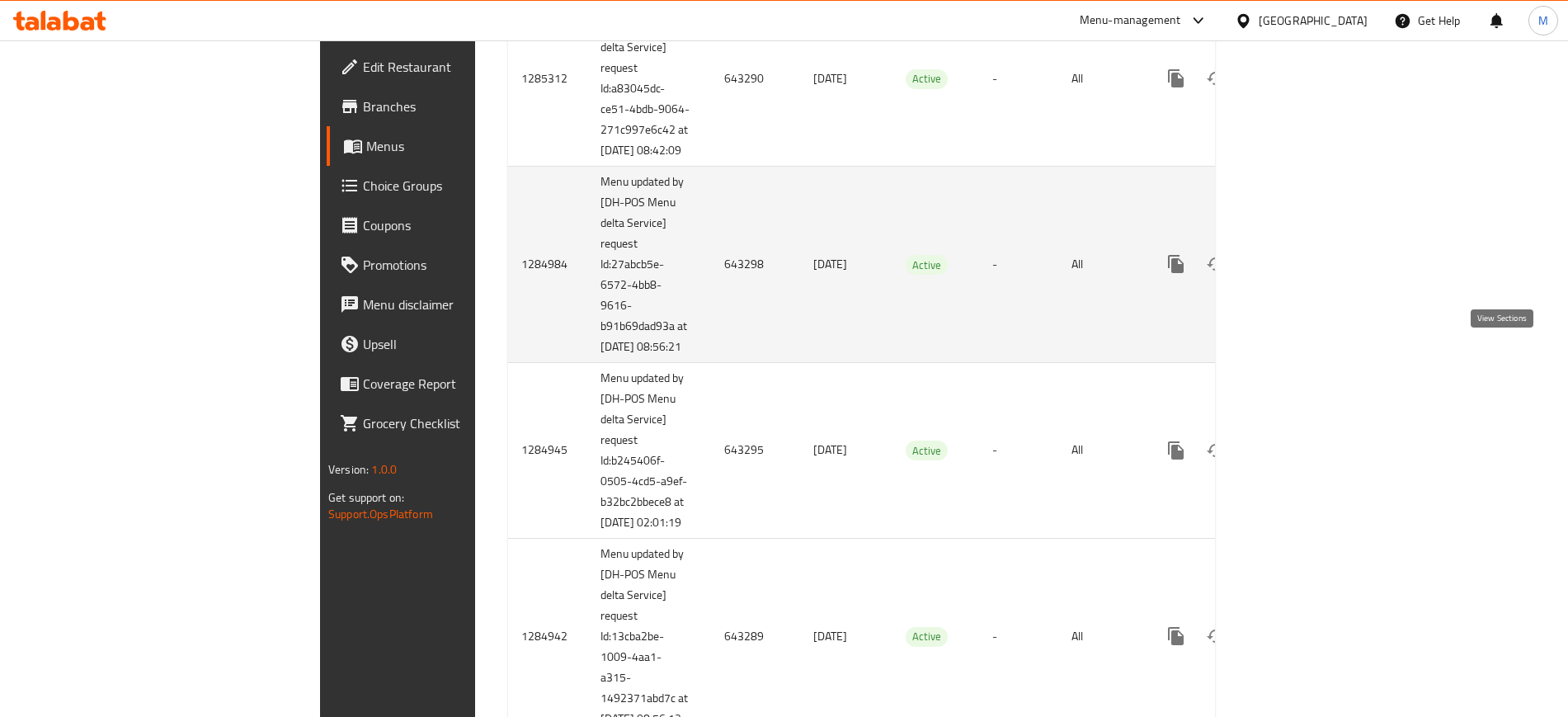
click at [1303, 272] on icon "enhanced table" at bounding box center [1295, 263] width 15 height 15
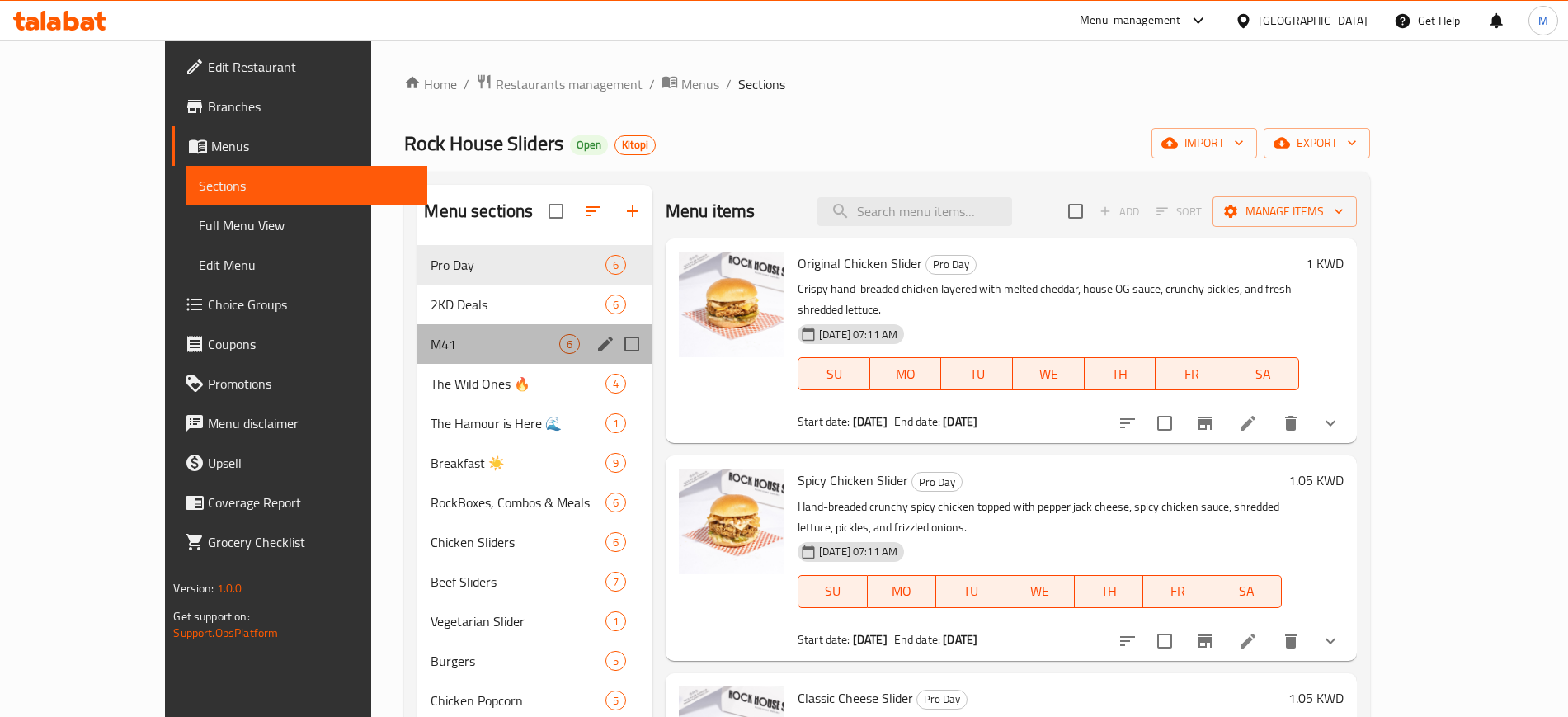
click at [462, 327] on div "M41 6" at bounding box center [534, 343] width 235 height 39
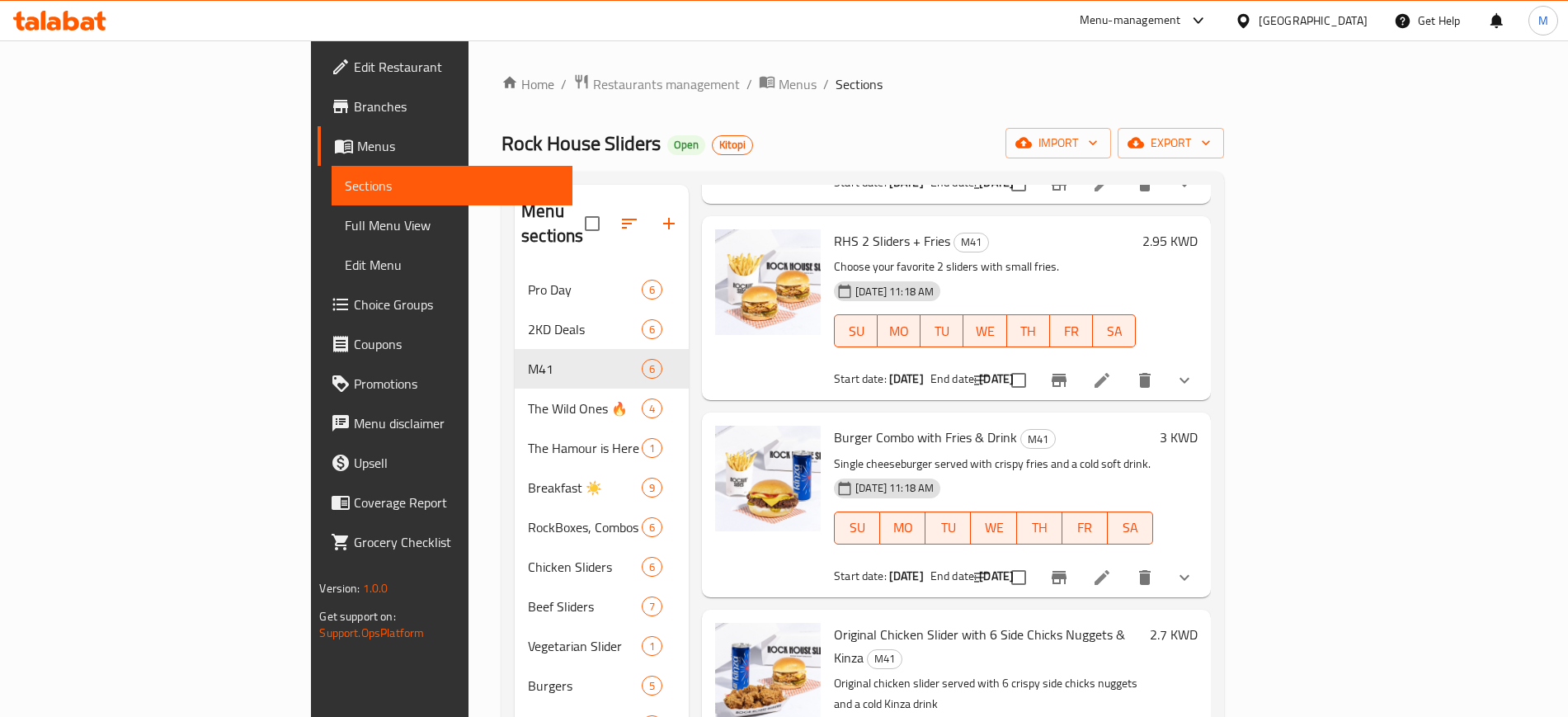
click at [583, 97] on div "Home / Restaurants management / Menus / Sections Rock House Sliders Open Kitopi…" at bounding box center [863, 498] width 723 height 850
click at [779, 90] on span "Menus" at bounding box center [797, 84] width 38 height 20
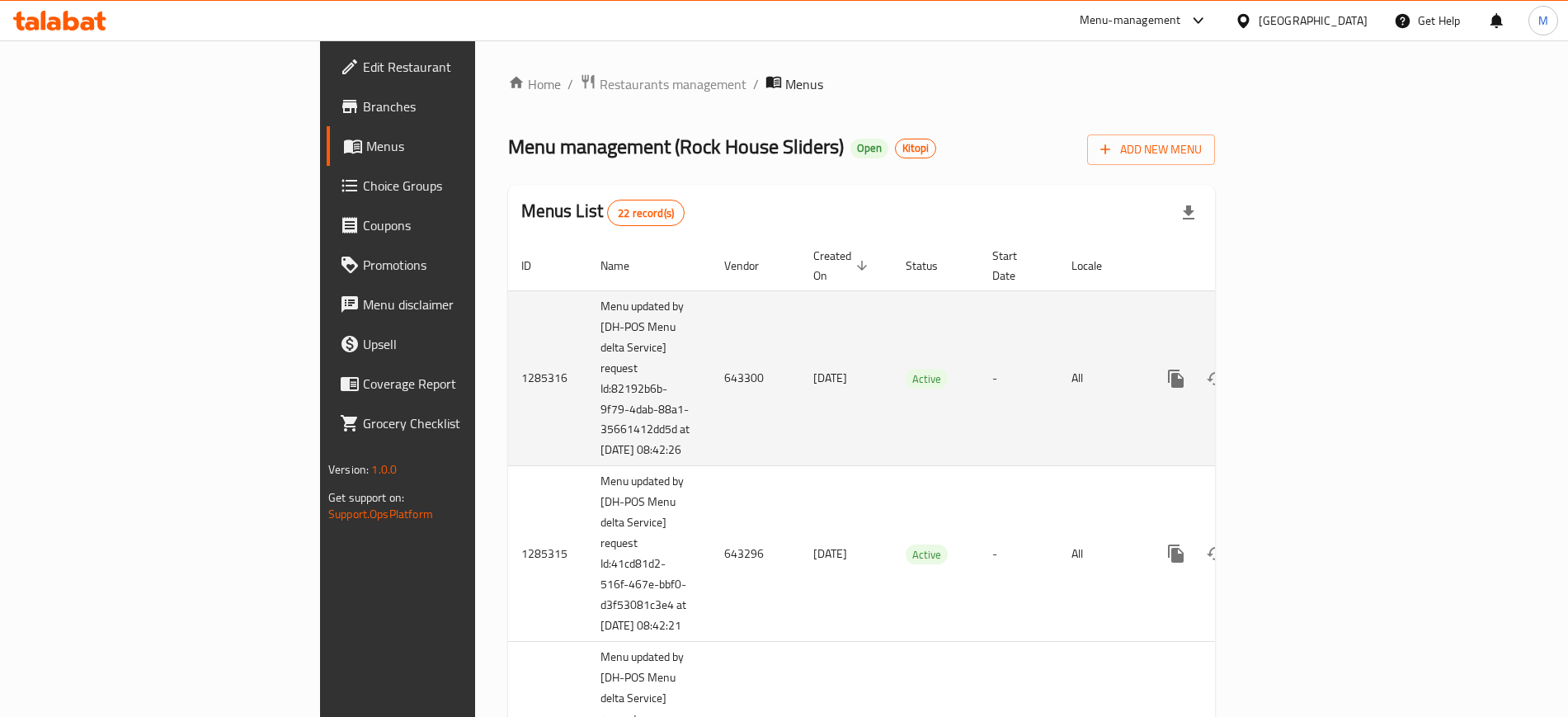
click at [1034, 385] on td "-" at bounding box center [1018, 378] width 80 height 176
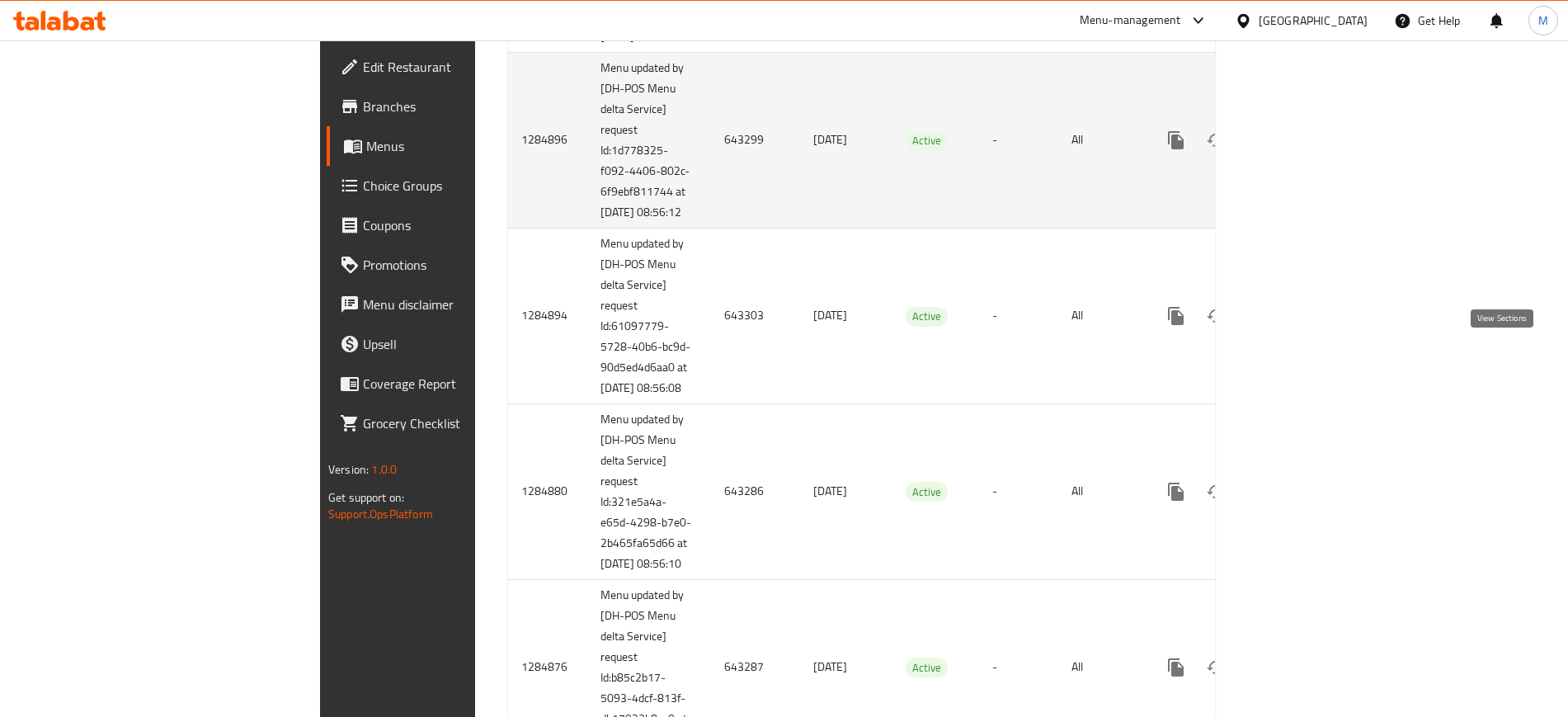
click at [1305, 150] on icon "enhanced table" at bounding box center [1295, 140] width 20 height 20
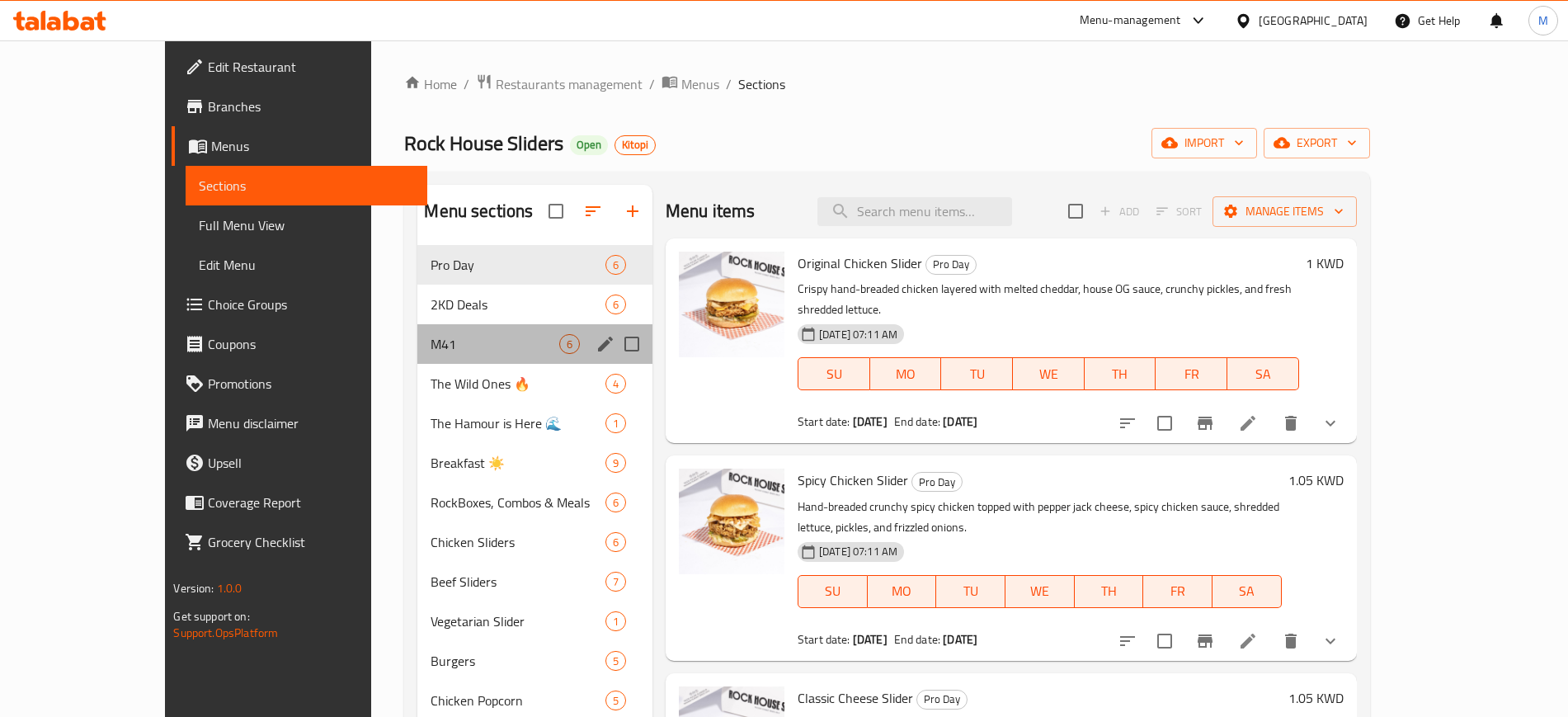
click at [456, 332] on div "M41 6" at bounding box center [534, 343] width 235 height 39
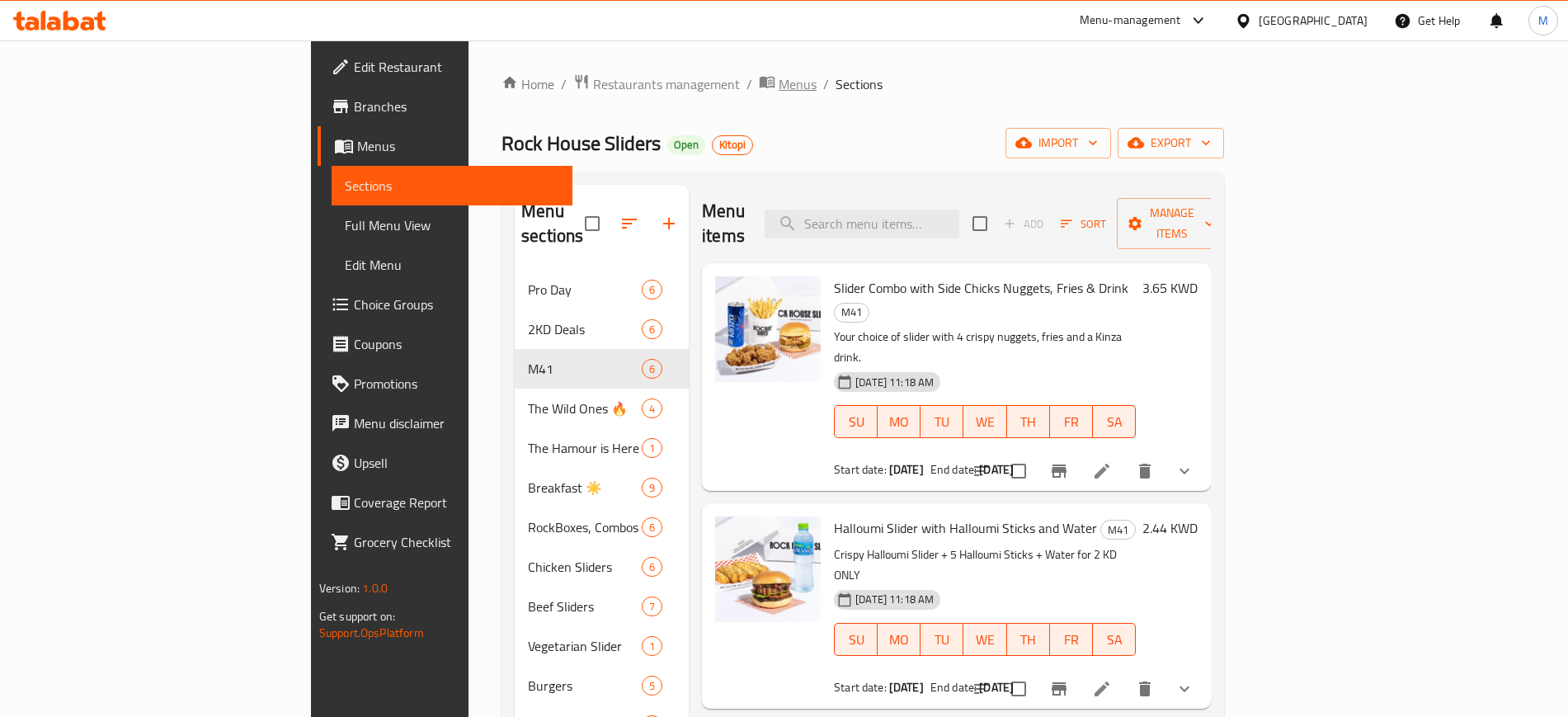
click at [779, 91] on span "Menus" at bounding box center [797, 84] width 38 height 20
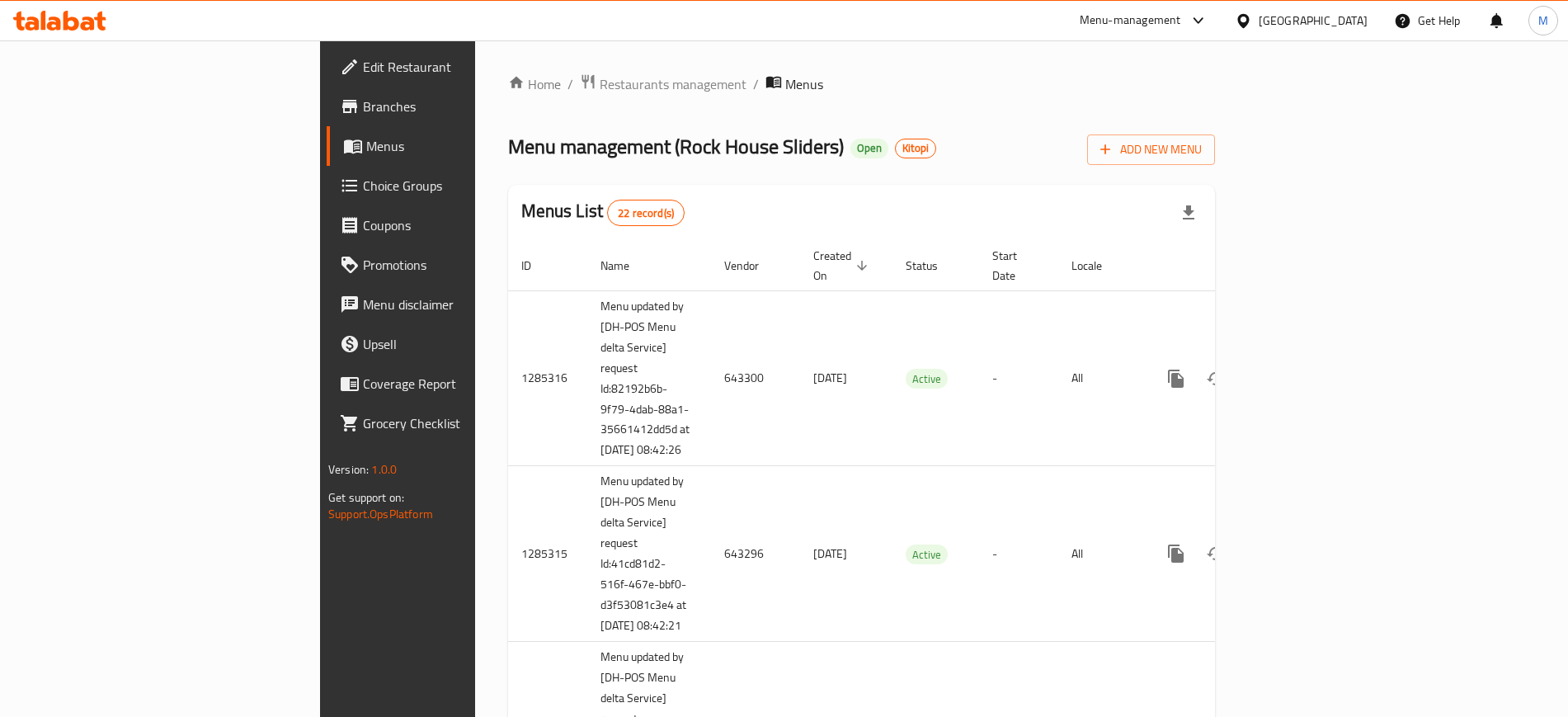
click at [741, 227] on div "Menus List 22 record(s)" at bounding box center [861, 212] width 707 height 56
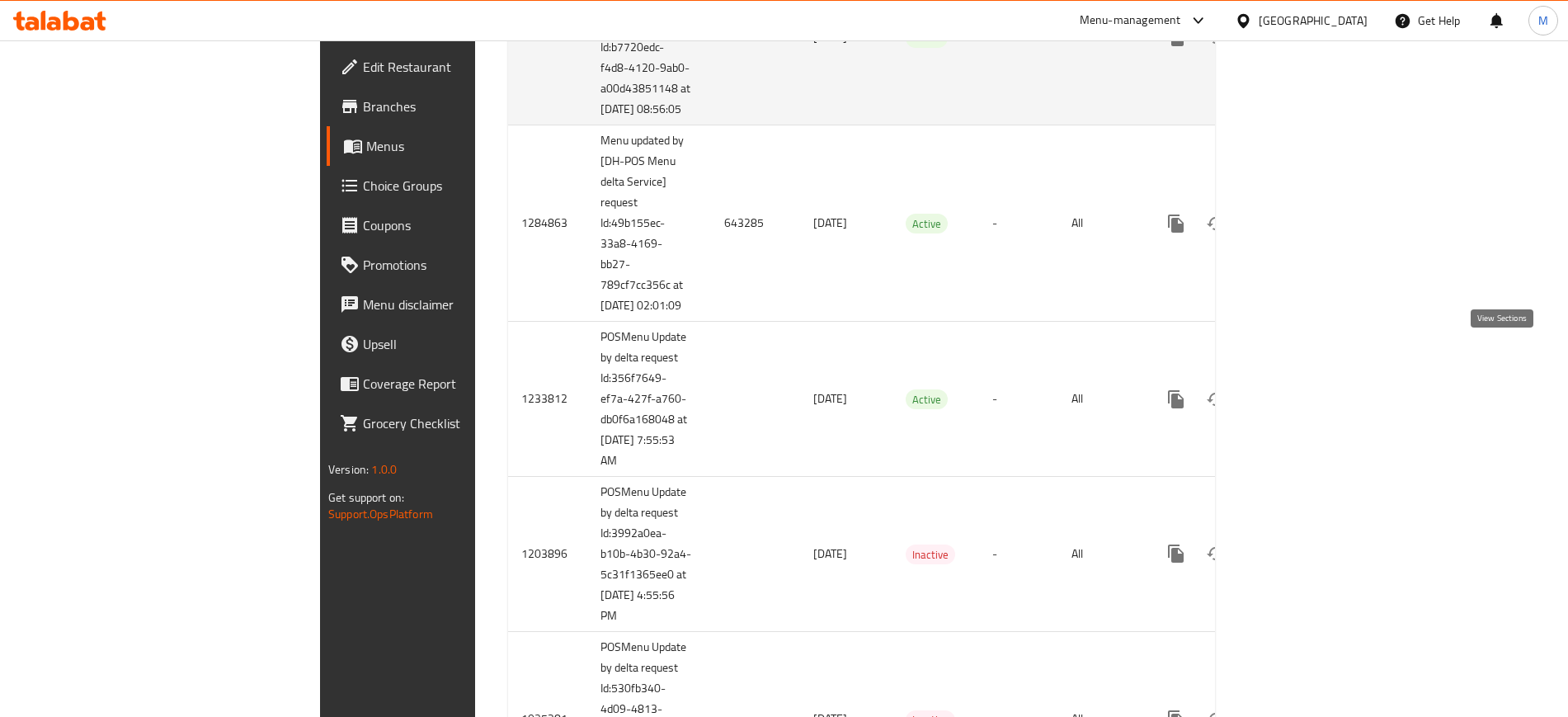
click at [1305, 47] on icon "enhanced table" at bounding box center [1295, 37] width 20 height 20
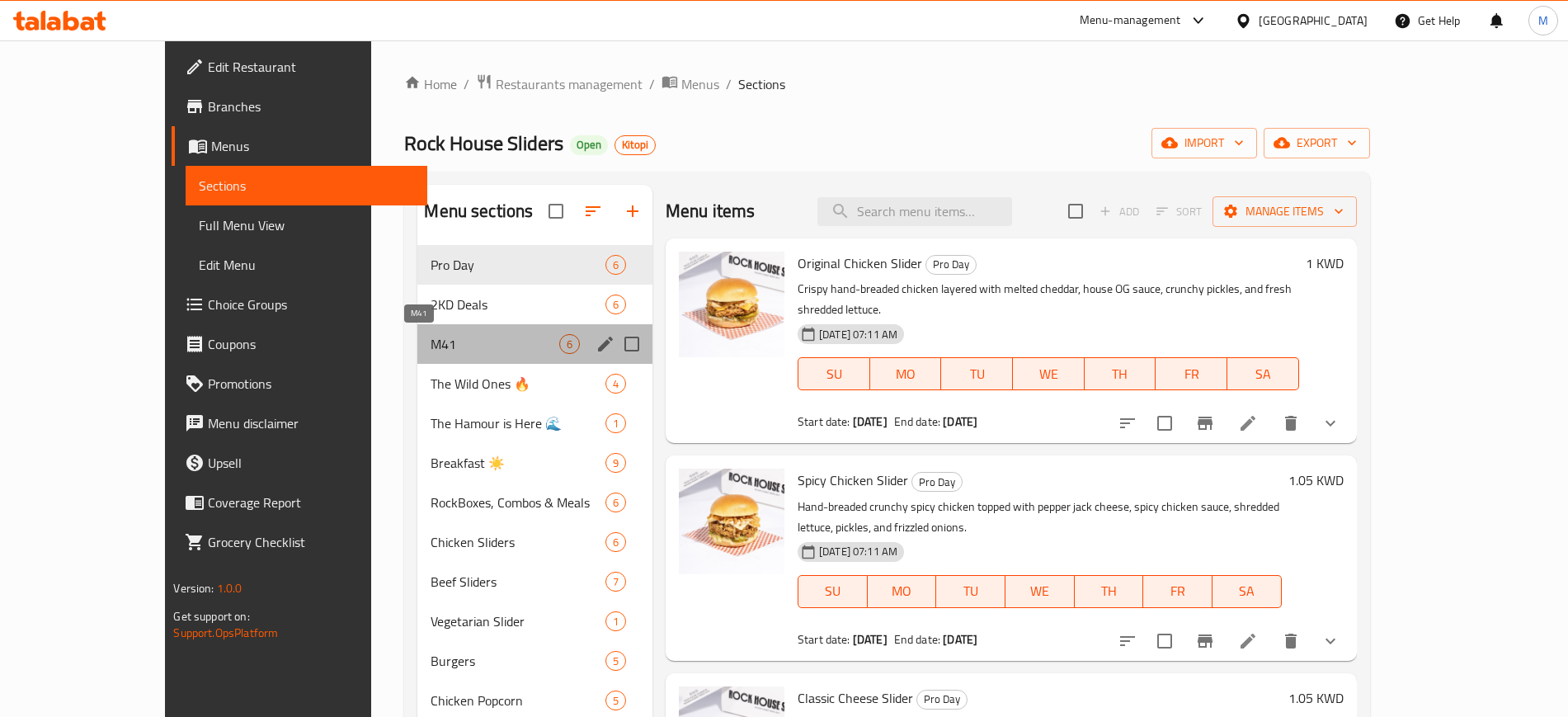
click at [431, 336] on span "M41" at bounding box center [495, 344] width 128 height 20
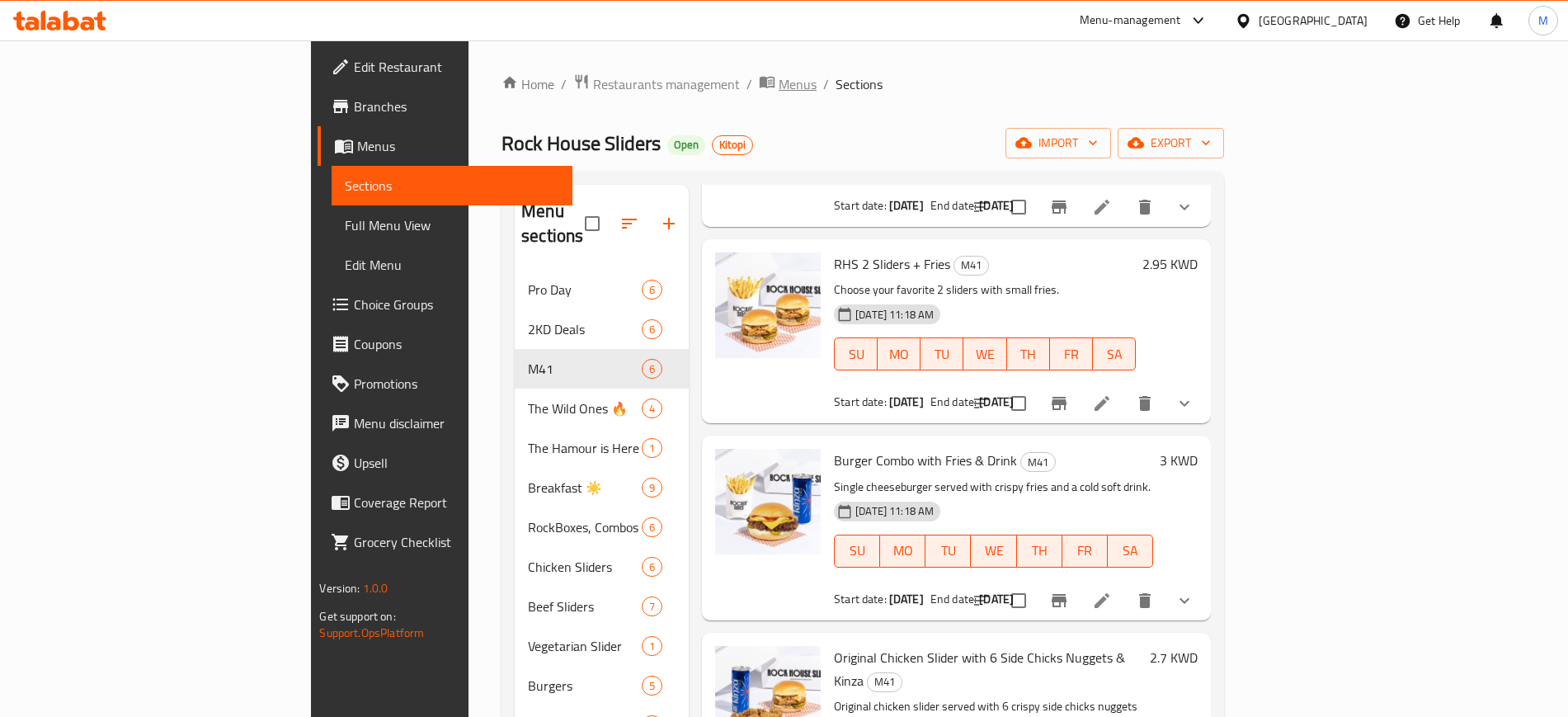
click at [779, 89] on span "Menus" at bounding box center [797, 84] width 38 height 20
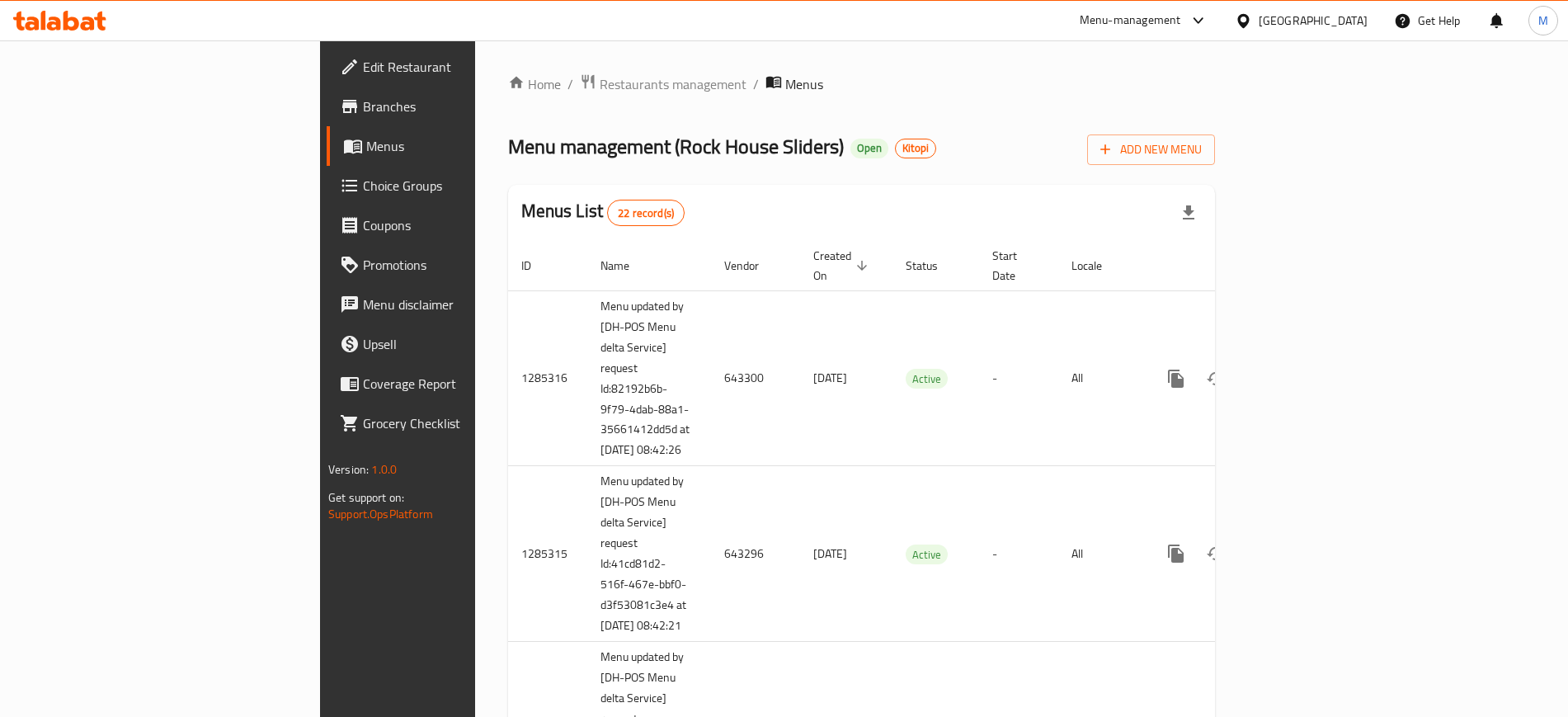
scroll to position [2603, 0]
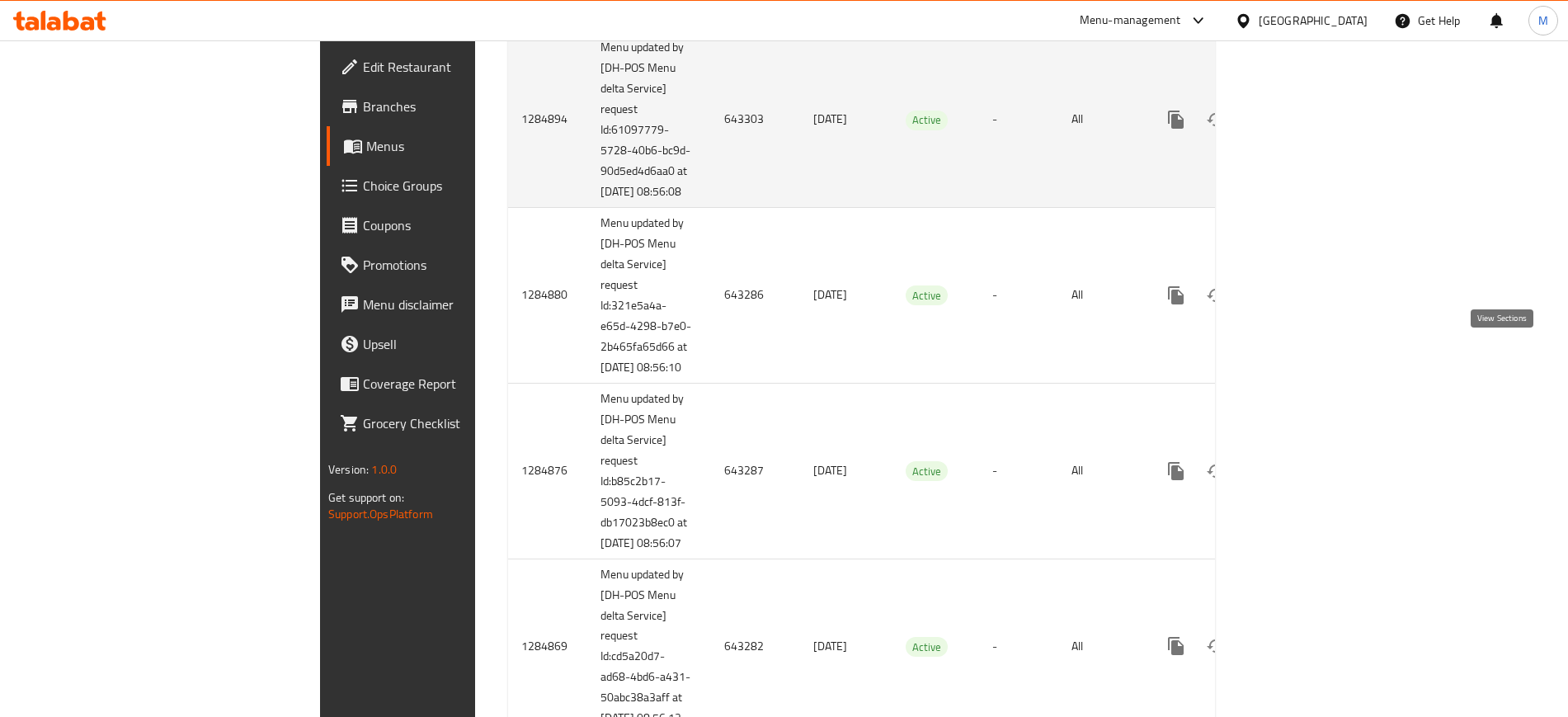
click at [1305, 130] on icon "enhanced table" at bounding box center [1295, 120] width 20 height 20
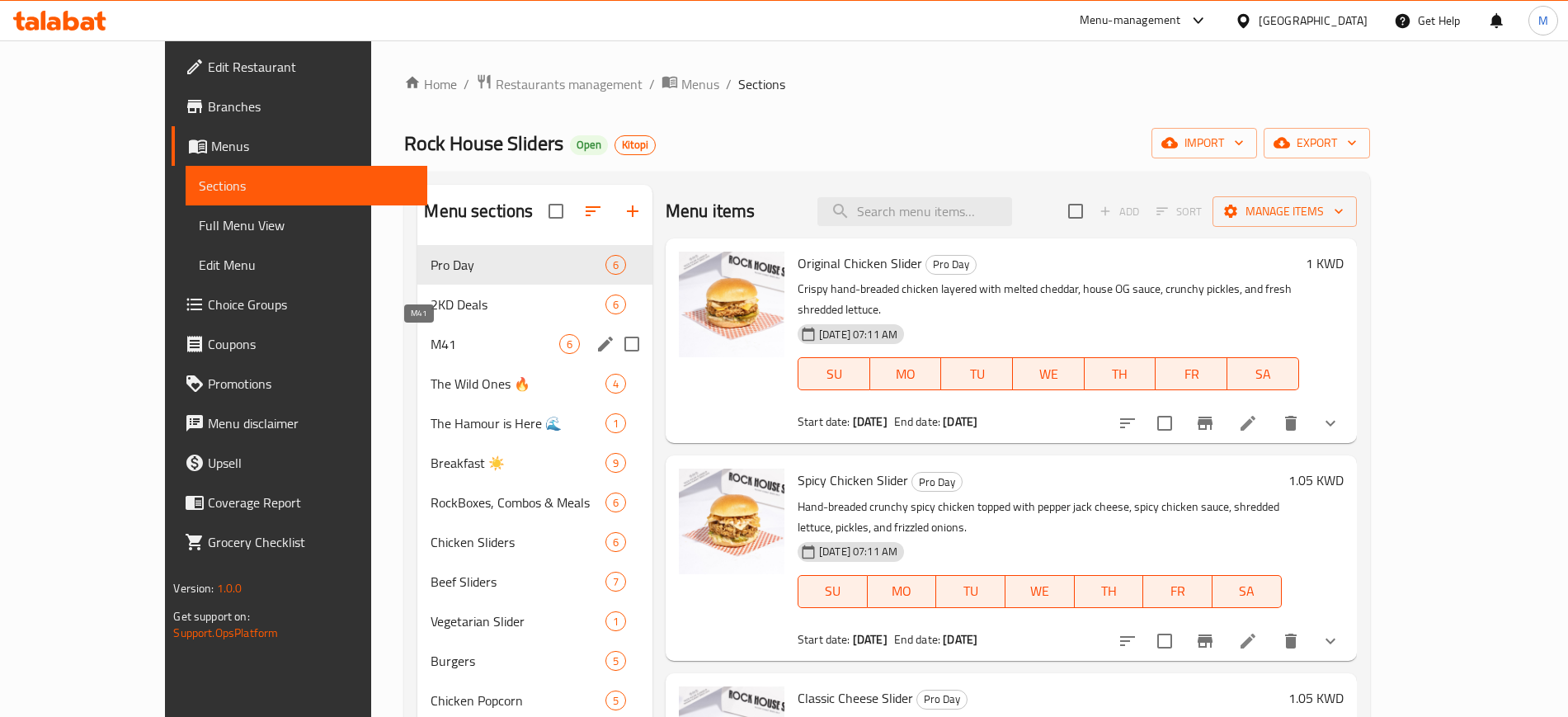
click at [431, 337] on span "M41" at bounding box center [495, 344] width 128 height 20
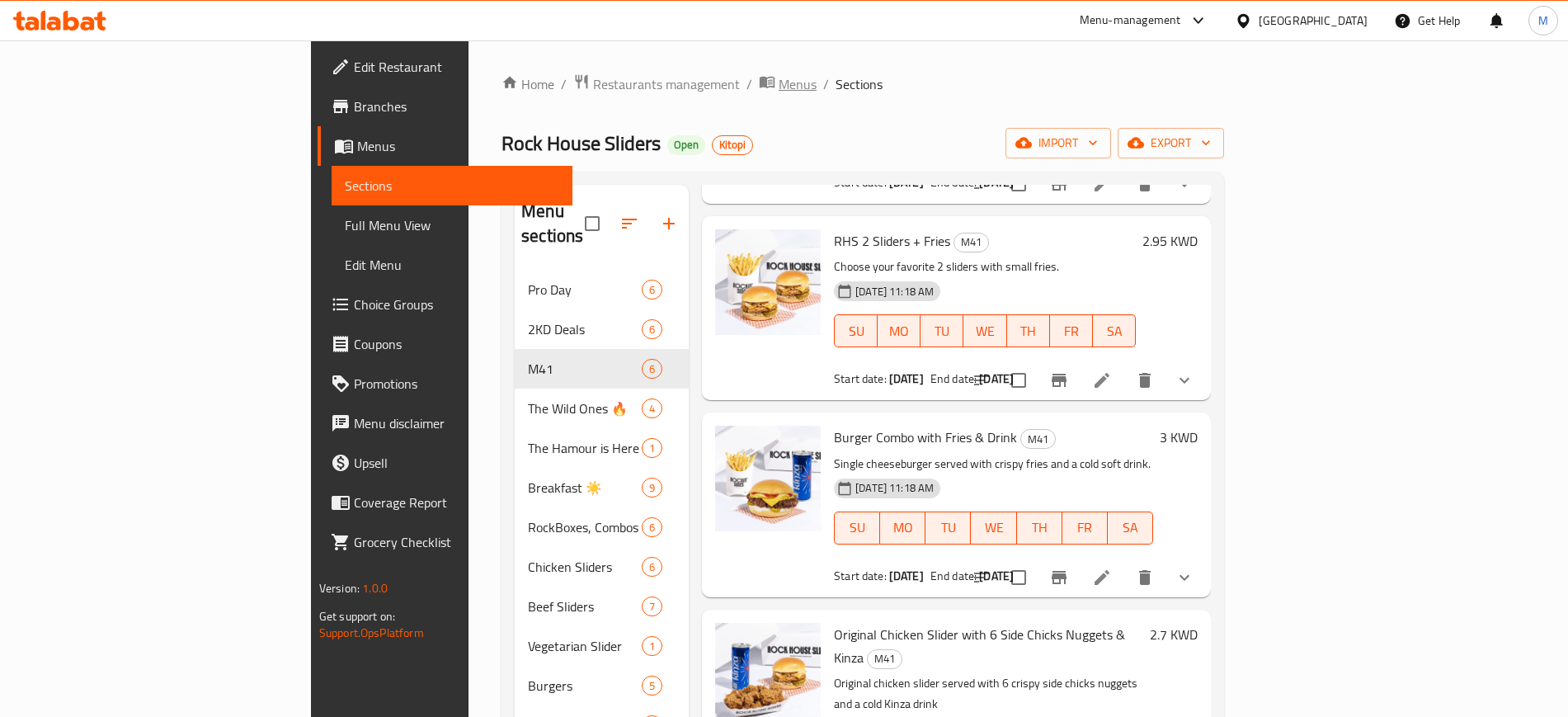
click at [779, 90] on span "Menus" at bounding box center [797, 84] width 38 height 20
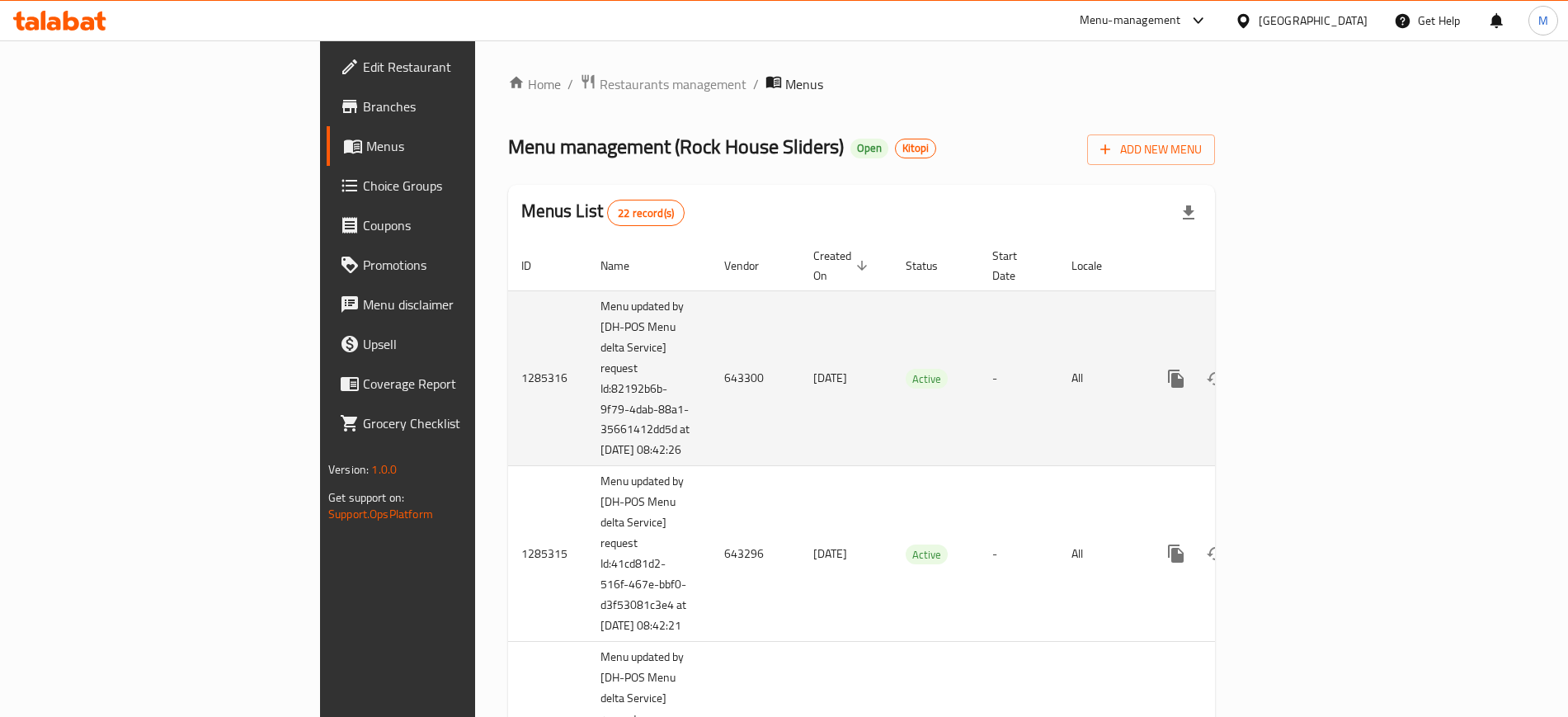
scroll to position [3593, 0]
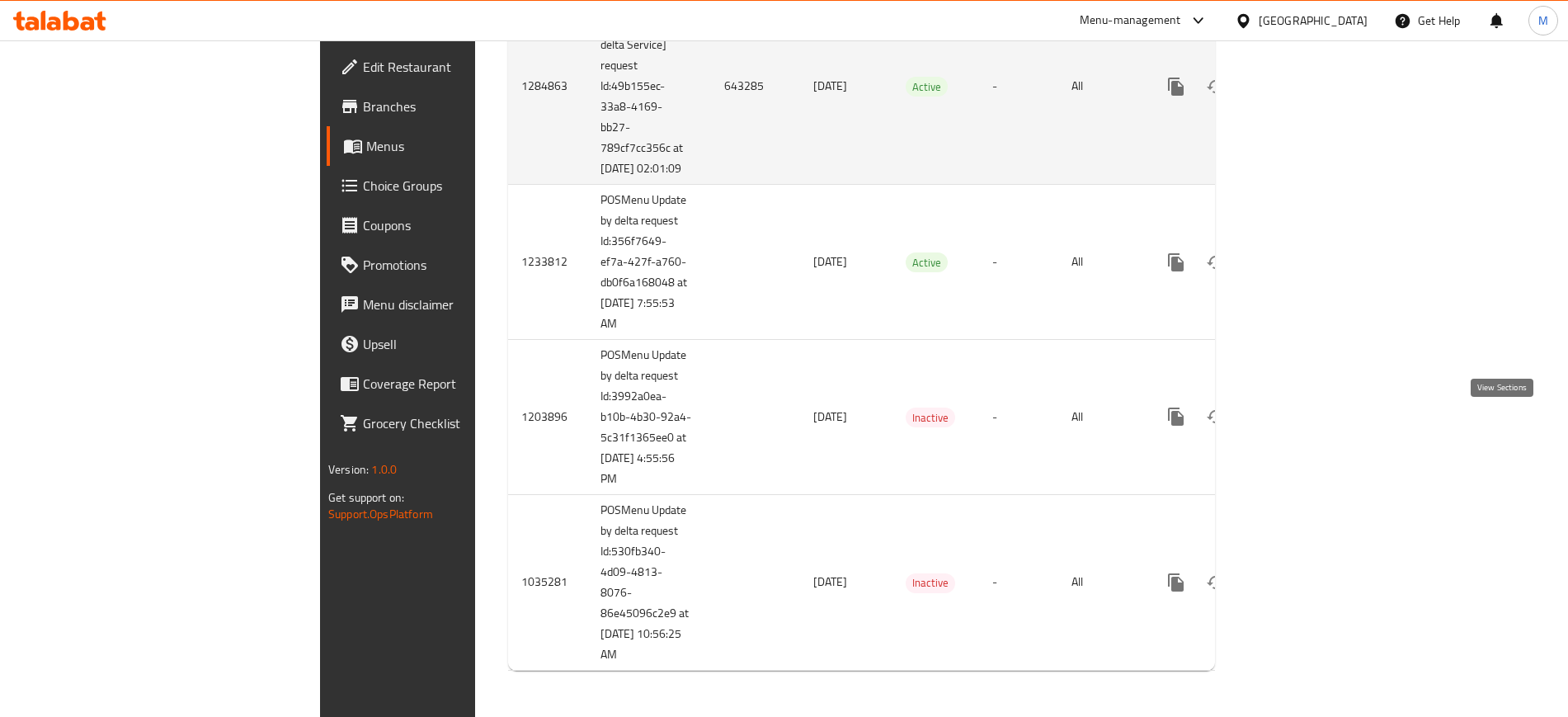
click at [1305, 97] on icon "enhanced table" at bounding box center [1295, 87] width 20 height 20
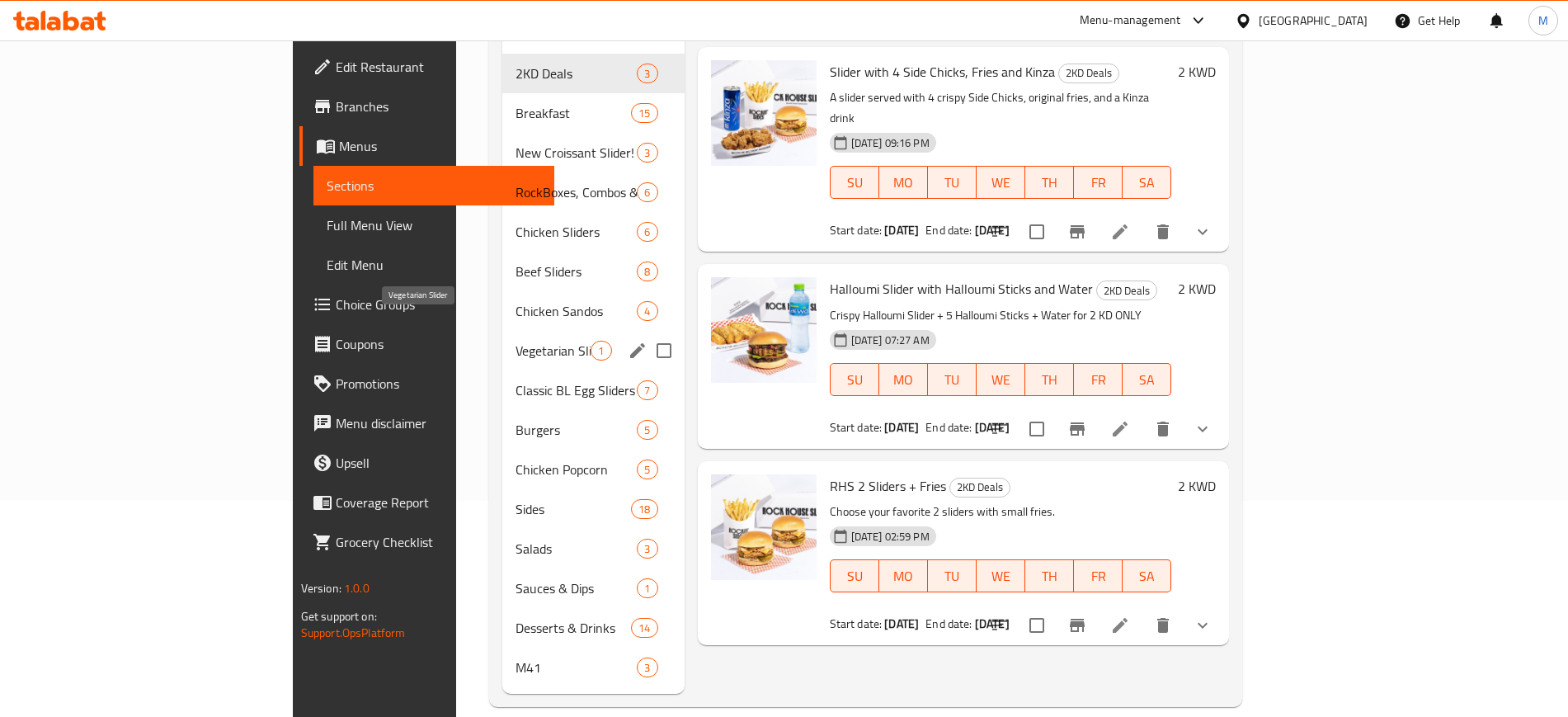
scroll to position [230, 0]
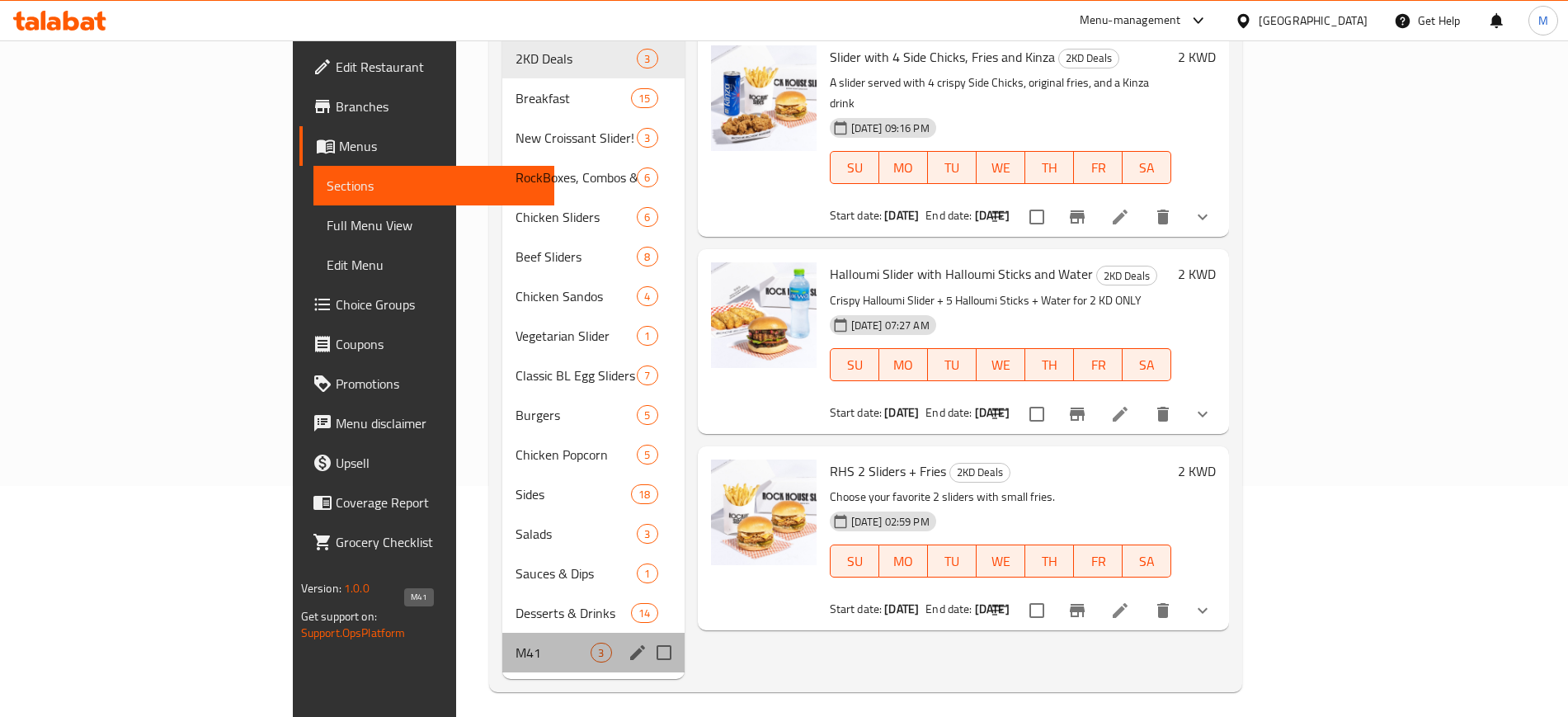
click at [516, 642] on span "M41" at bounding box center [553, 652] width 75 height 20
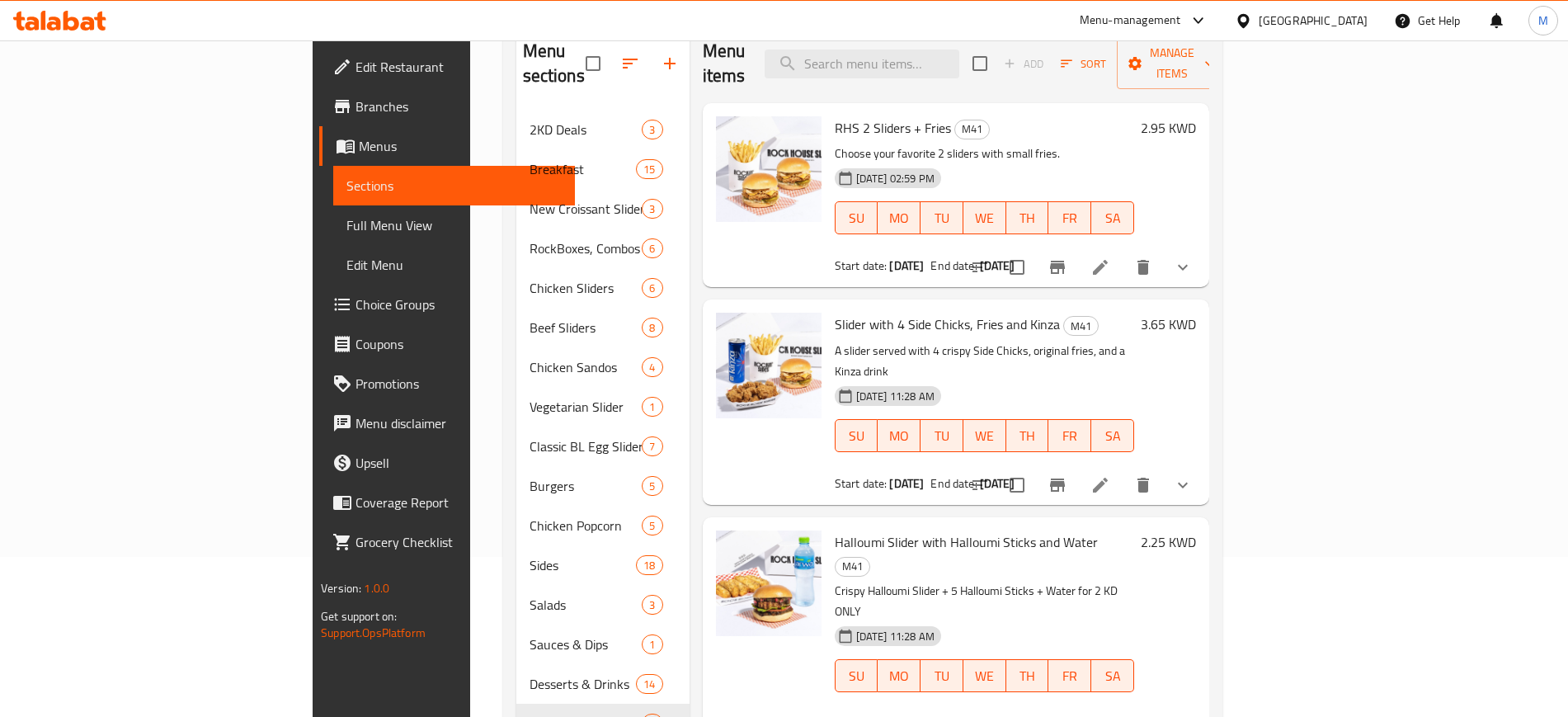
scroll to position [128, 0]
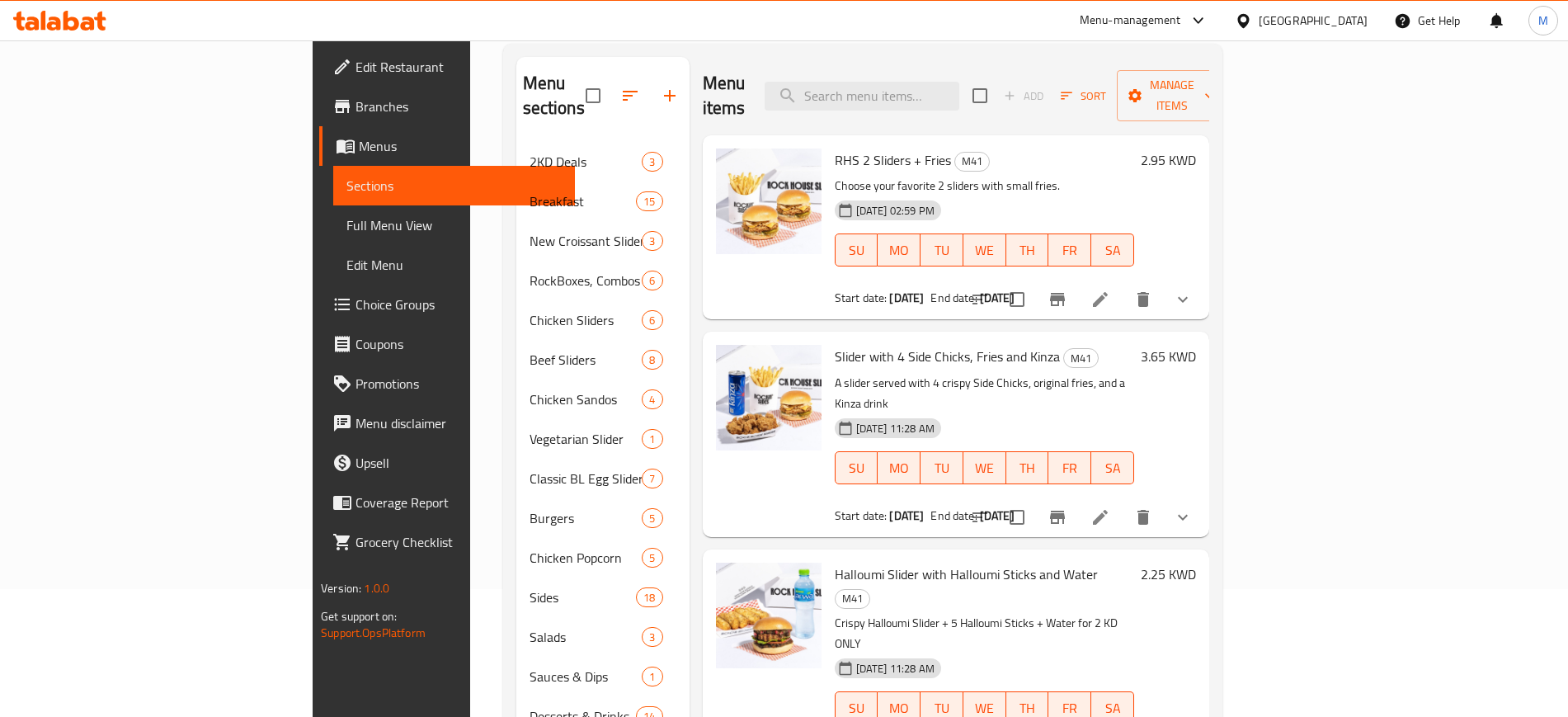
drag, startPoint x: 1558, startPoint y: 380, endPoint x: 1564, endPoint y: 374, distance: 8.5
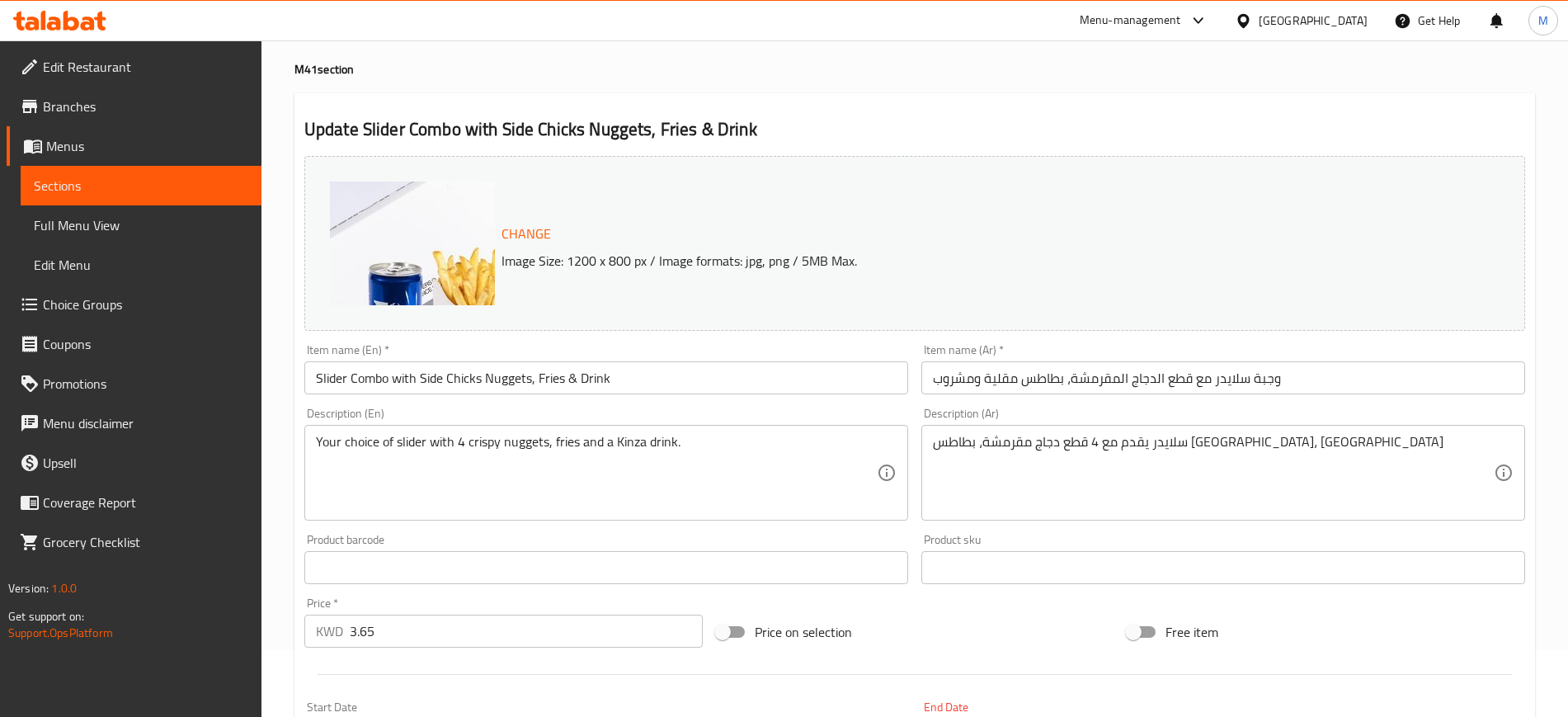
scroll to position [103, 0]
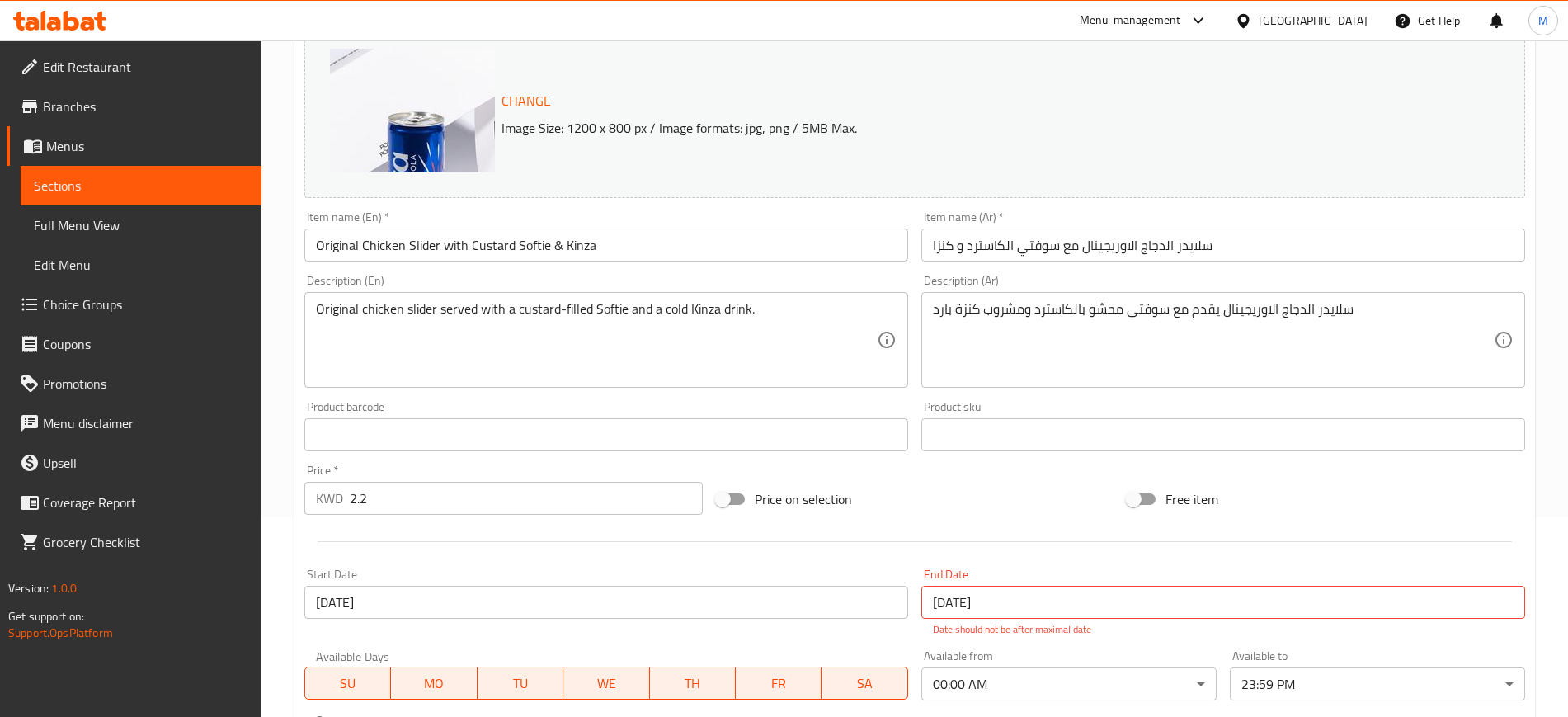
scroll to position [115, 0]
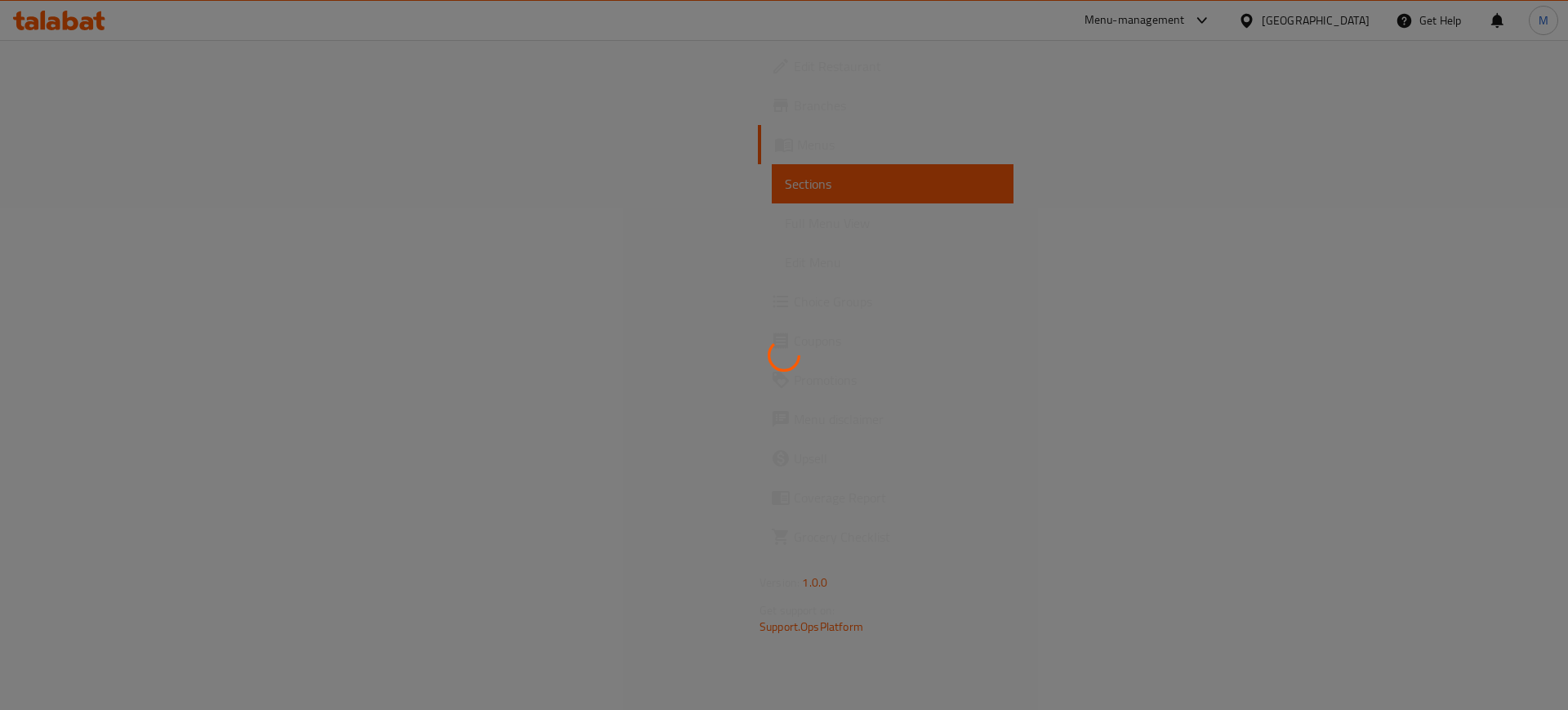
drag, startPoint x: 654, startPoint y: 224, endPoint x: 1243, endPoint y: 324, distance: 597.4
click at [1143, 311] on div at bounding box center [784, 355] width 1568 height 710
